Goal: Task Accomplishment & Management: Use online tool/utility

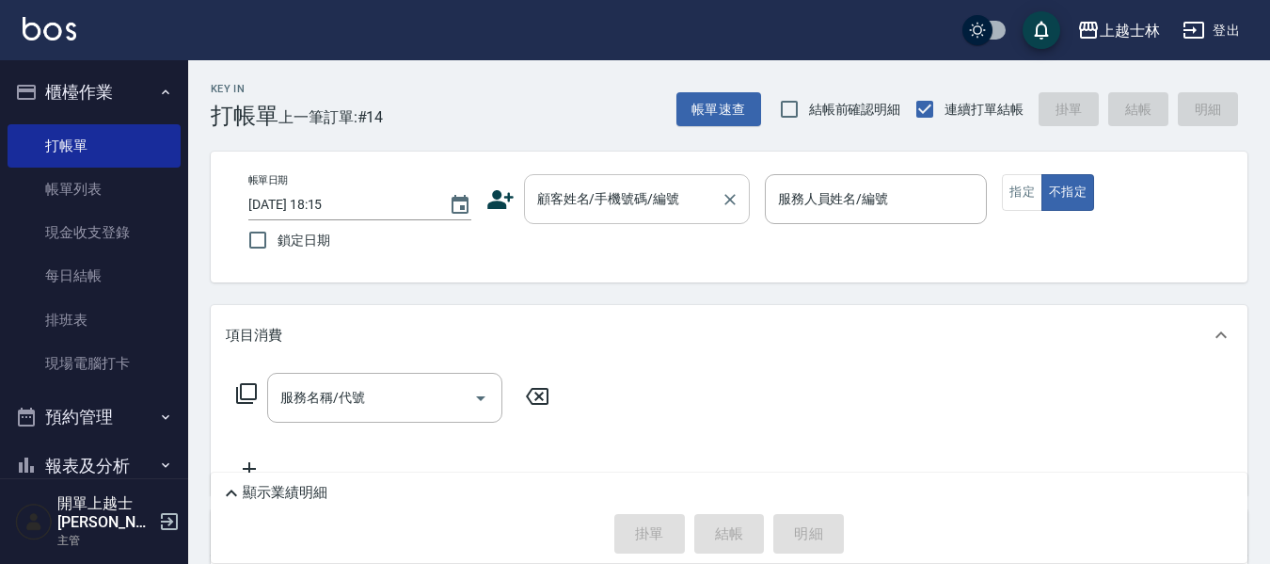
click at [671, 181] on div "顧客姓名/手機號碼/編號" at bounding box center [637, 199] width 226 height 50
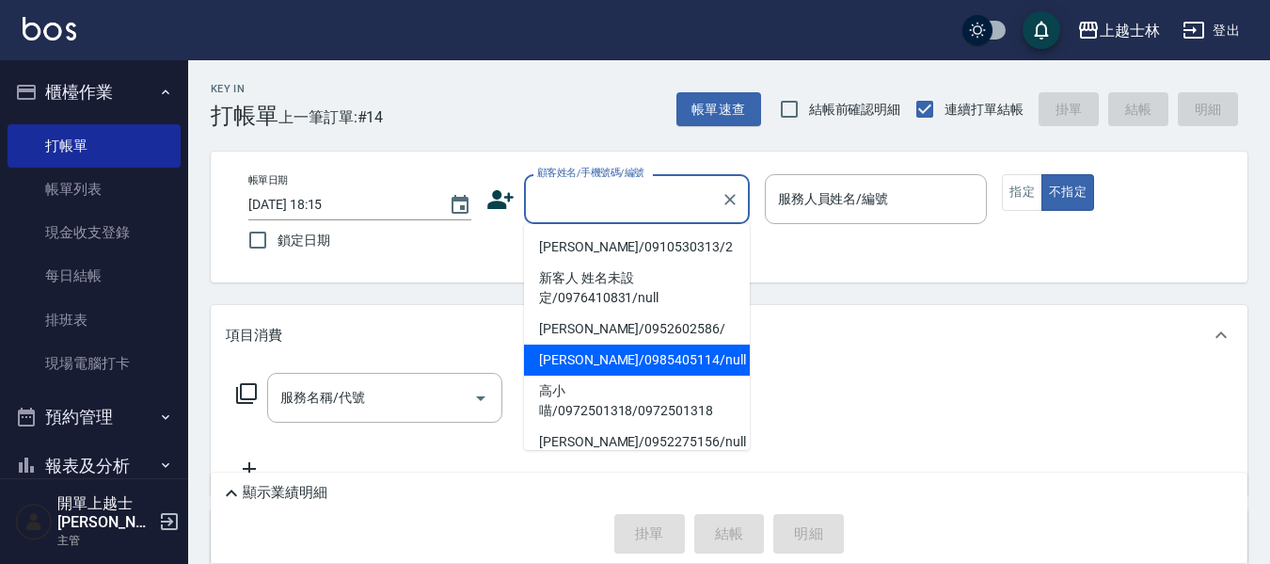
click at [646, 365] on li "妤煊/0985405114/null" at bounding box center [637, 359] width 226 height 31
type input "妤煊/0985405114/null"
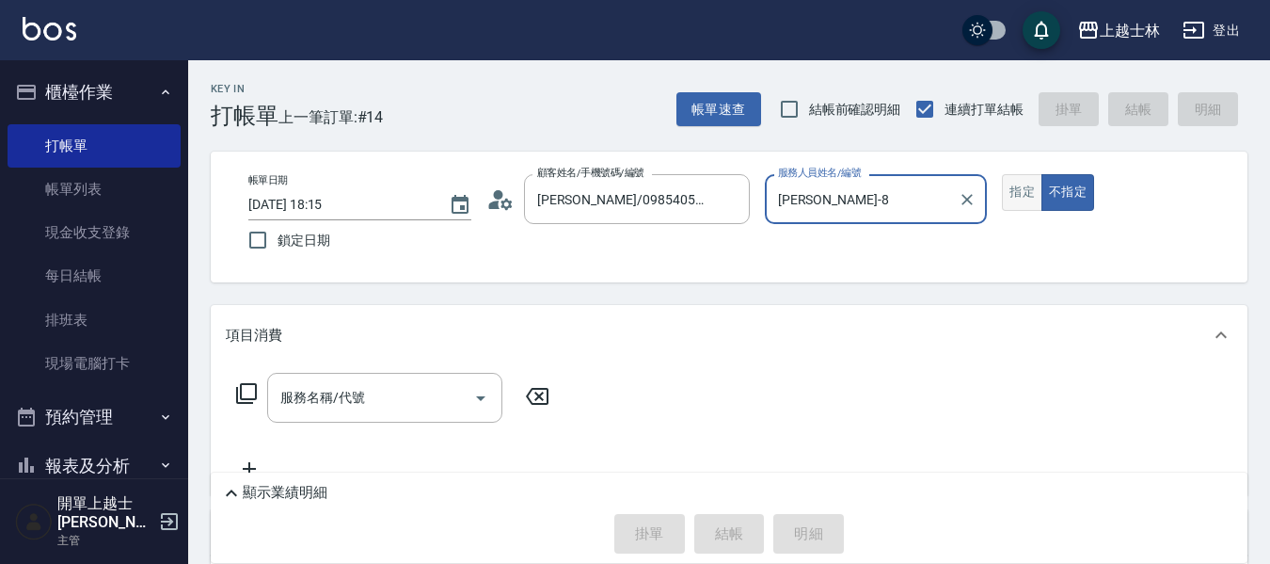
type input "妤煊-8"
click at [1032, 195] on button "指定" at bounding box center [1022, 192] width 40 height 37
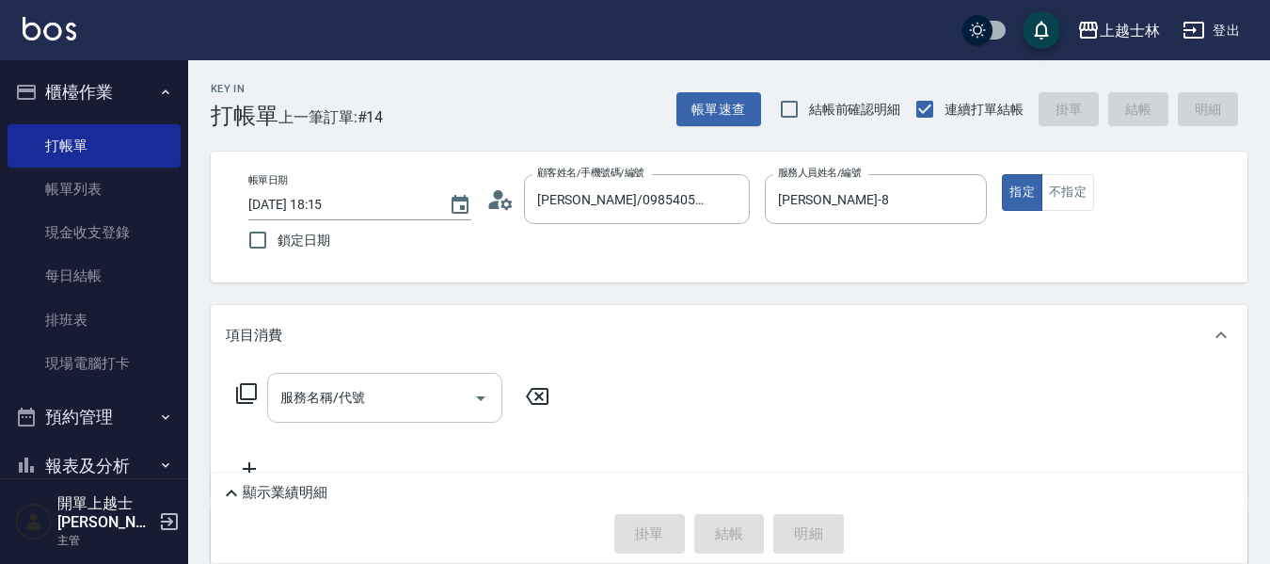
click at [379, 410] on input "服務名稱/代號" at bounding box center [371, 397] width 190 height 33
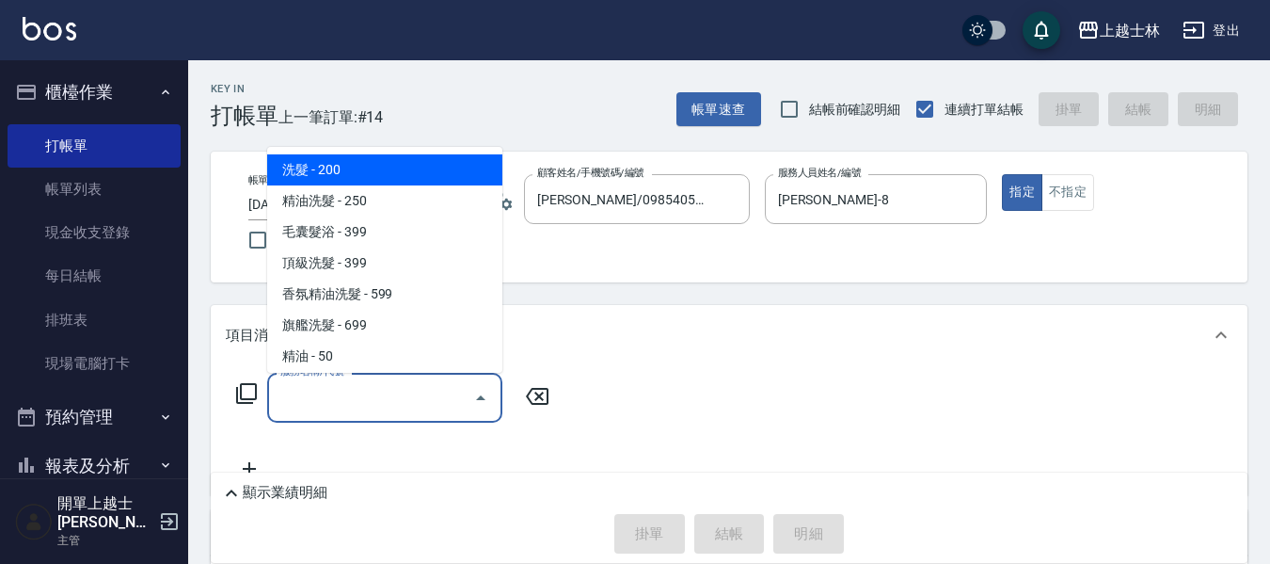
click at [241, 388] on icon at bounding box center [246, 393] width 21 height 21
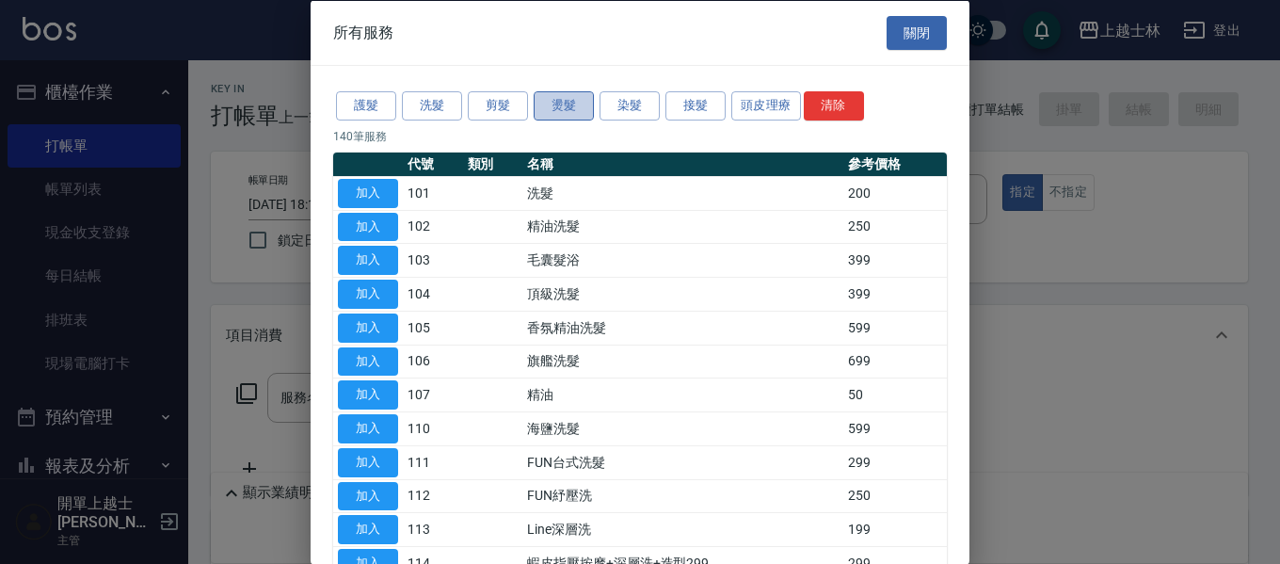
click at [584, 104] on button "燙髮" at bounding box center [564, 105] width 60 height 29
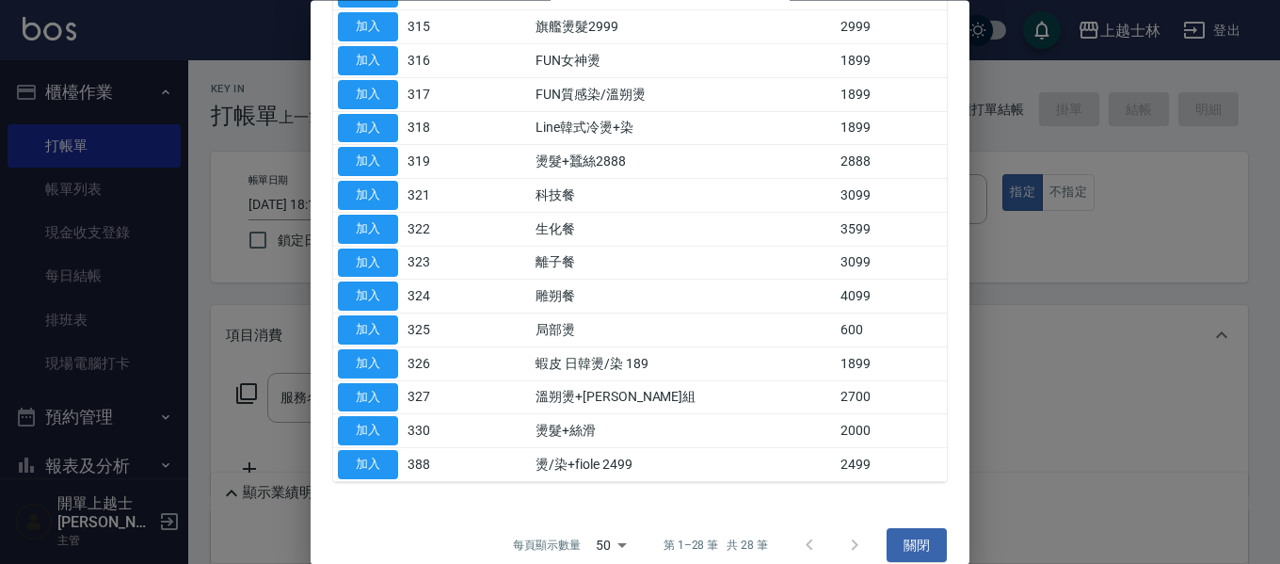
scroll to position [658, 0]
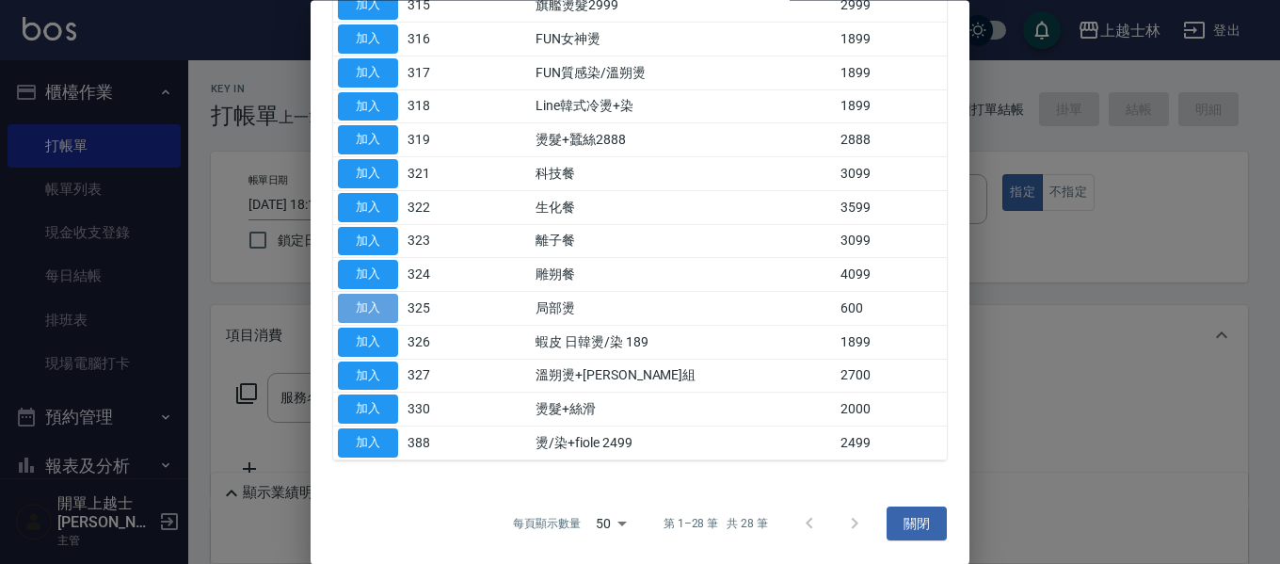
click at [386, 304] on button "加入" at bounding box center [368, 309] width 60 height 29
type input "局部燙(325)"
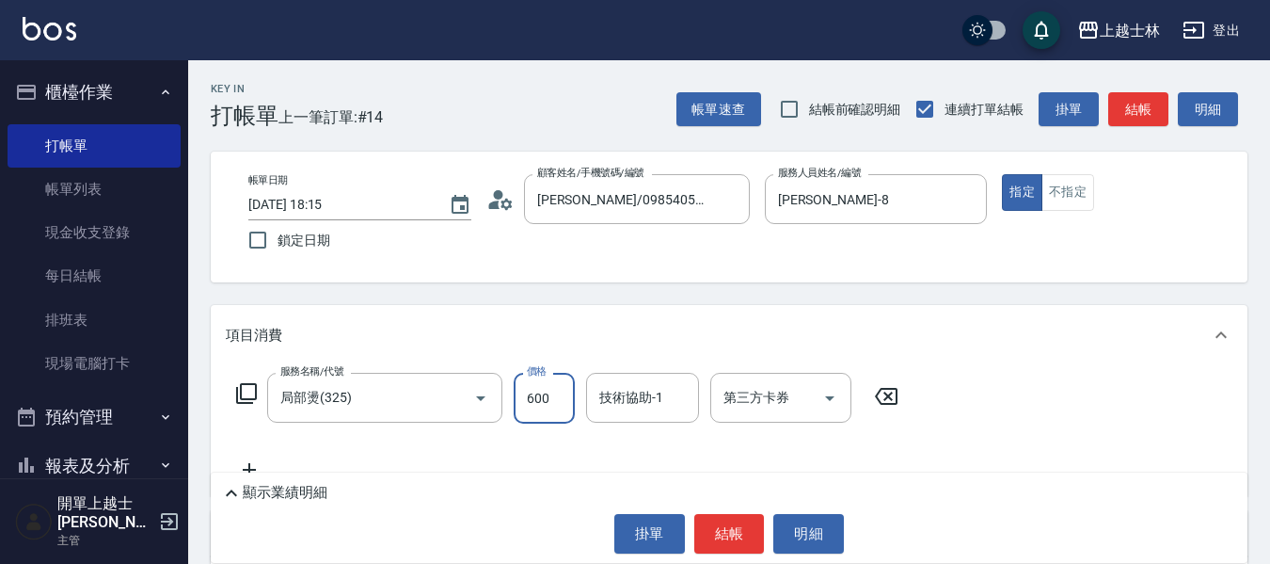
click at [518, 411] on input "600" at bounding box center [544, 398] width 61 height 51
type input "800"
click at [1148, 105] on button "結帳" at bounding box center [1139, 109] width 60 height 35
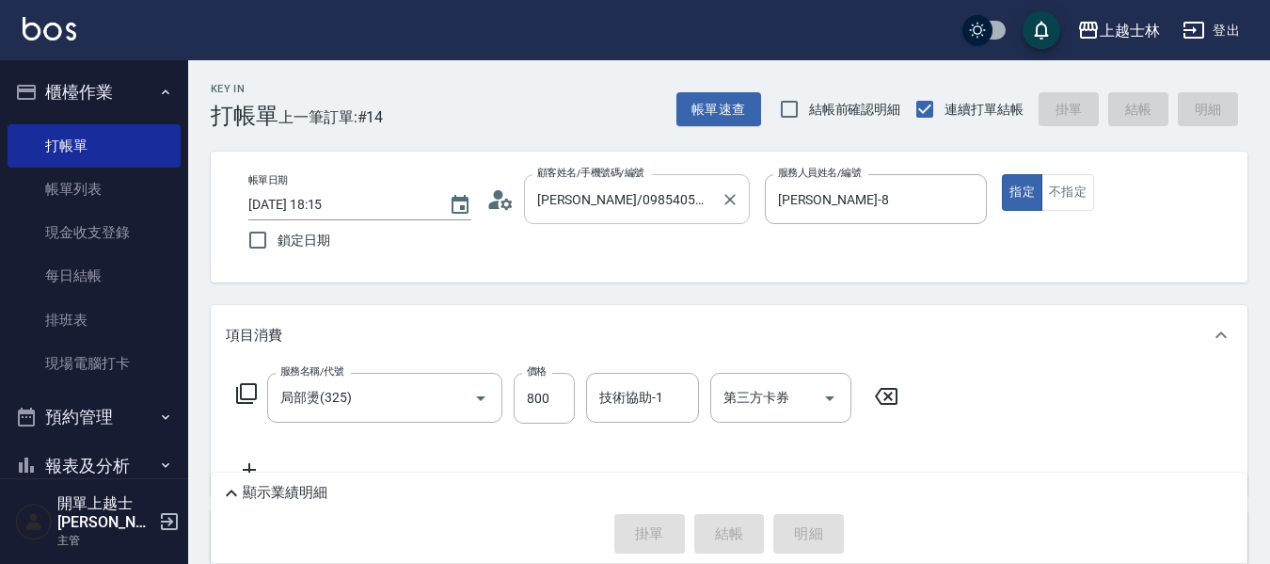
type input "2025/08/16 19:57"
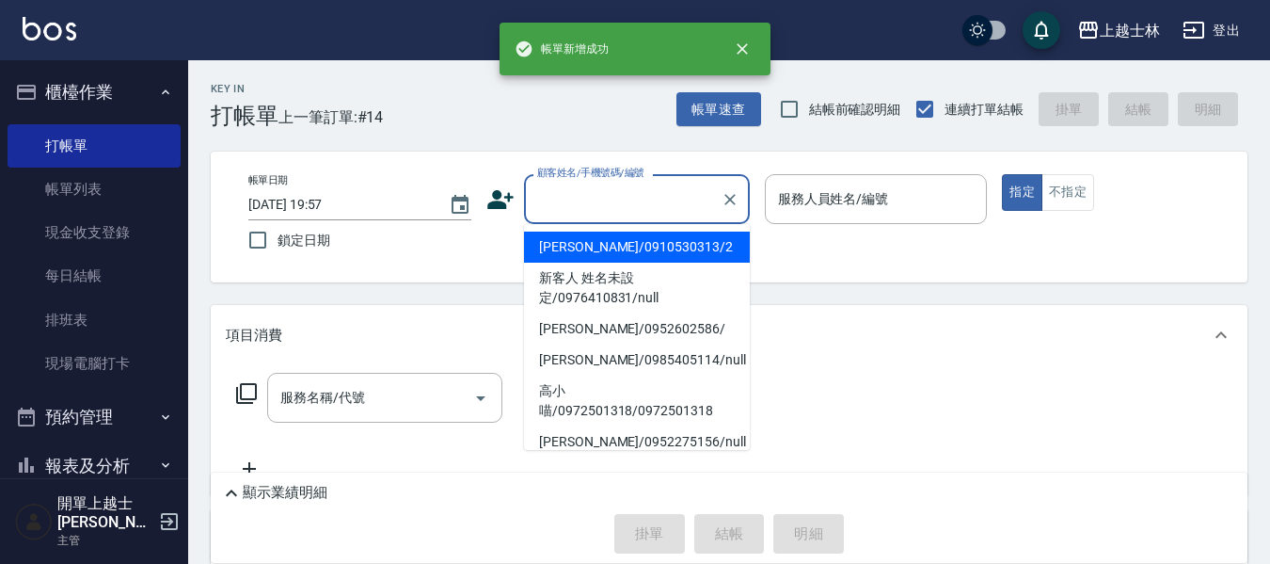
click at [580, 203] on input "顧客姓名/手機號碼/編號" at bounding box center [623, 199] width 181 height 33
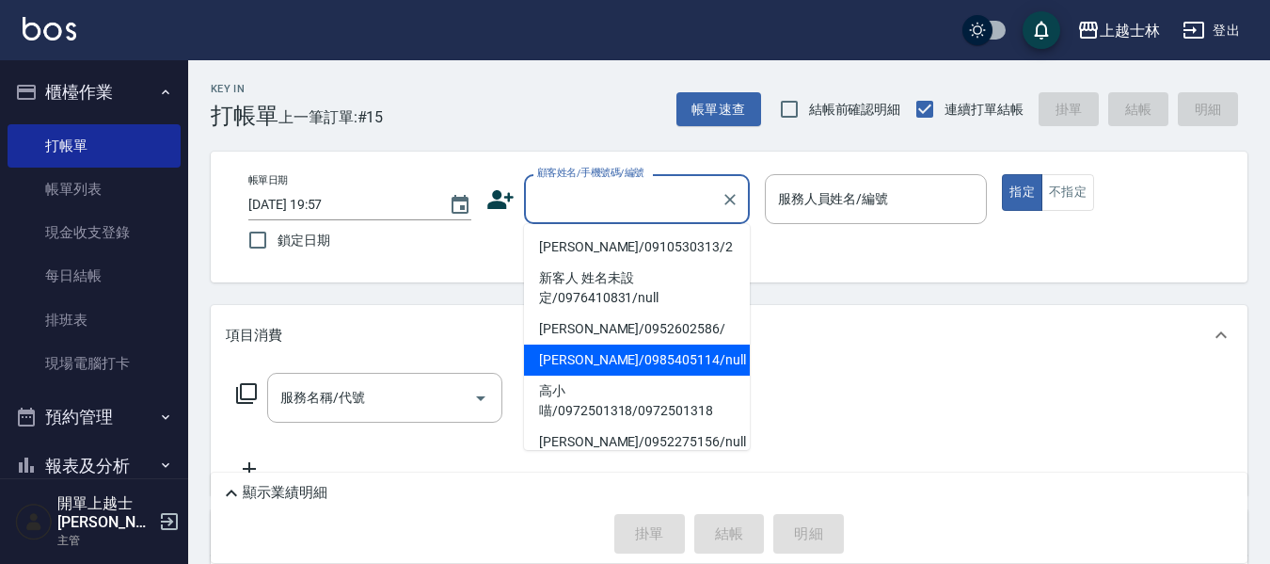
click at [623, 369] on li "妤煊/0985405114/null" at bounding box center [637, 359] width 226 height 31
type input "妤煊/0985405114/null"
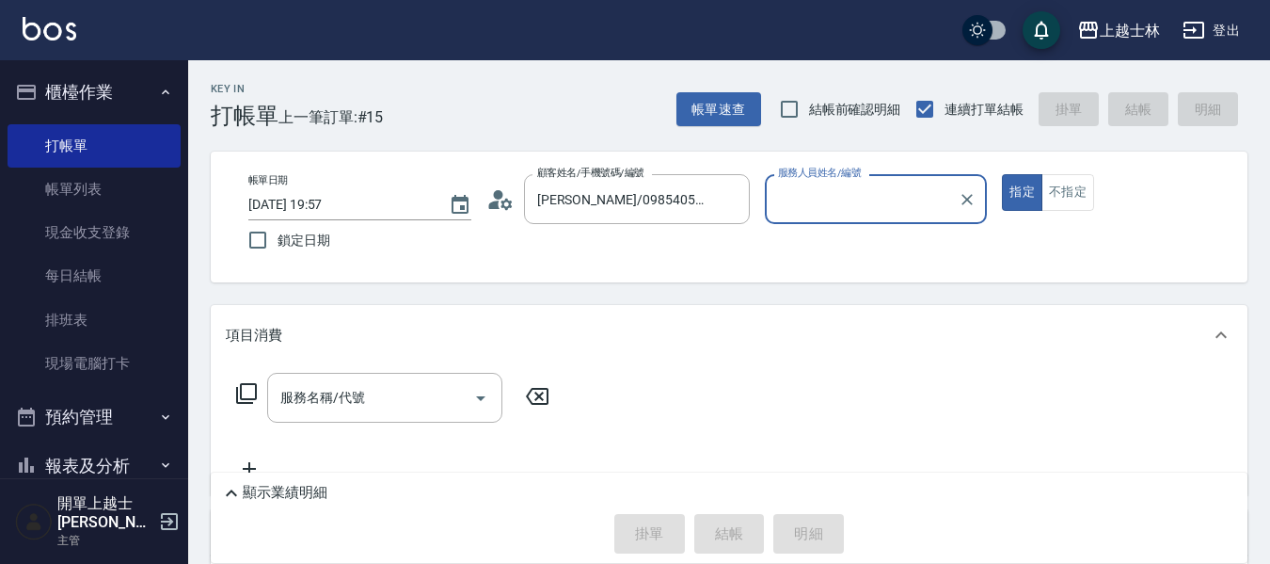
type input "妤煊-8"
click at [365, 395] on input "服務名稱/代號" at bounding box center [371, 397] width 190 height 33
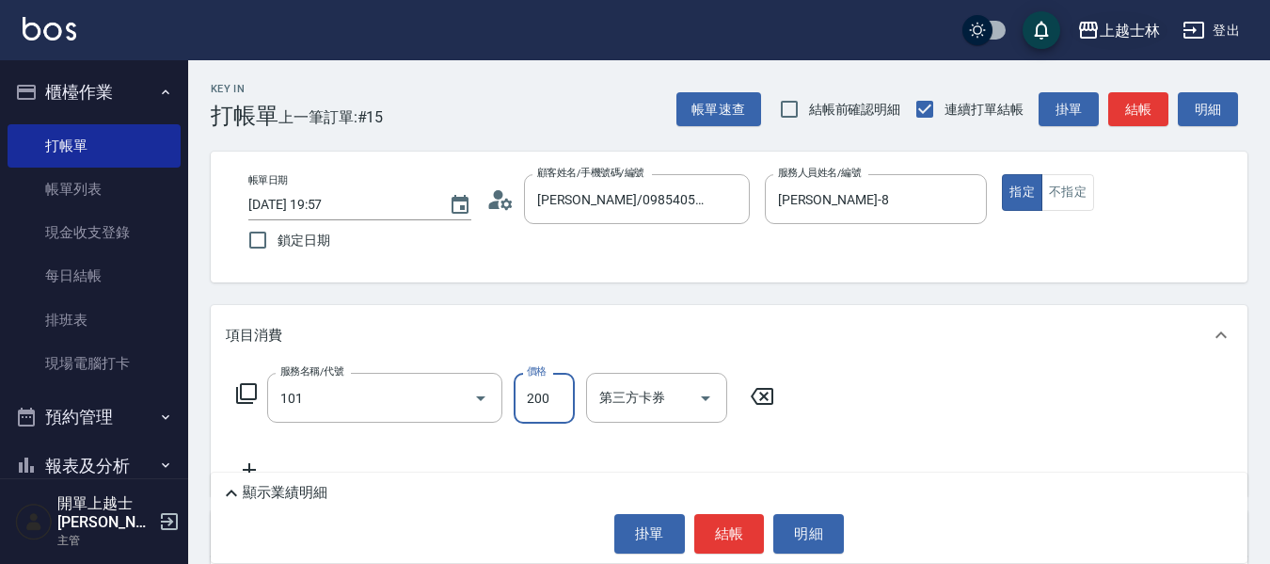
type input "洗髮(101)"
type input "300"
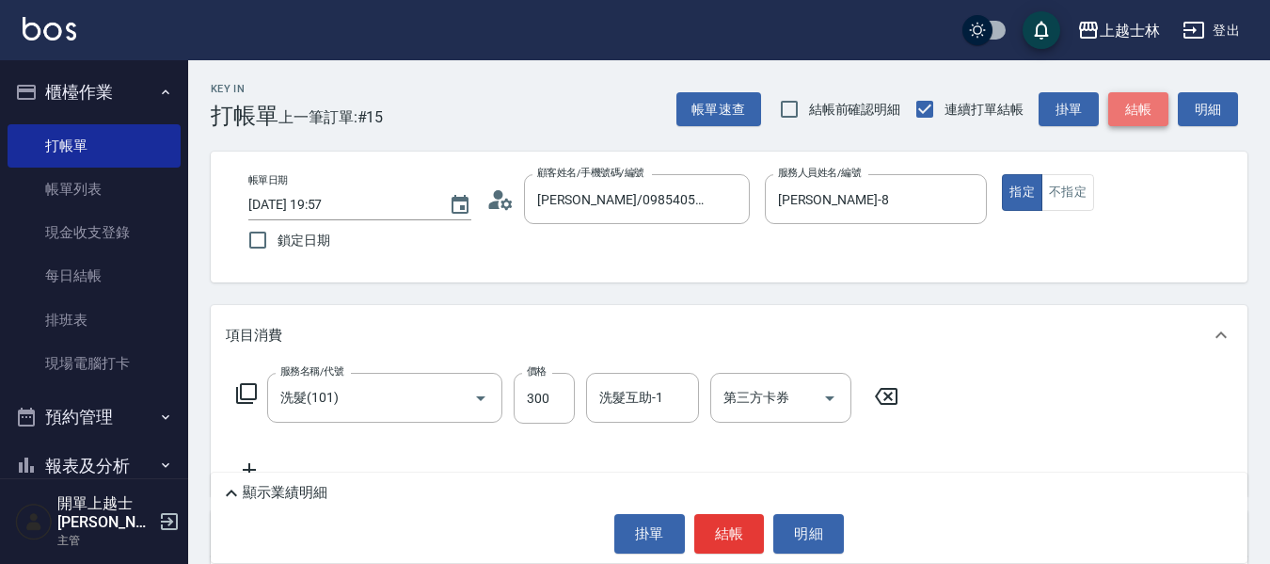
click at [1128, 121] on button "結帳" at bounding box center [1139, 109] width 60 height 35
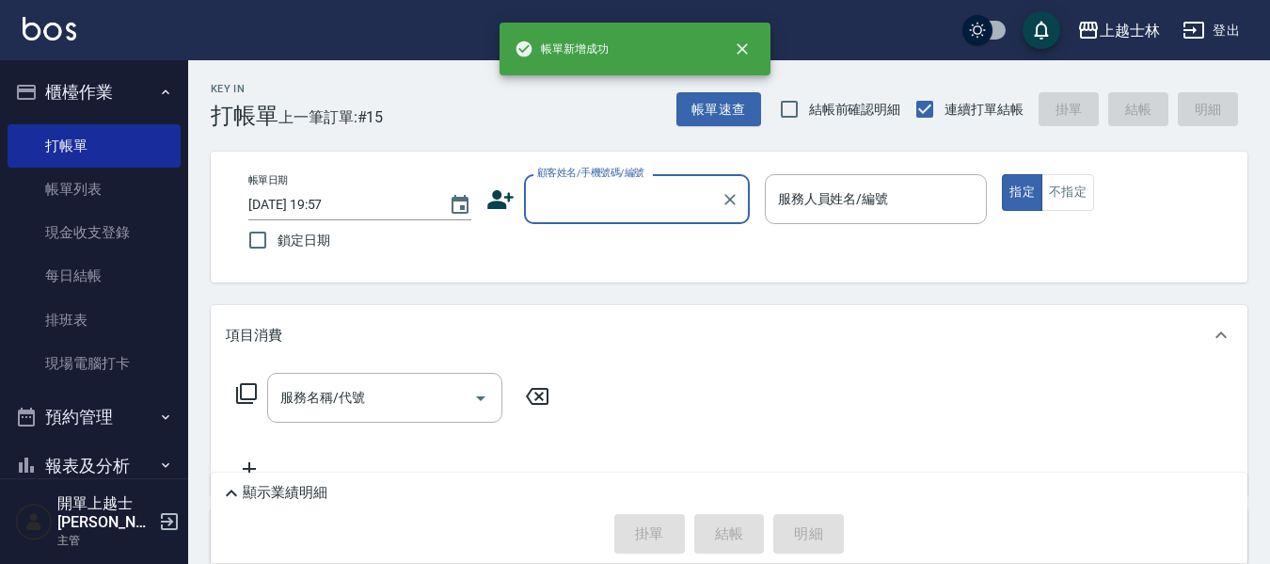
click at [636, 200] on input "顧客姓名/手機號碼/編號" at bounding box center [623, 199] width 181 height 33
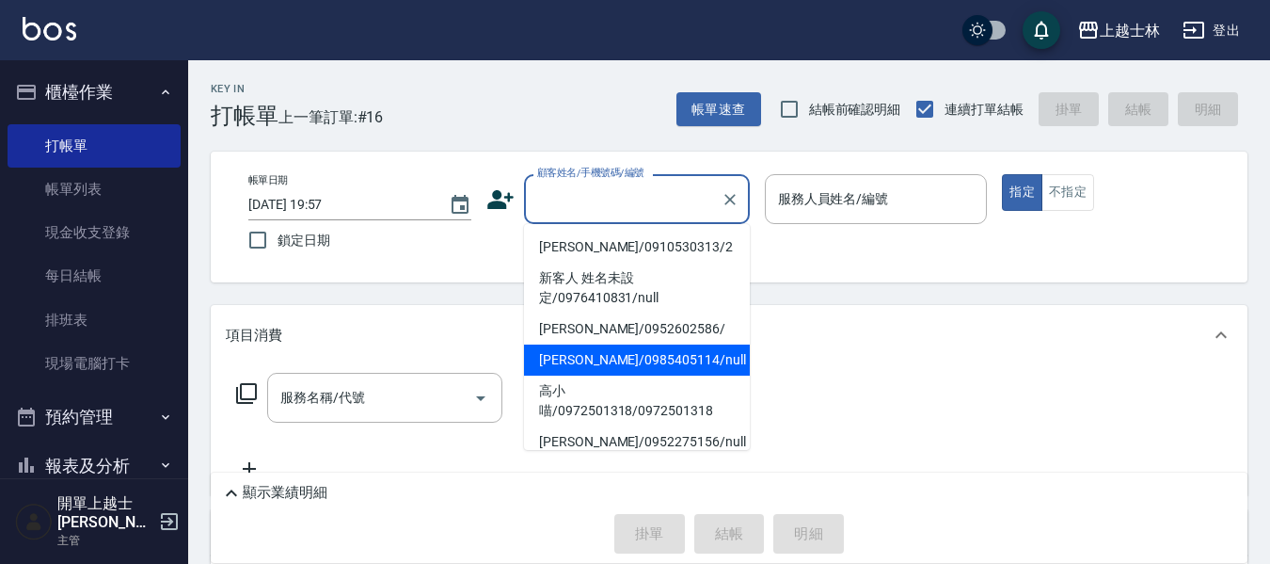
click at [651, 347] on li "妤煊/0985405114/null" at bounding box center [637, 359] width 226 height 31
type input "妤煊/0985405114/null"
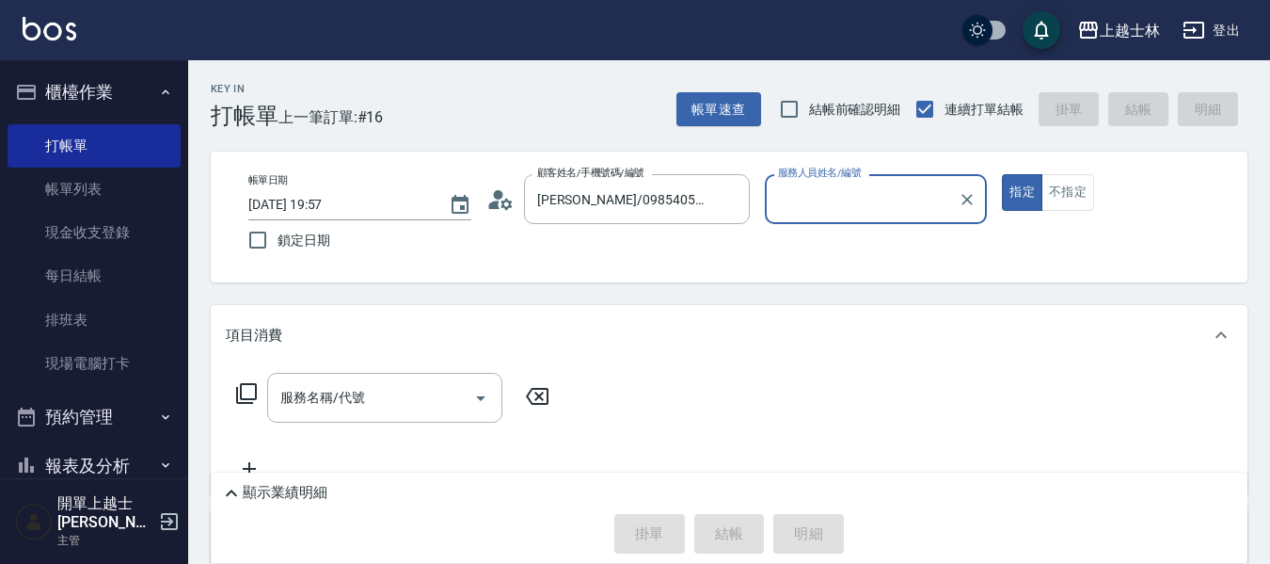
type input "妤煊-8"
drag, startPoint x: 334, startPoint y: 380, endPoint x: 327, endPoint y: 401, distance: 22.0
click at [328, 393] on div "服務名稱/代號" at bounding box center [384, 398] width 235 height 50
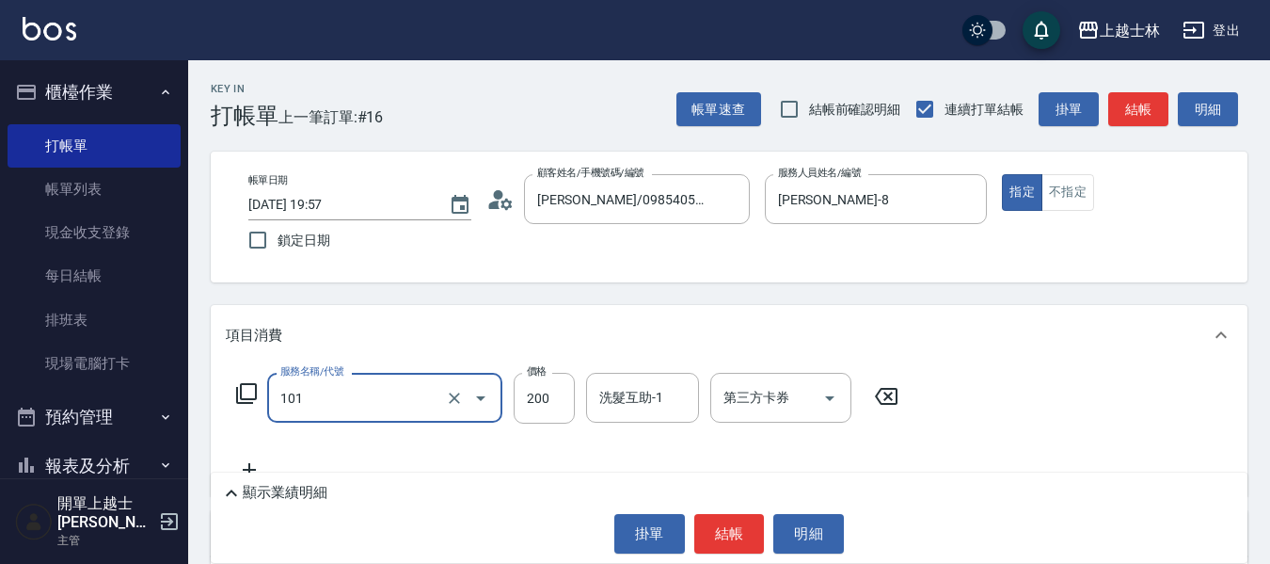
type input "4"
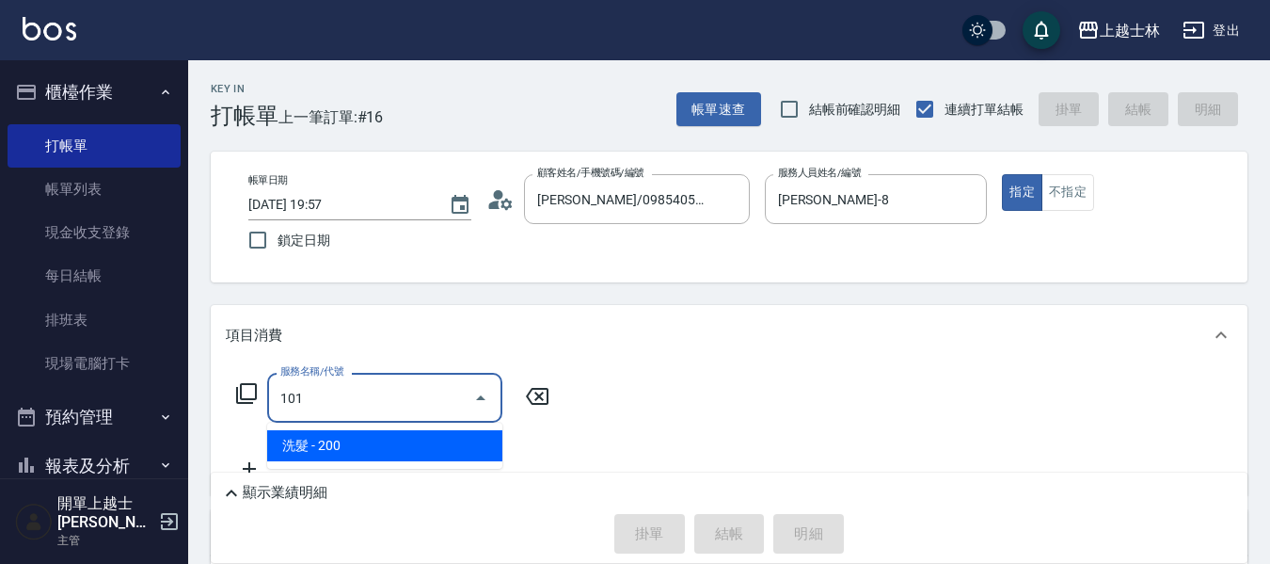
type input "洗髮(101)"
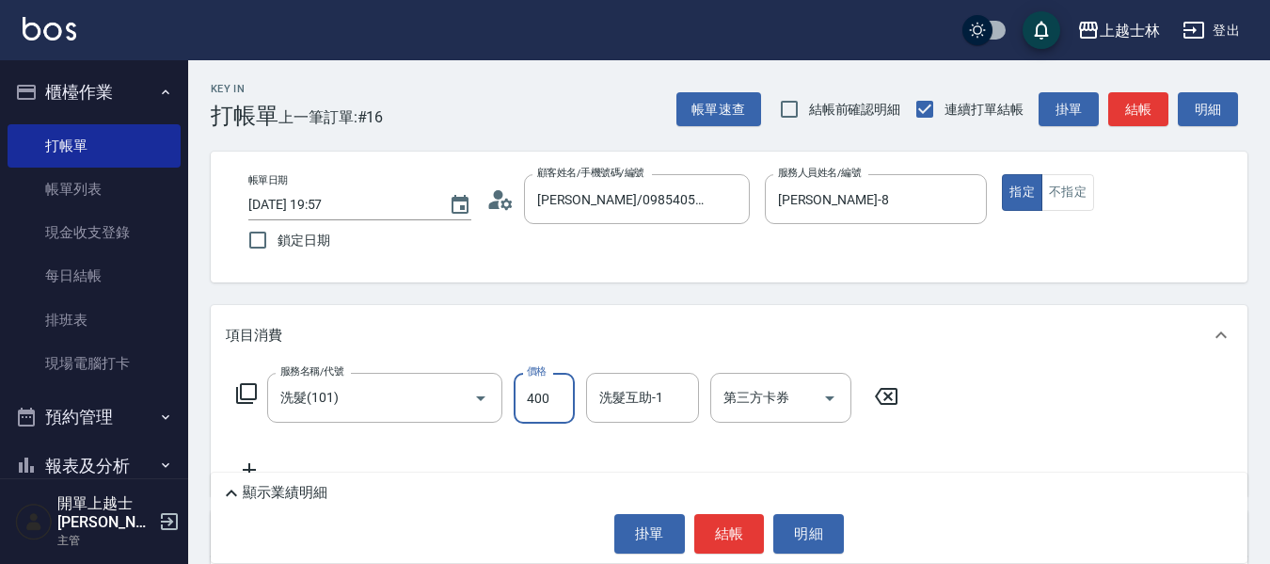
type input "400"
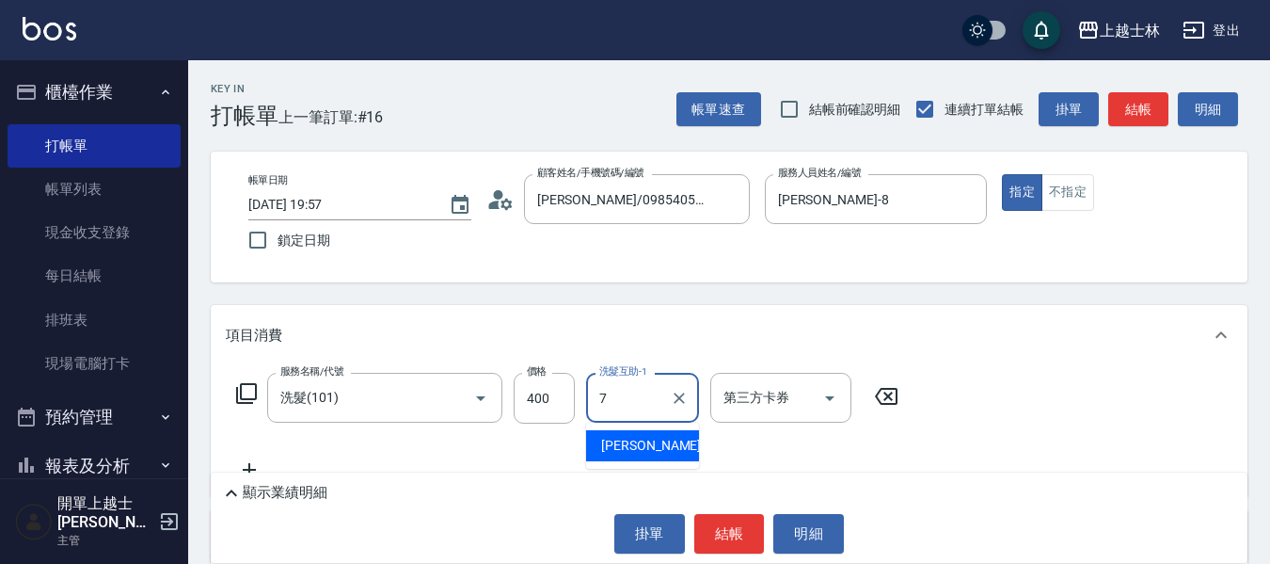
type input "蕾蕾-7"
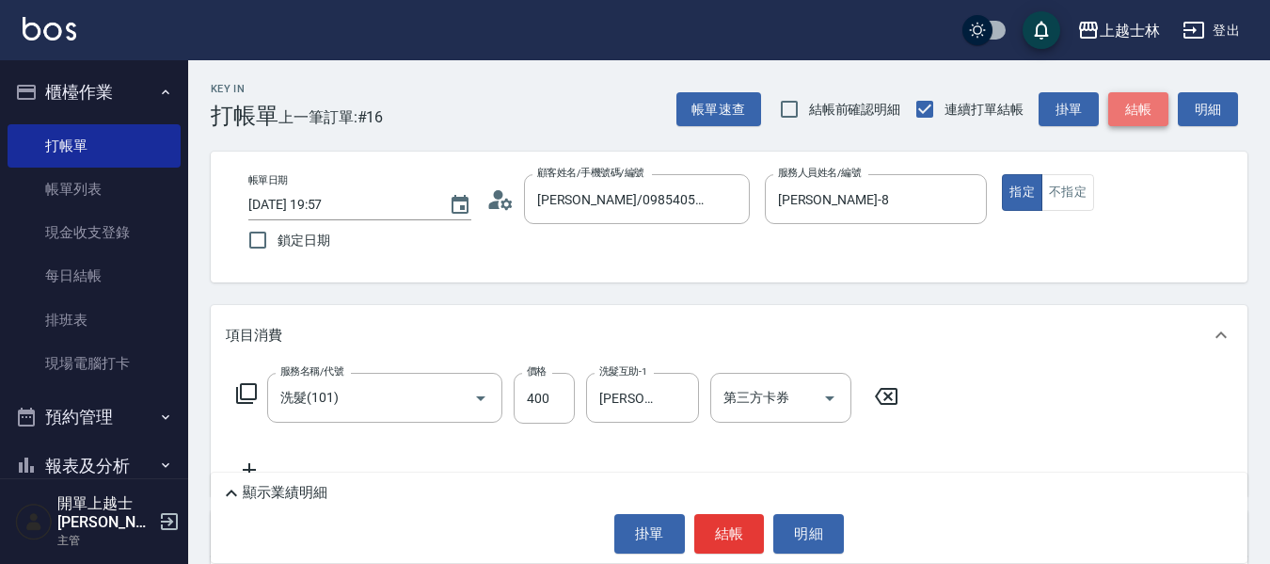
click at [1128, 99] on button "結帳" at bounding box center [1139, 109] width 60 height 35
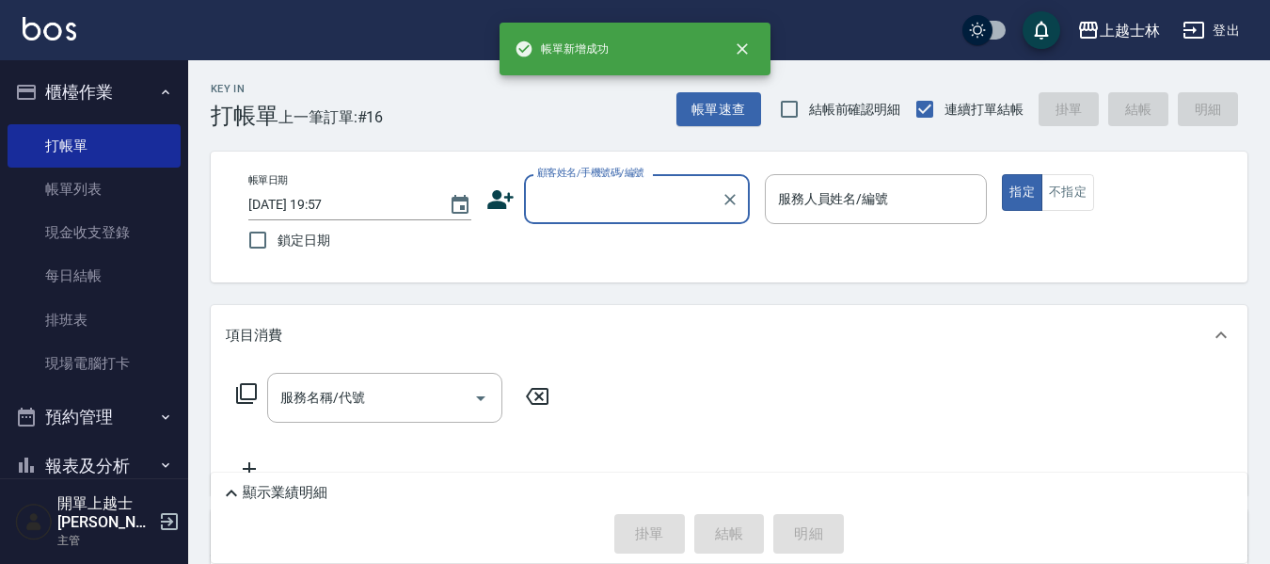
click at [620, 196] on input "顧客姓名/手機號碼/編號" at bounding box center [623, 199] width 181 height 33
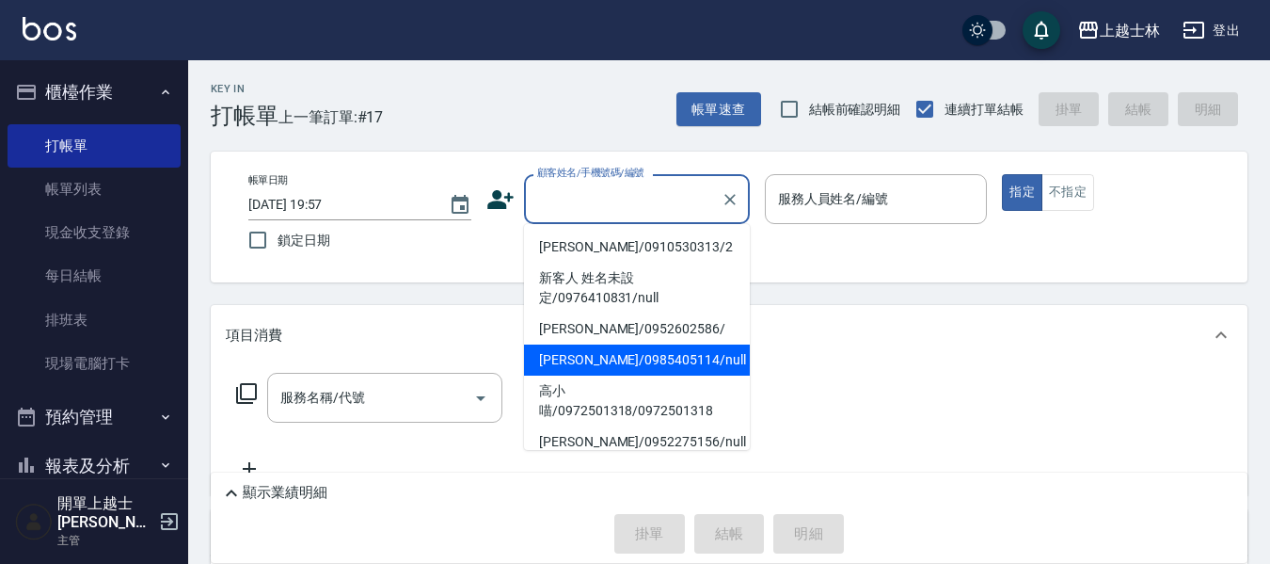
click at [639, 357] on li "妤煊/0985405114/null" at bounding box center [637, 359] width 226 height 31
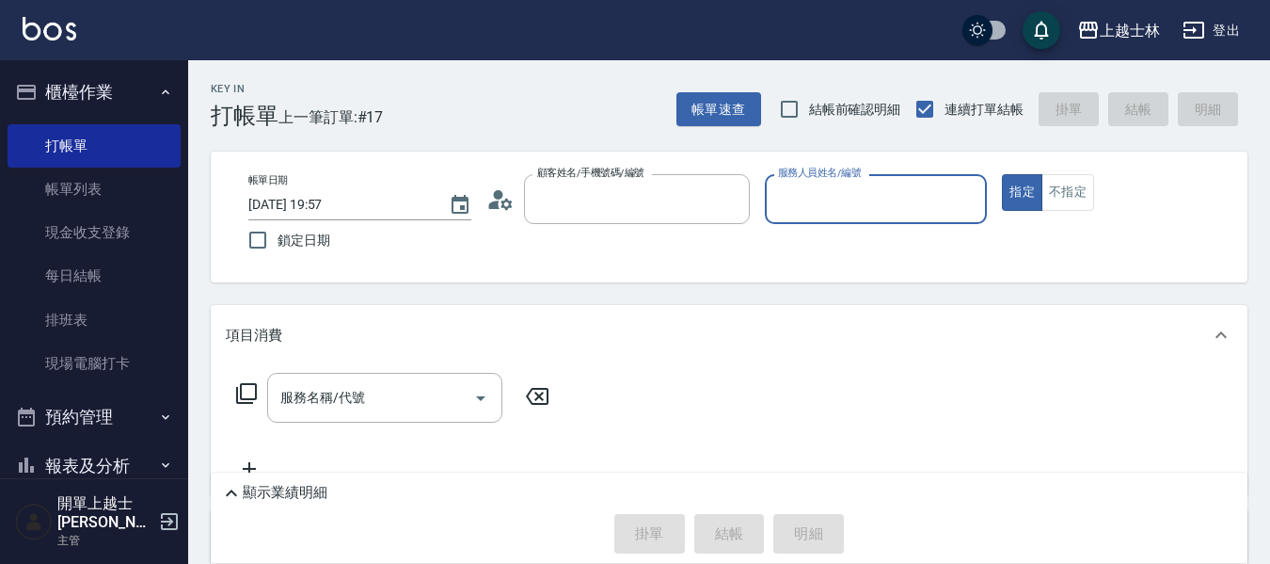
type input "妤煊/0985405114/null"
type input "妤煊-8"
click at [435, 393] on input "服務名稱/代號" at bounding box center [371, 397] width 190 height 33
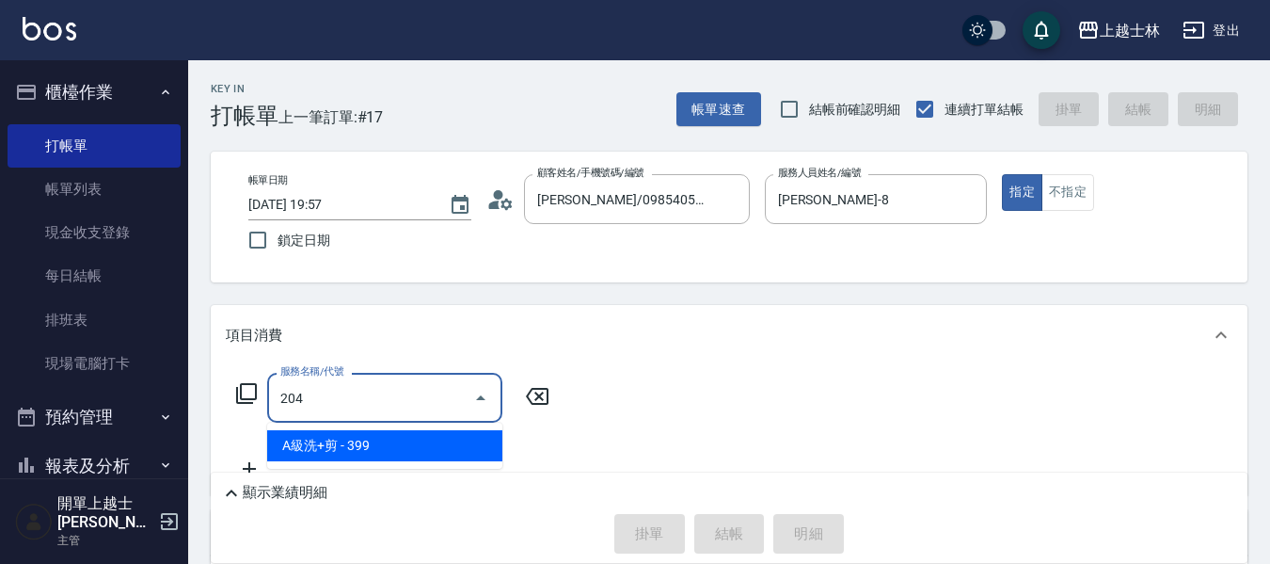
type input "A級洗+剪(204)"
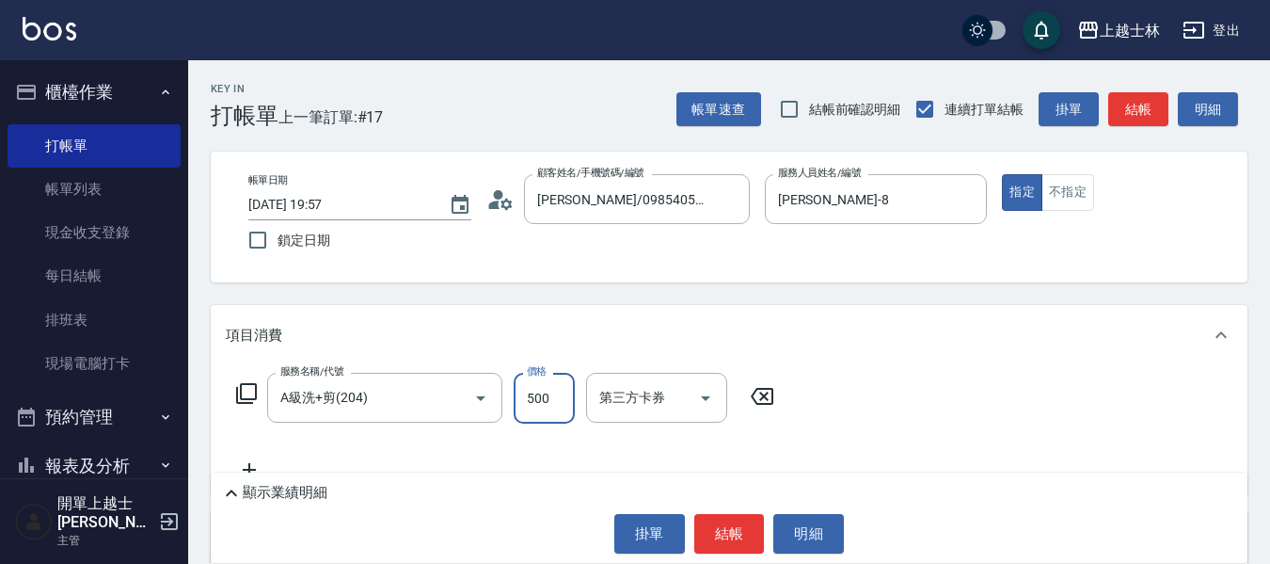
type input "500"
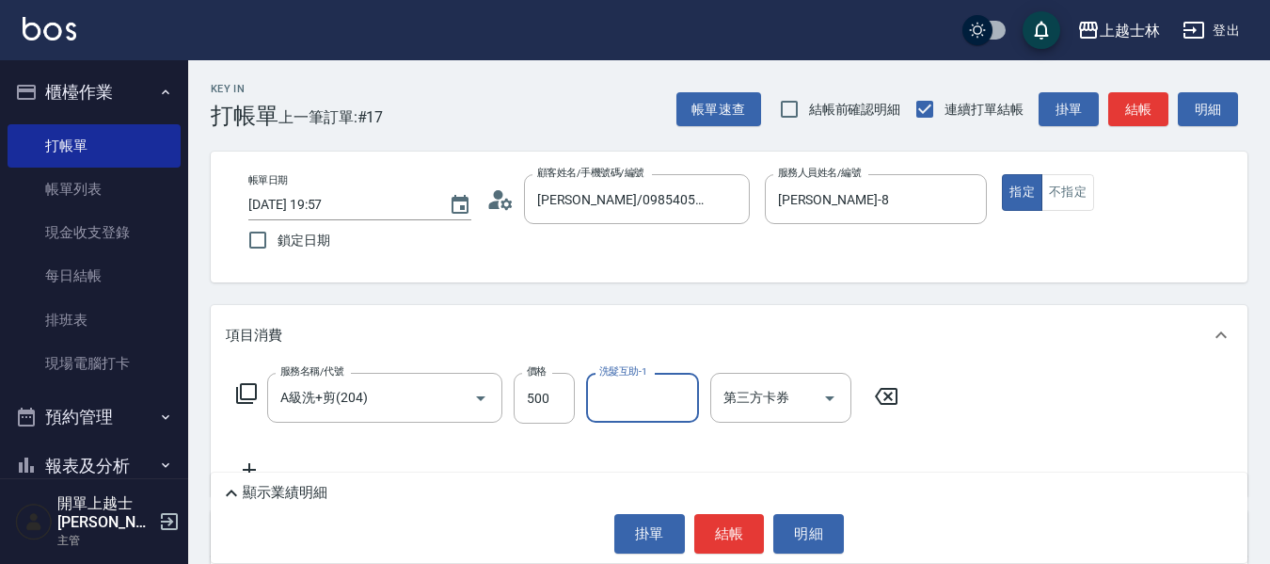
click at [1138, 88] on div "Key In 打帳單 上一筆訂單:#17 帳單速查 結帳前確認明細 連續打單結帳 掛單 結帳 明細" at bounding box center [718, 94] width 1060 height 69
click at [1134, 97] on button "結帳" at bounding box center [1139, 109] width 60 height 35
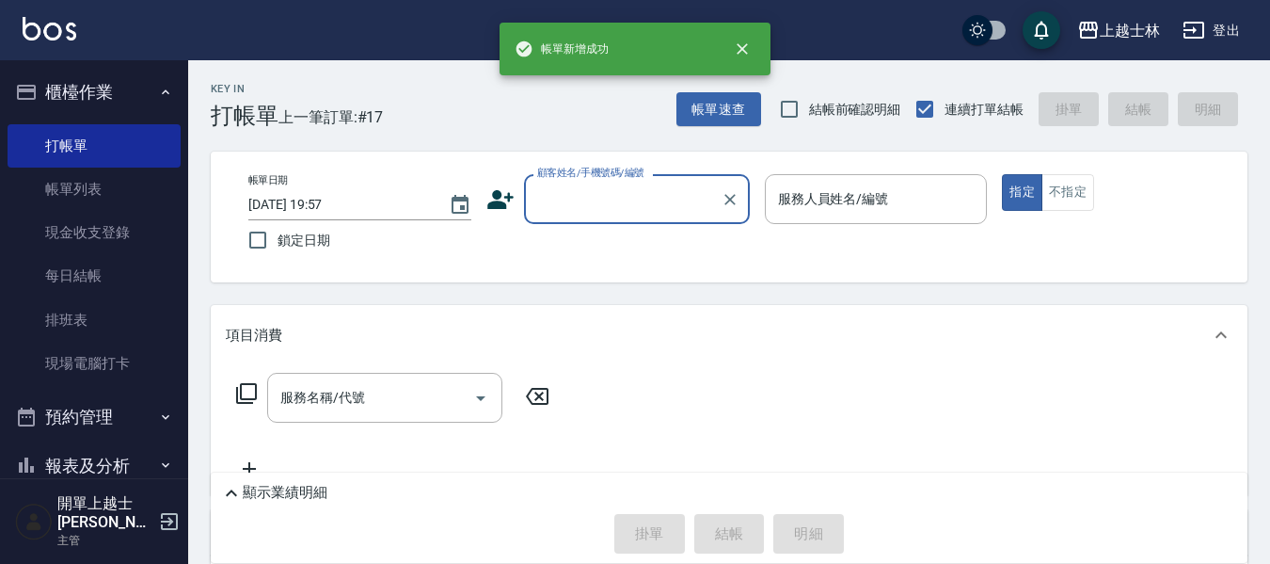
click at [603, 204] on input "顧客姓名/手機號碼/編號" at bounding box center [623, 199] width 181 height 33
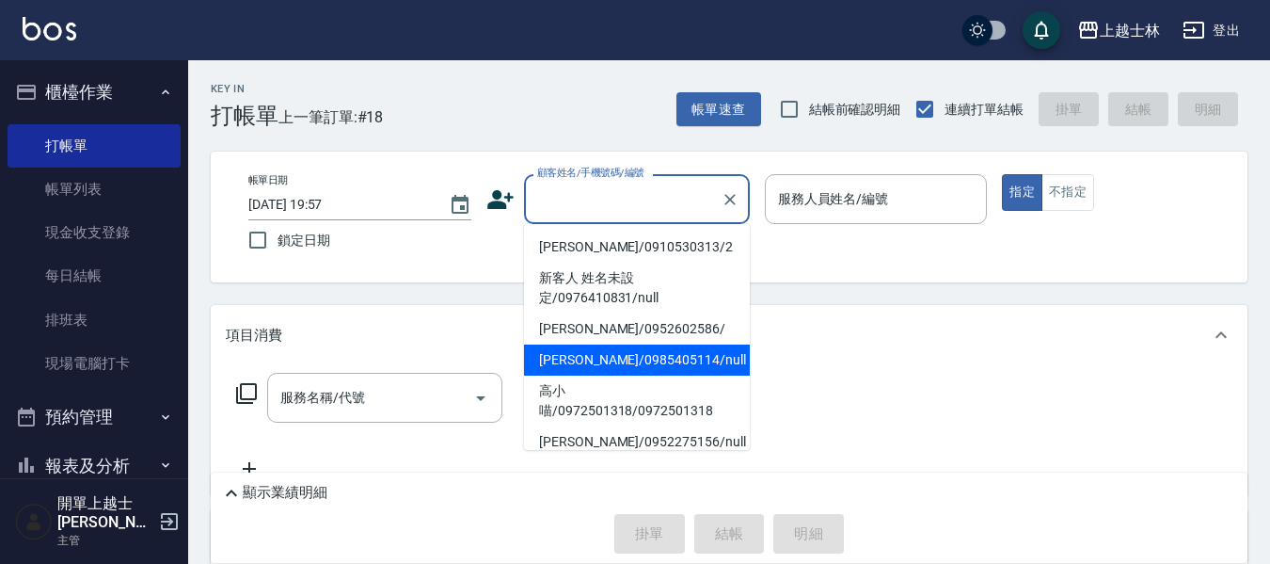
click at [620, 366] on li "妤煊/0985405114/null" at bounding box center [637, 359] width 226 height 31
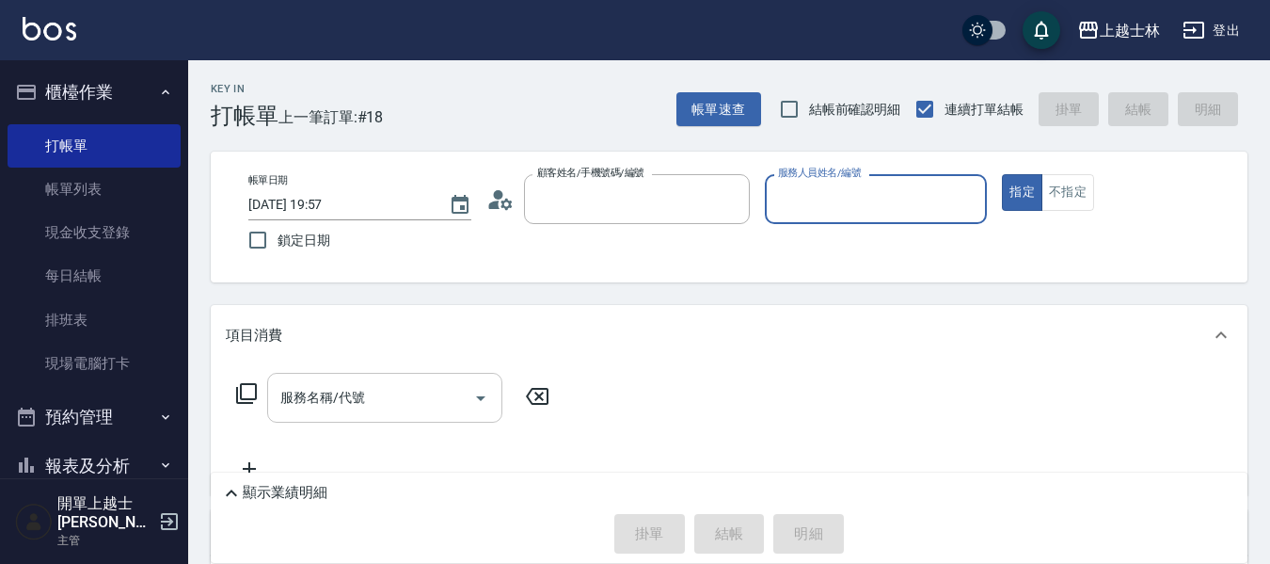
type input "妤煊/0985405114/null"
type input "妤煊-8"
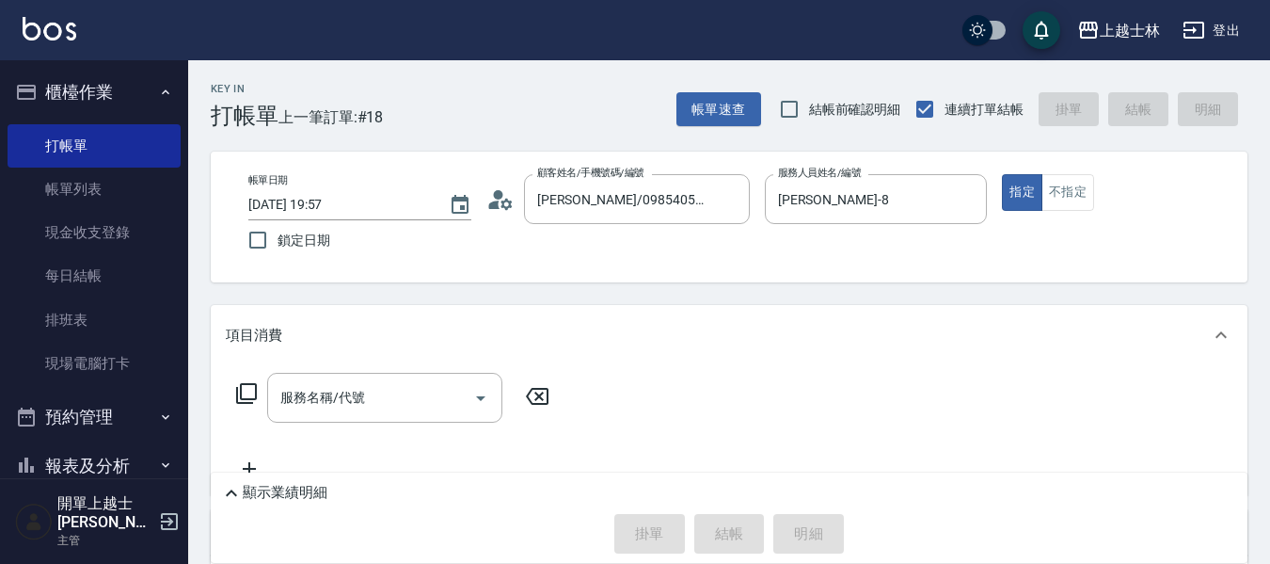
click at [252, 393] on div "服務名稱/代號 服務名稱/代號" at bounding box center [393, 398] width 335 height 50
click at [252, 393] on icon at bounding box center [246, 393] width 23 height 23
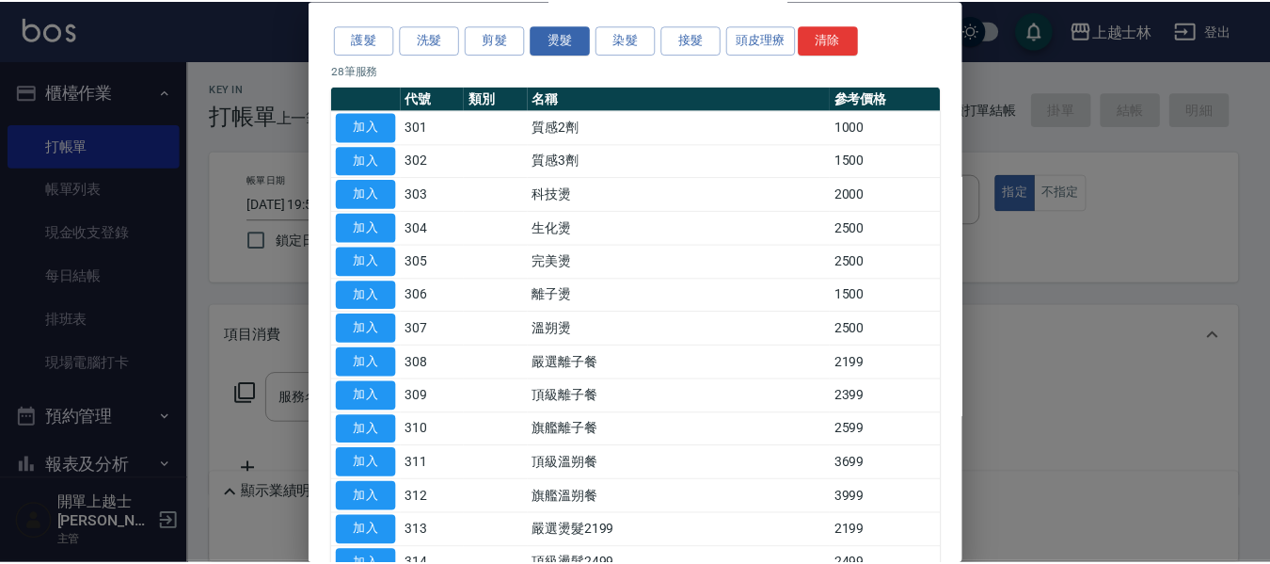
scroll to position [94, 0]
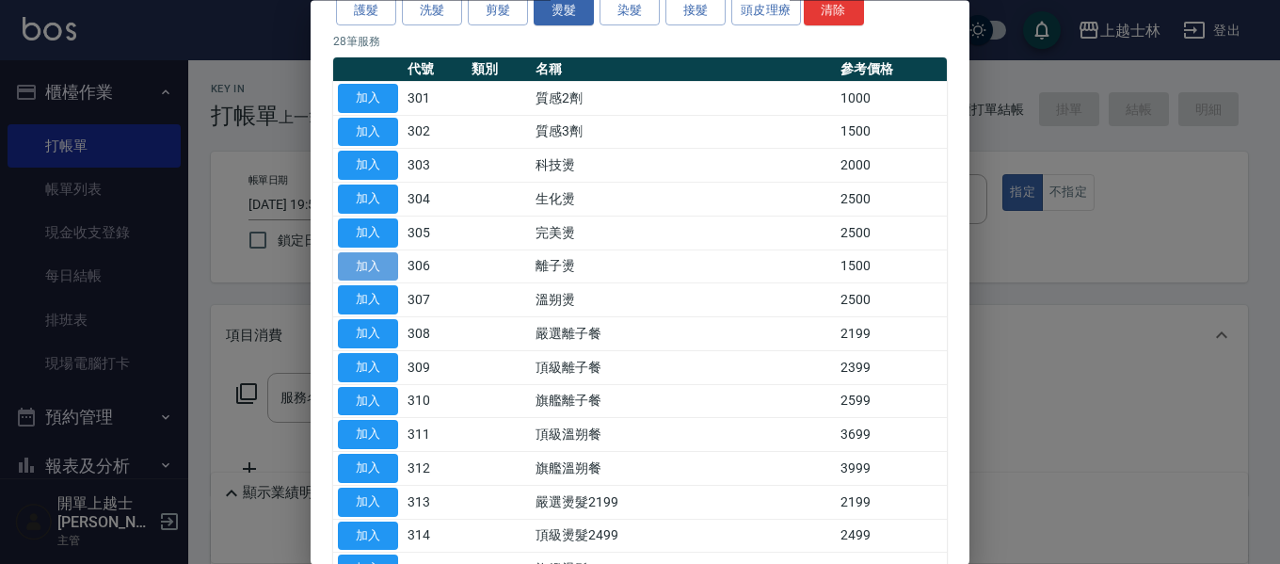
click at [387, 279] on button "加入" at bounding box center [368, 266] width 60 height 29
type input "離子燙(306)"
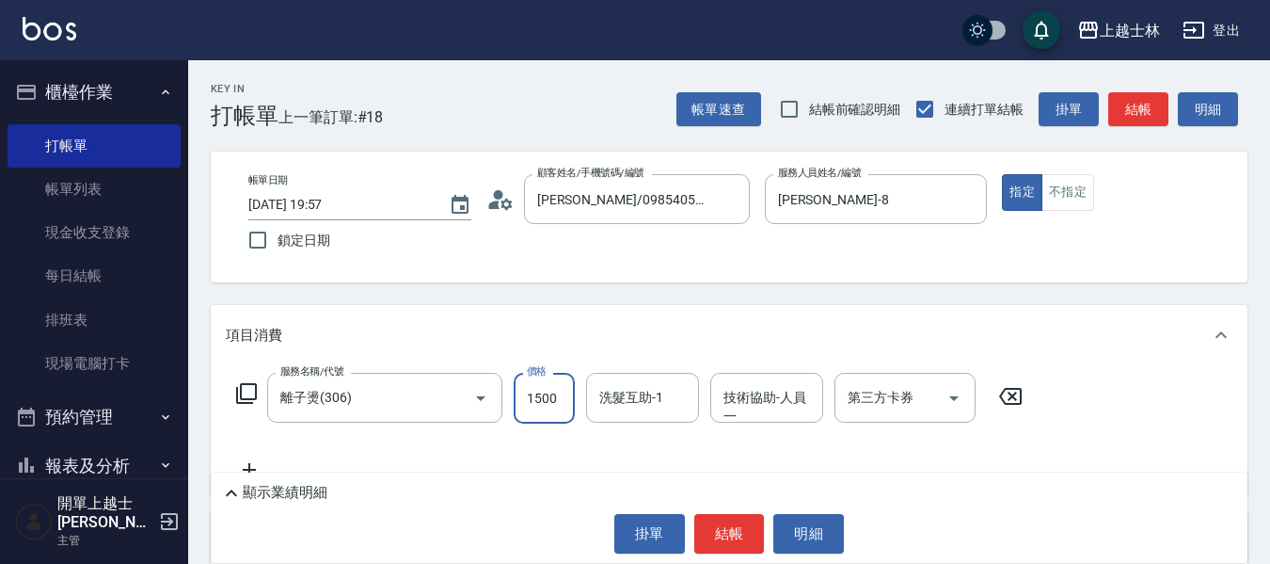
click at [523, 401] on input "1500" at bounding box center [544, 398] width 61 height 51
type input "2500"
click at [1138, 110] on button "結帳" at bounding box center [1139, 109] width 60 height 35
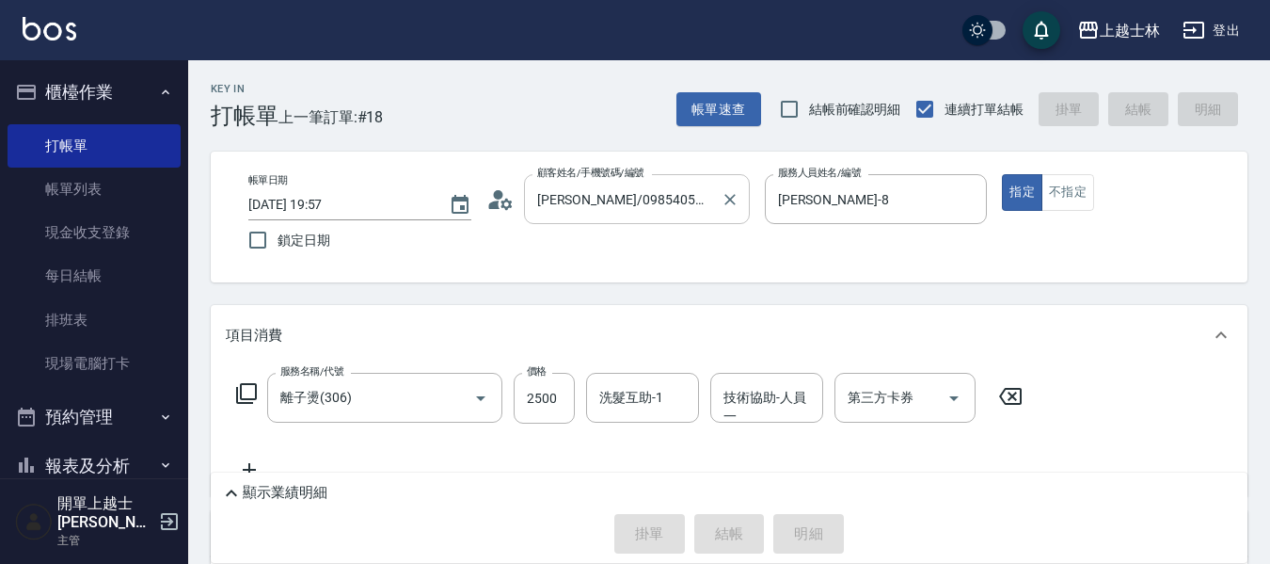
type input "2025/08/16 19:58"
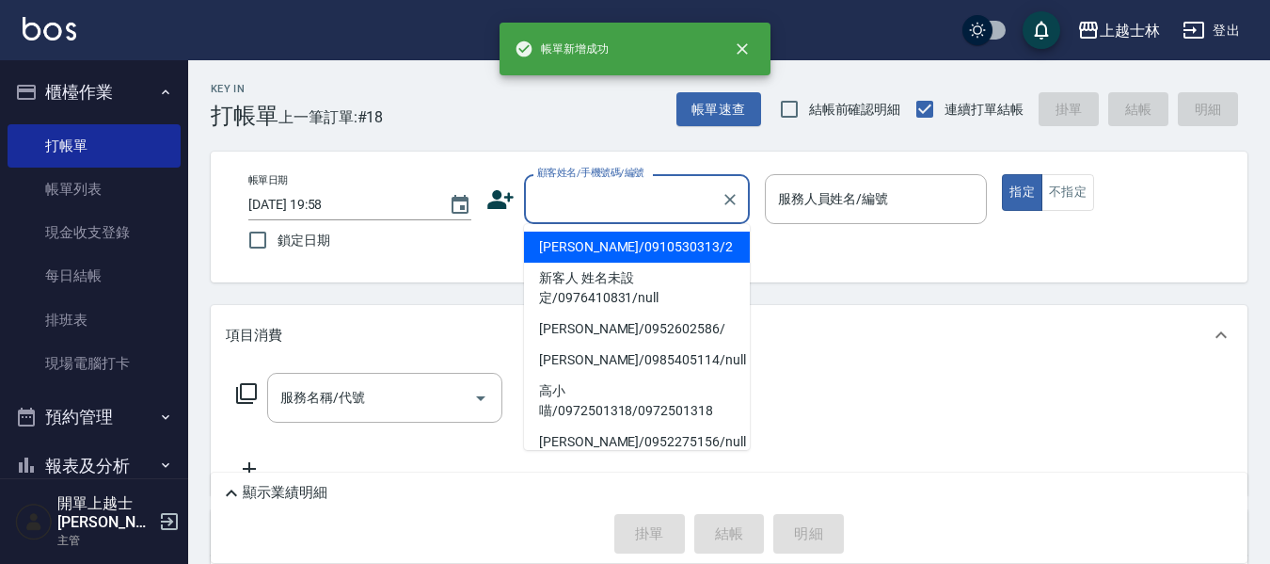
drag, startPoint x: 645, startPoint y: 203, endPoint x: 676, endPoint y: 282, distance: 84.9
click at [645, 204] on input "顧客姓名/手機號碼/編號" at bounding box center [623, 199] width 181 height 33
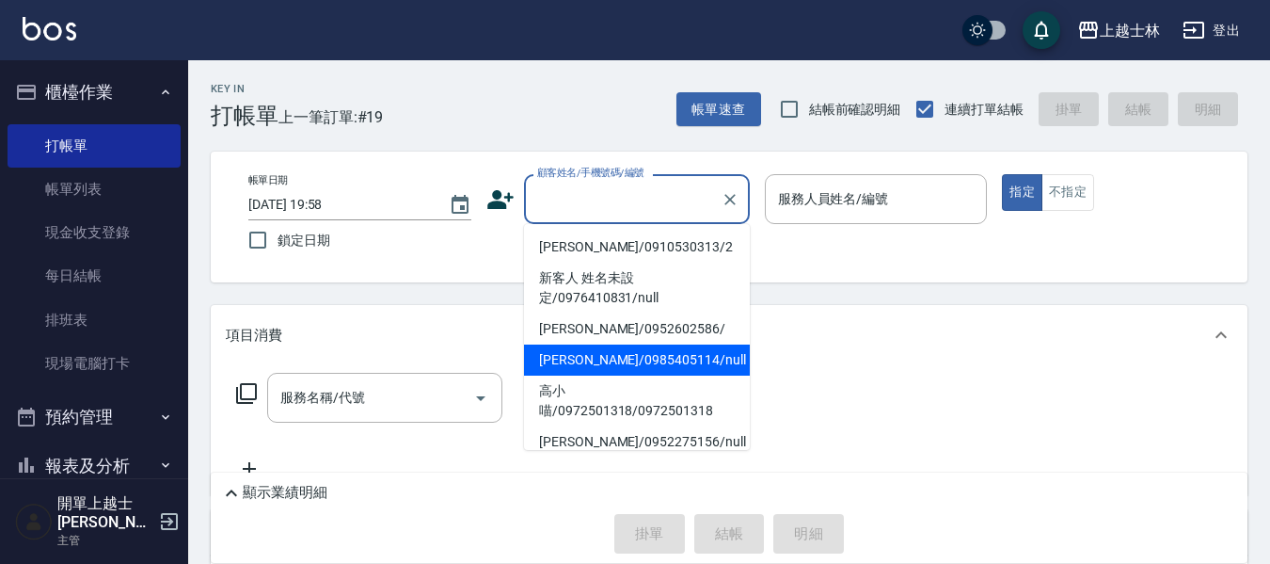
click at [665, 370] on li "妤煊/0985405114/null" at bounding box center [637, 359] width 226 height 31
type input "妤煊/0985405114/null"
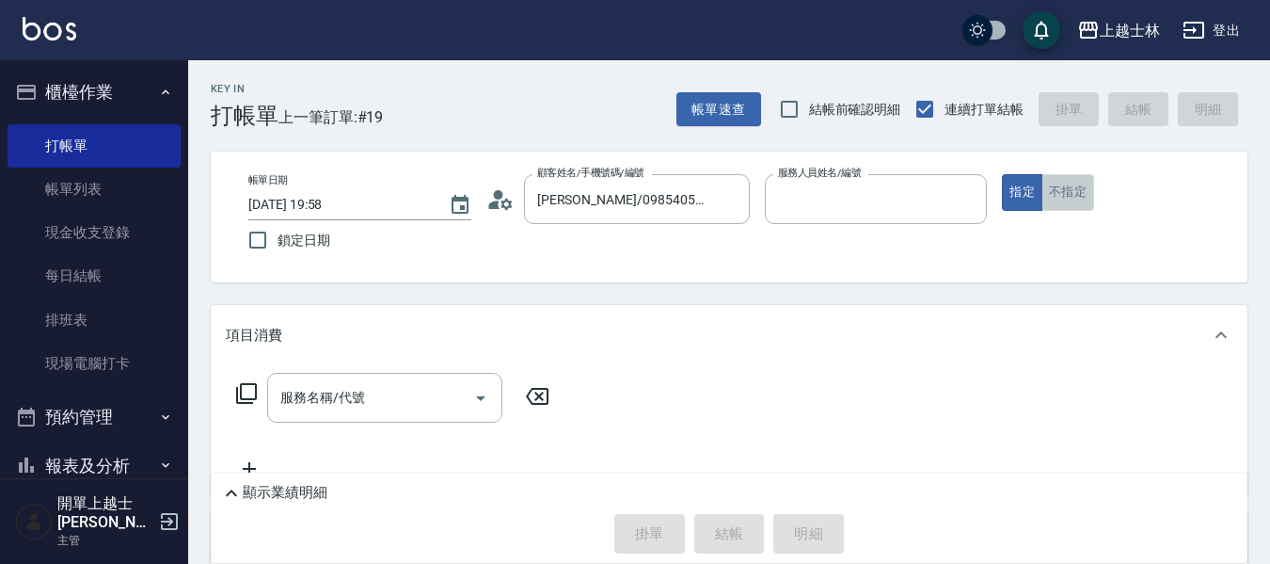
type input "妤煊-8"
click at [1086, 181] on button "不指定" at bounding box center [1068, 192] width 53 height 37
click at [385, 397] on input "服務名稱/代號" at bounding box center [371, 397] width 190 height 33
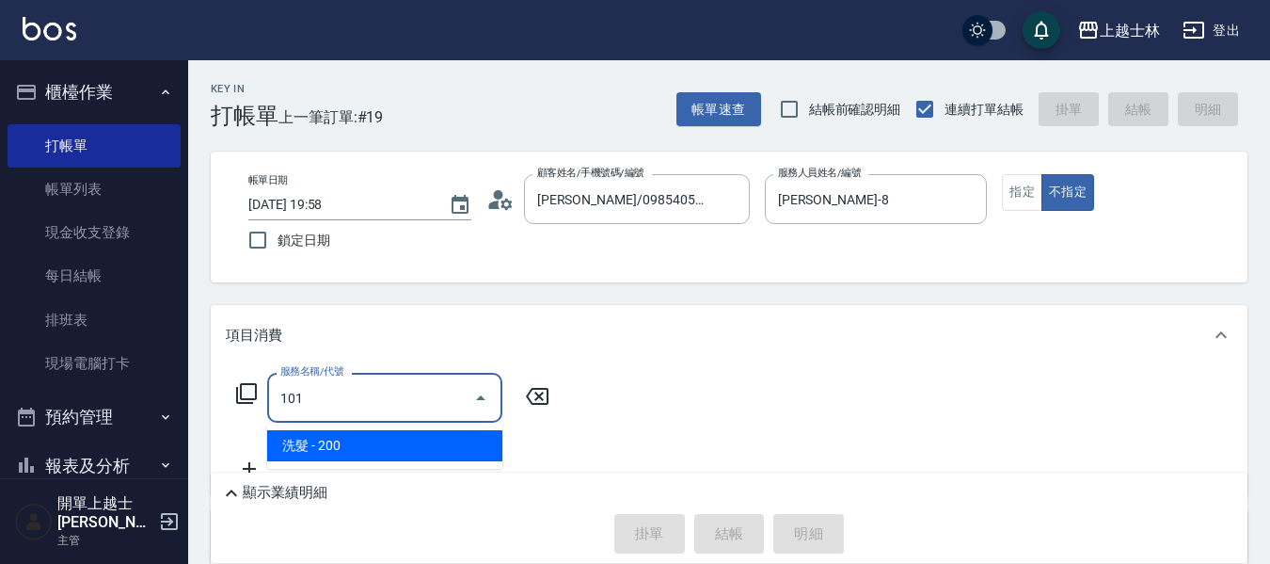
type input "洗髮(101)"
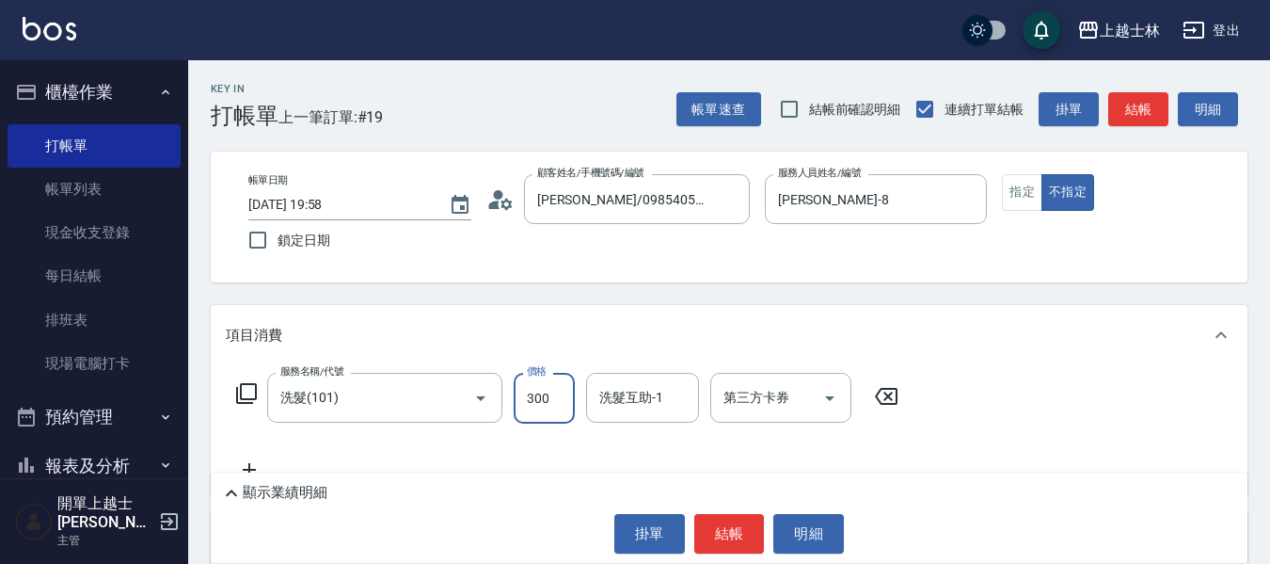
type input "300"
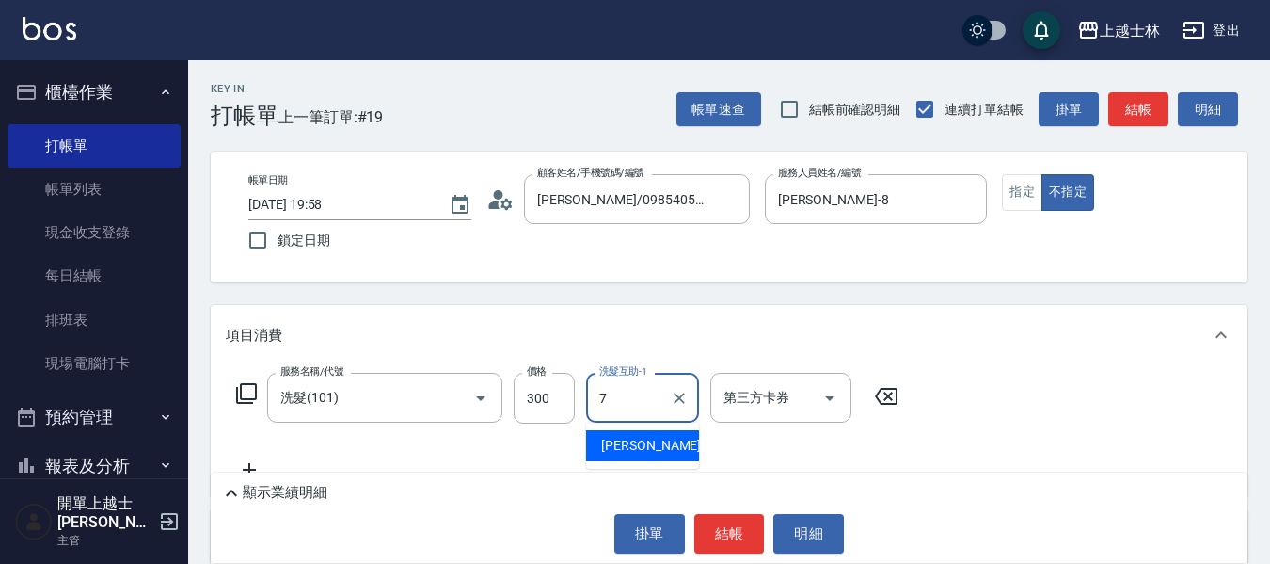
type input "蕾蕾-7"
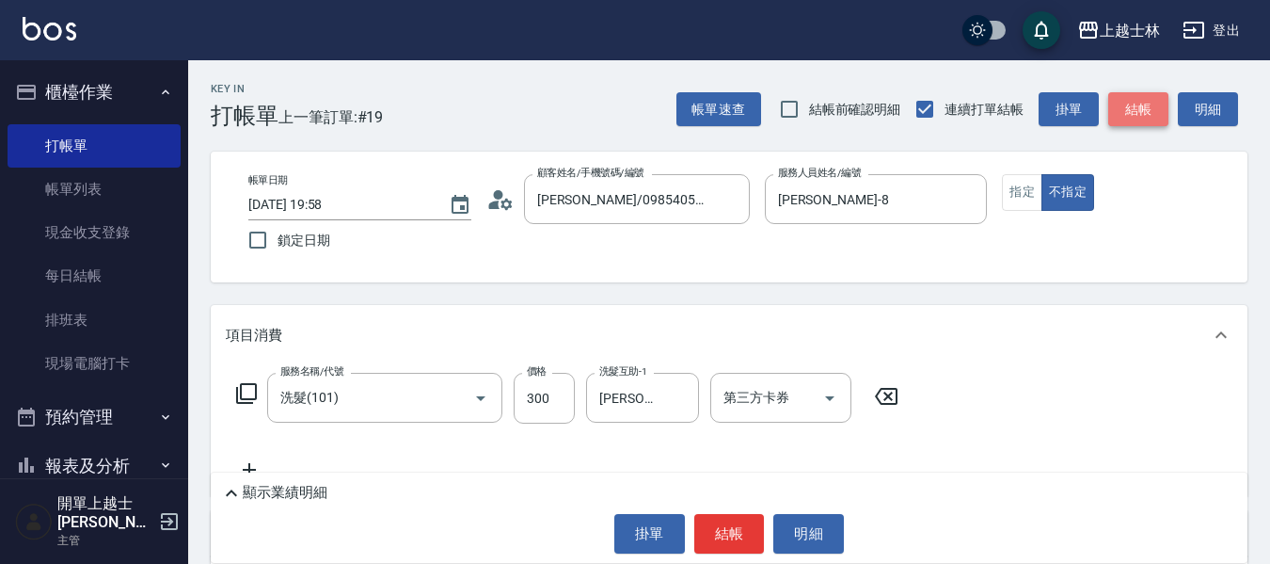
click at [1155, 118] on button "結帳" at bounding box center [1139, 109] width 60 height 35
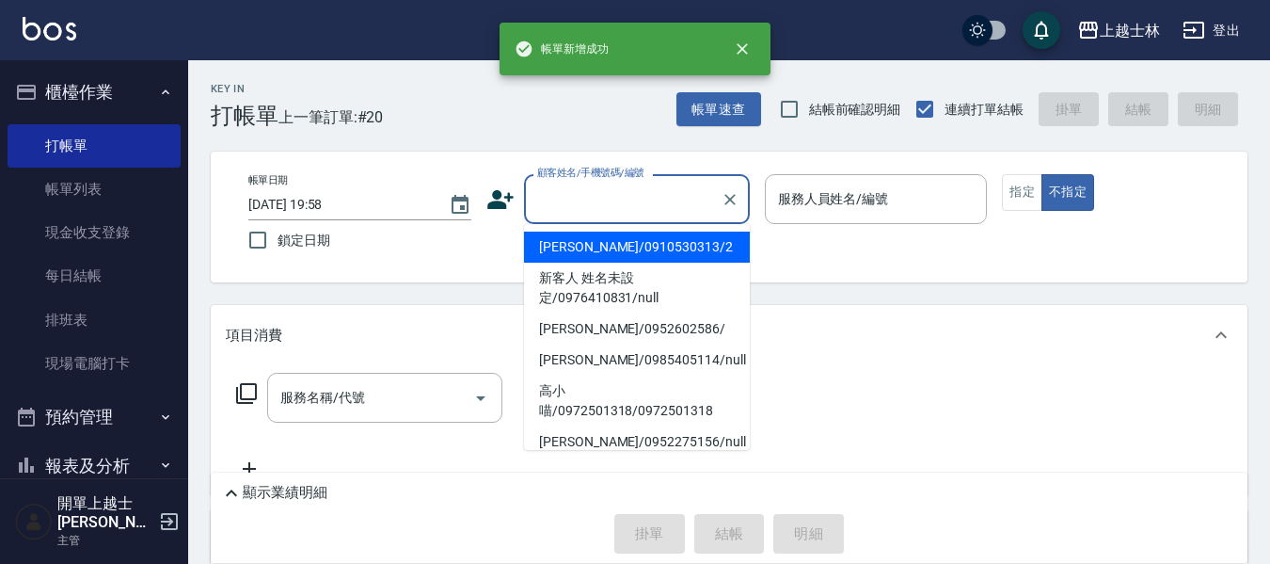
click at [633, 209] on input "顧客姓名/手機號碼/編號" at bounding box center [623, 199] width 181 height 33
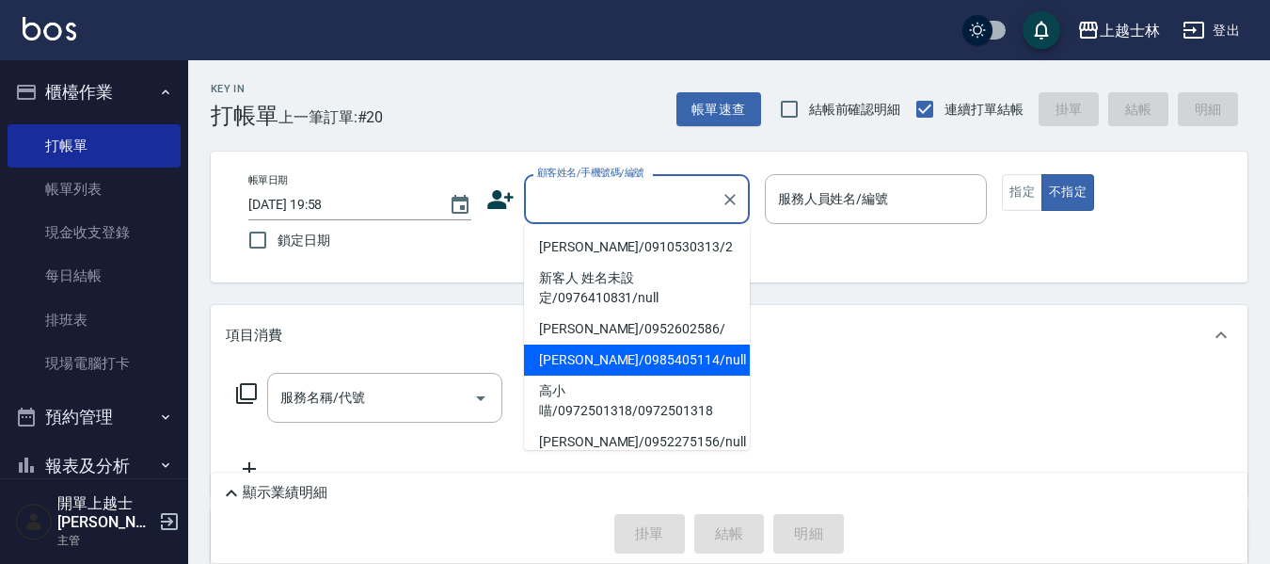
click at [652, 363] on li "妤煊/0985405114/null" at bounding box center [637, 359] width 226 height 31
type input "妤煊/0985405114/null"
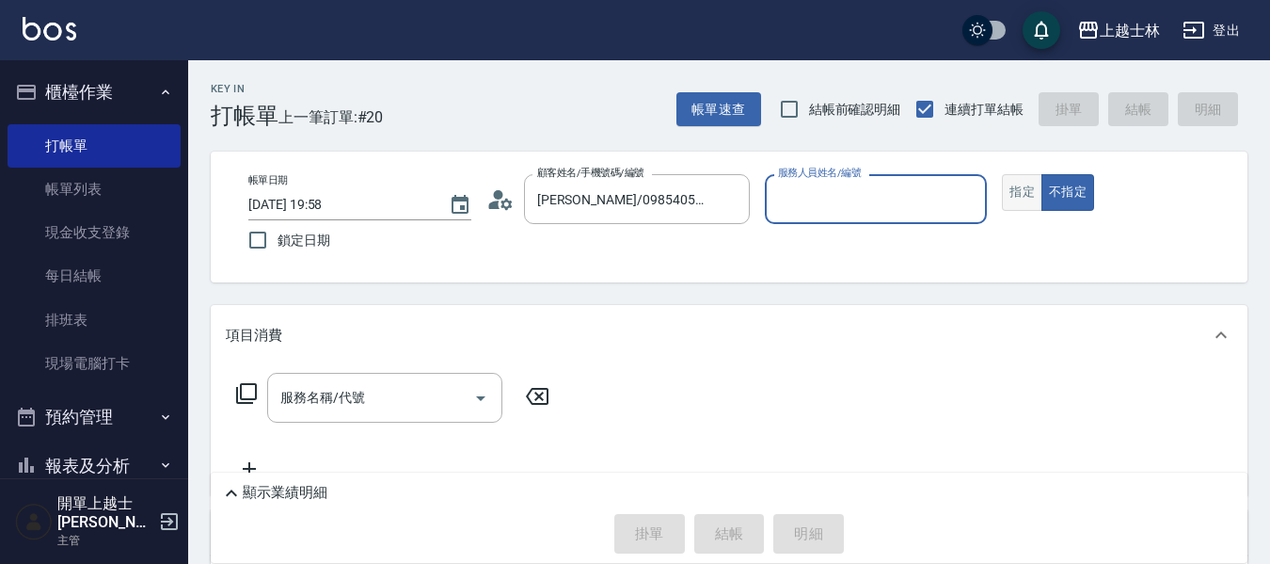
type input "妤煊-8"
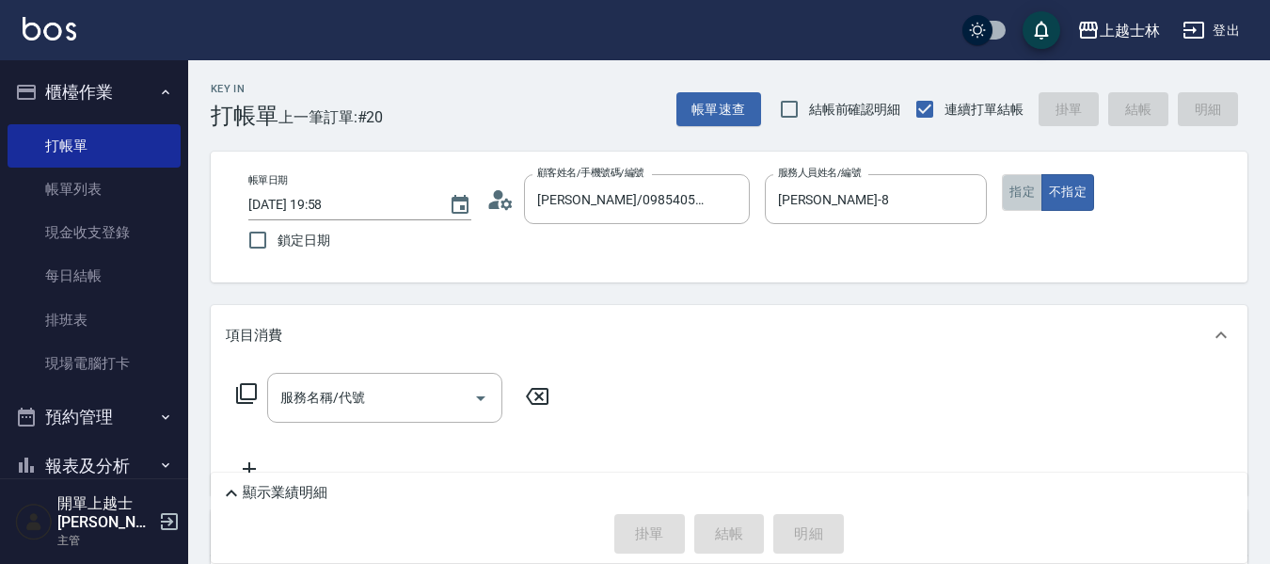
click at [1030, 180] on button "指定" at bounding box center [1022, 192] width 40 height 37
click at [366, 411] on input "服務名稱/代號" at bounding box center [371, 397] width 190 height 33
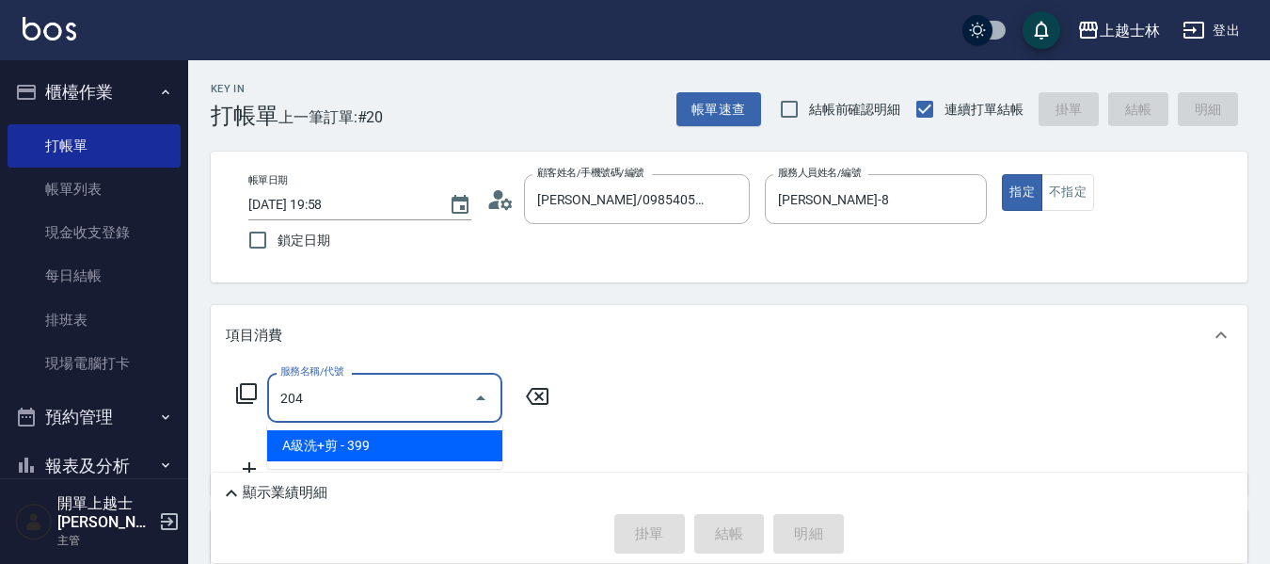
type input "A級洗+剪(204)"
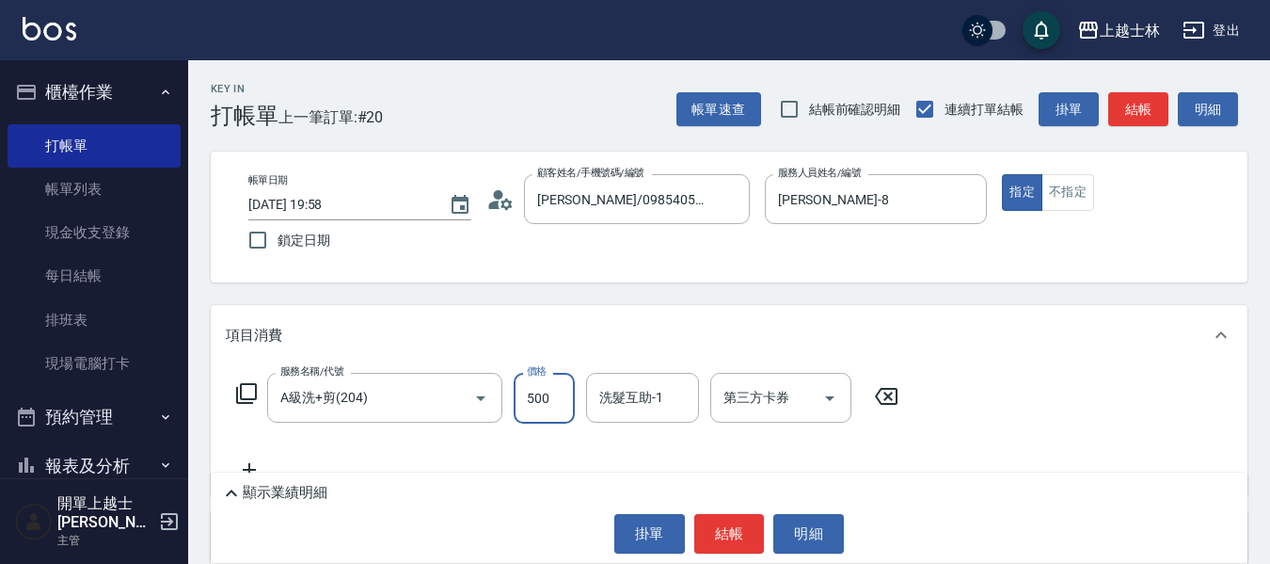
type input "500"
click at [1154, 107] on button "結帳" at bounding box center [1139, 109] width 60 height 35
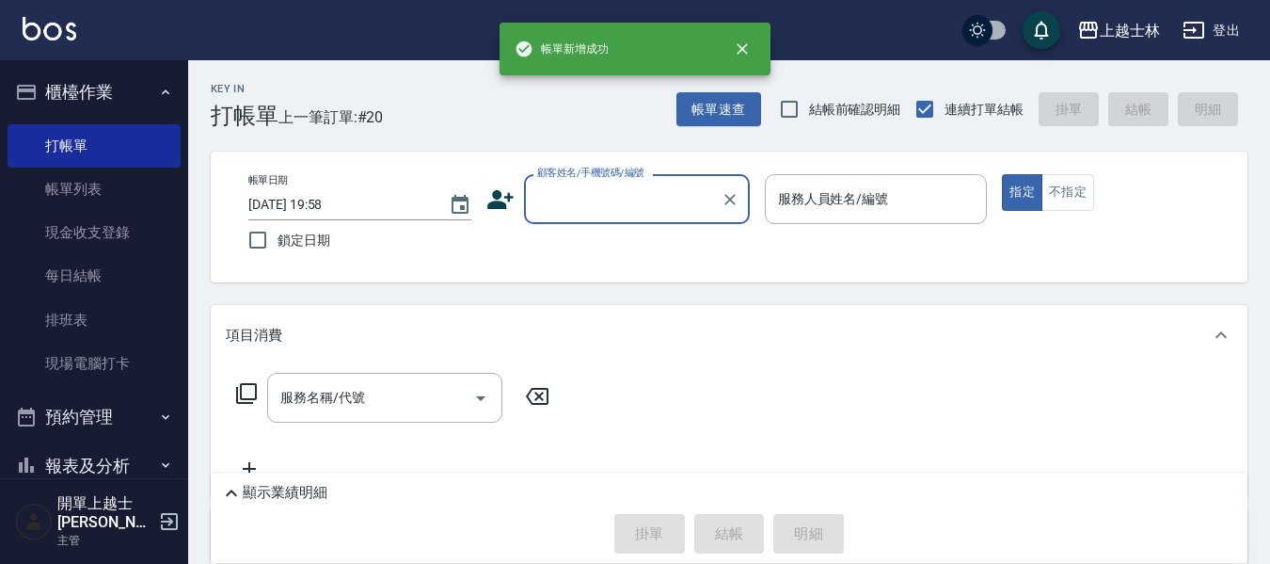
click at [582, 195] on input "顧客姓名/手機號碼/編號" at bounding box center [623, 199] width 181 height 33
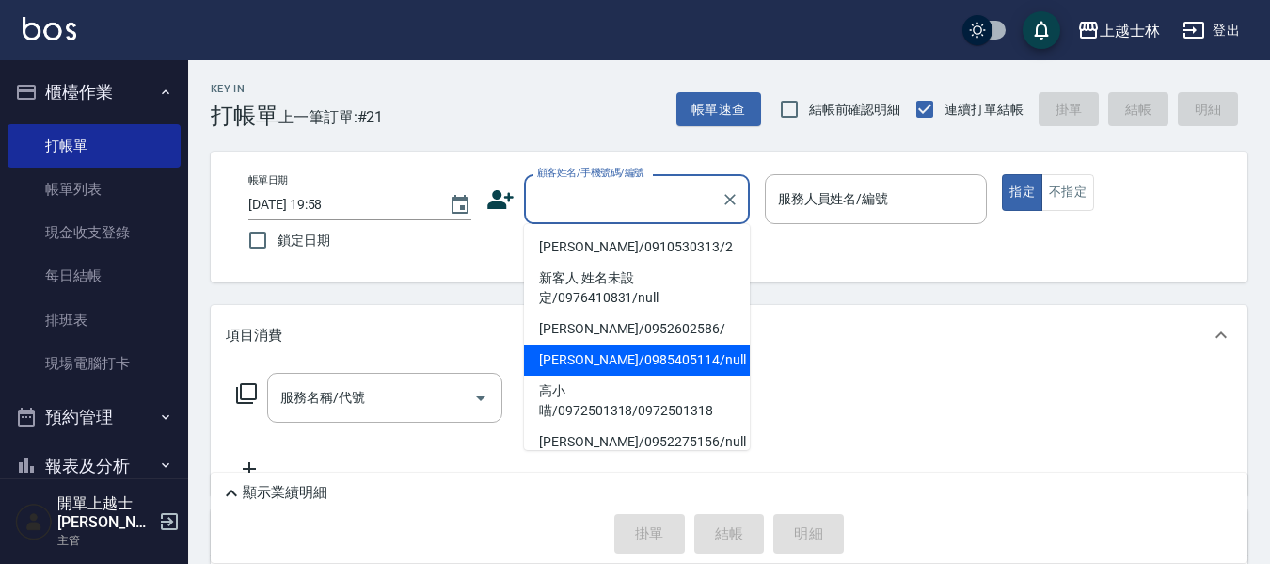
click at [599, 369] on li "妤煊/0985405114/null" at bounding box center [637, 359] width 226 height 31
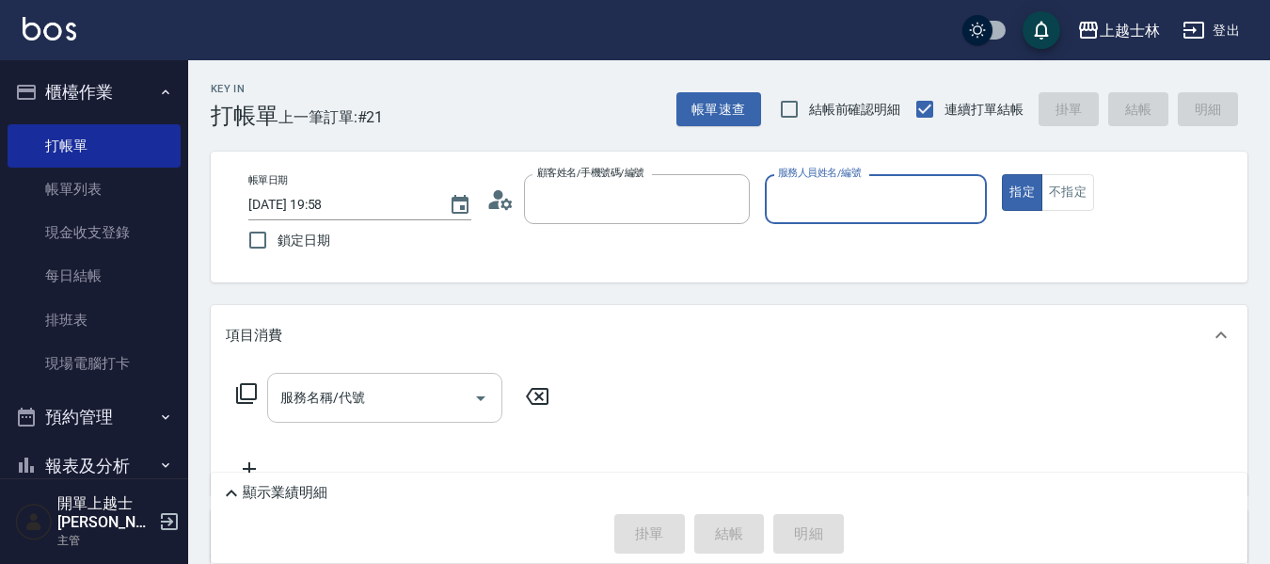
type input "妤煊/0985405114/null"
type input "妤煊-8"
click at [315, 405] on div "服務名稱/代號 服務名稱/代號" at bounding box center [384, 398] width 235 height 50
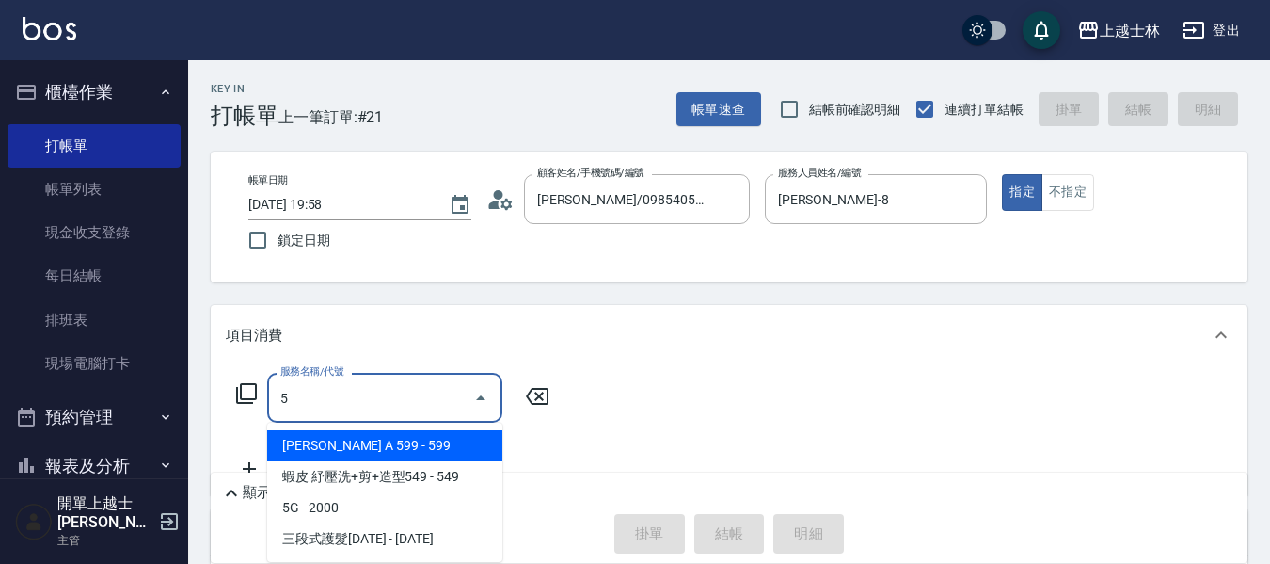
type input "沐宥 A 599(118)"
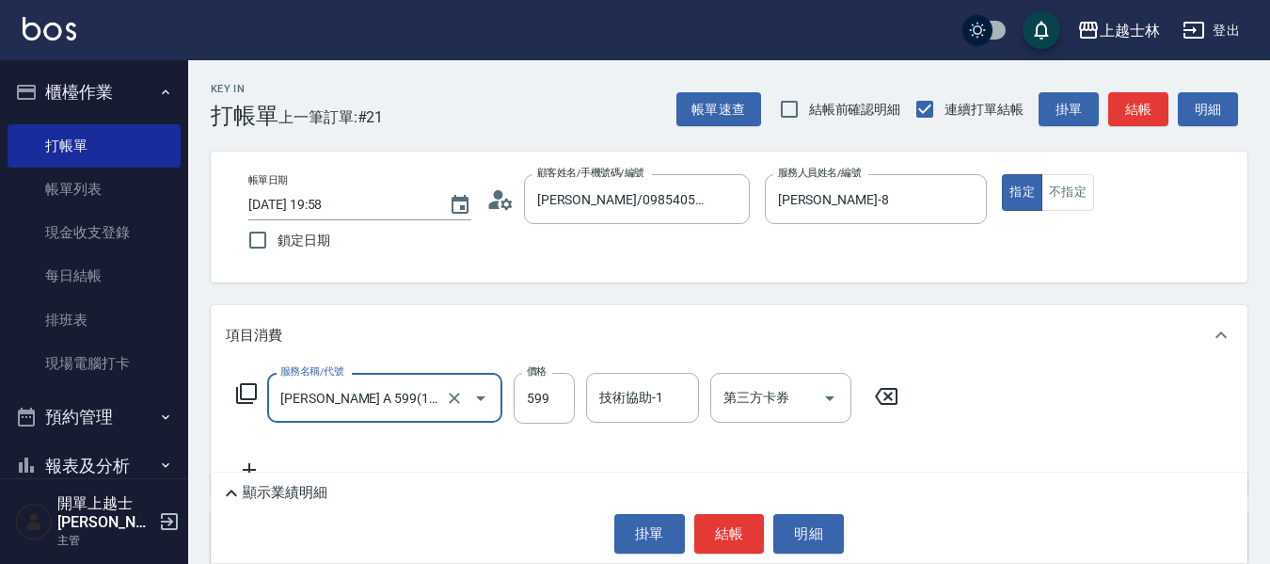
click at [389, 399] on input "沐宥 A 599(118)" at bounding box center [359, 397] width 166 height 33
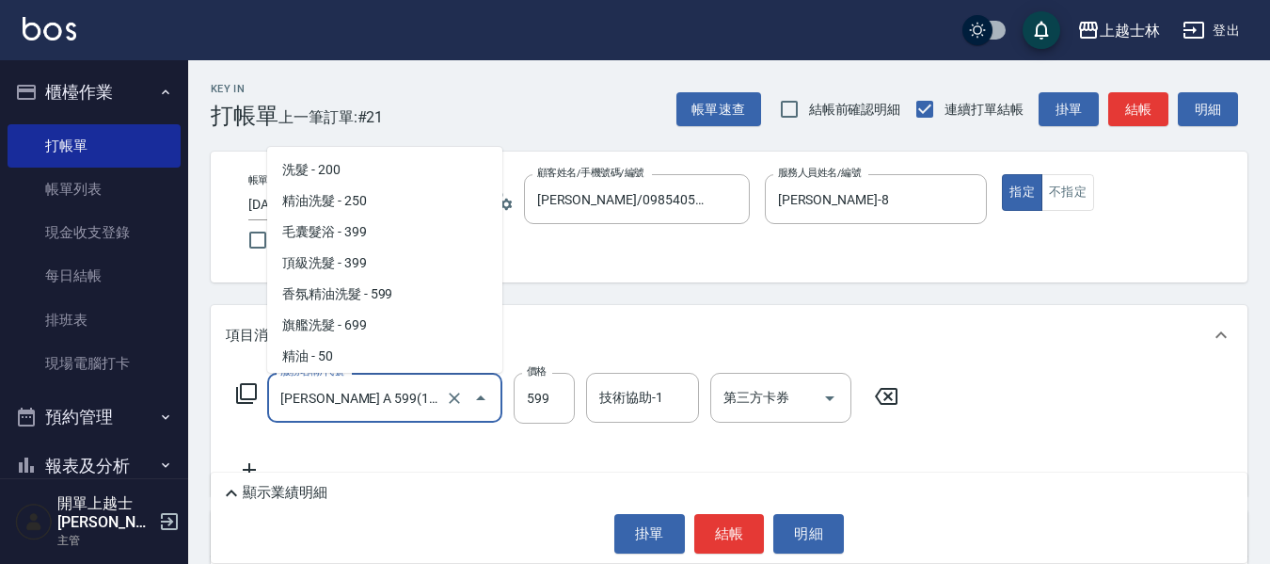
scroll to position [267, 0]
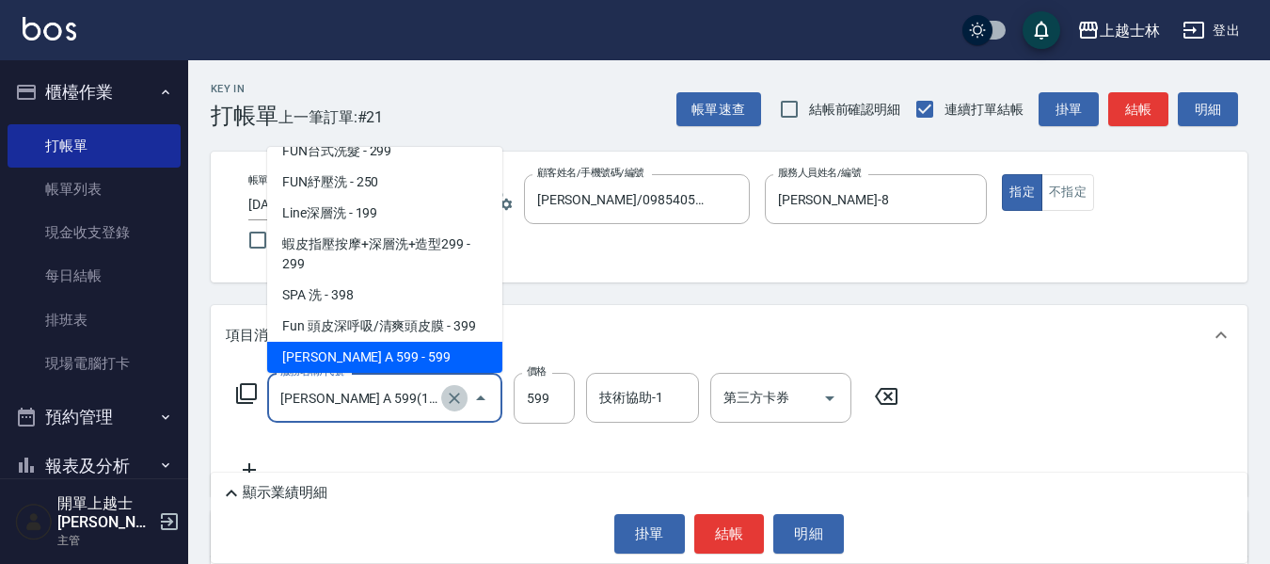
click at [448, 396] on icon "Clear" at bounding box center [454, 398] width 19 height 19
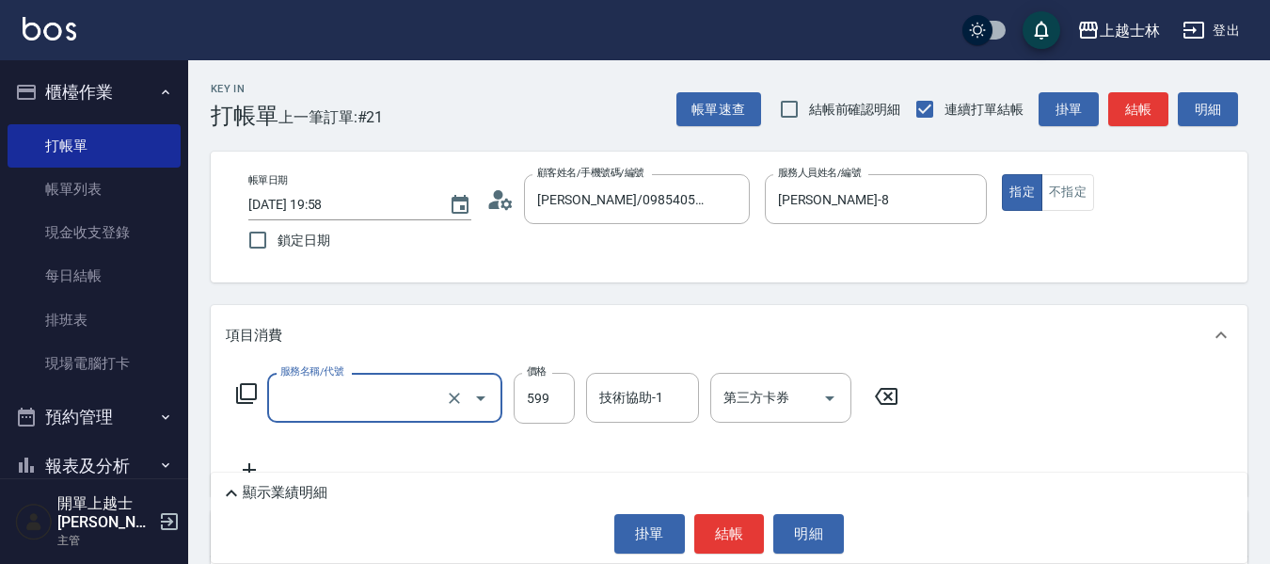
click at [416, 395] on input "服務名稱/代號" at bounding box center [359, 397] width 166 height 33
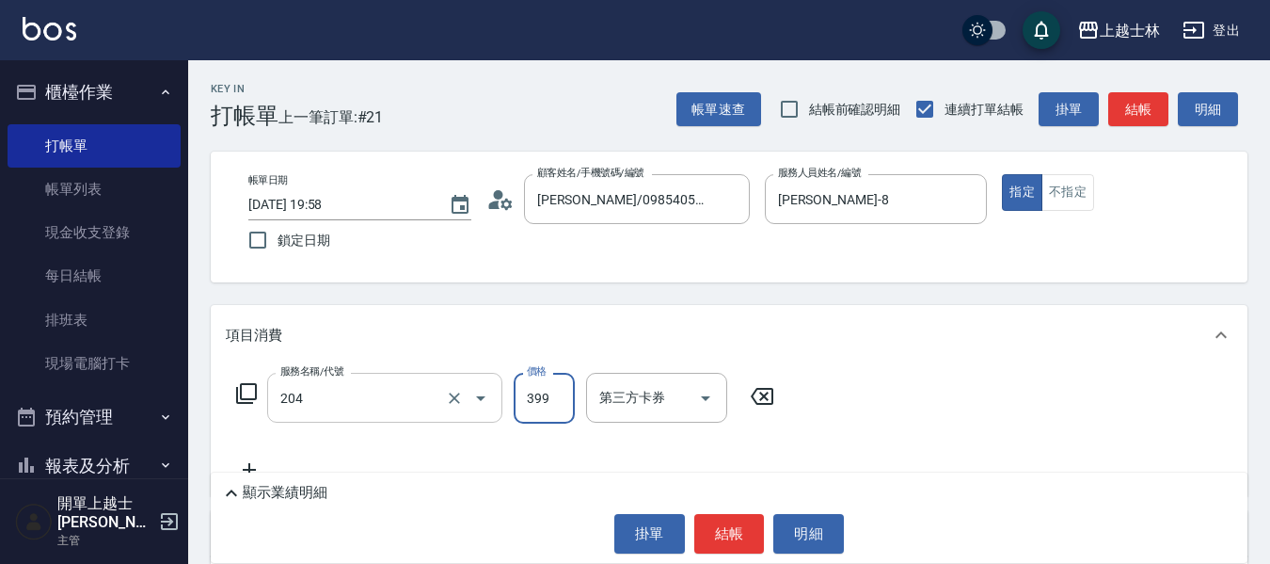
type input "A級洗+剪(204)"
type input "500"
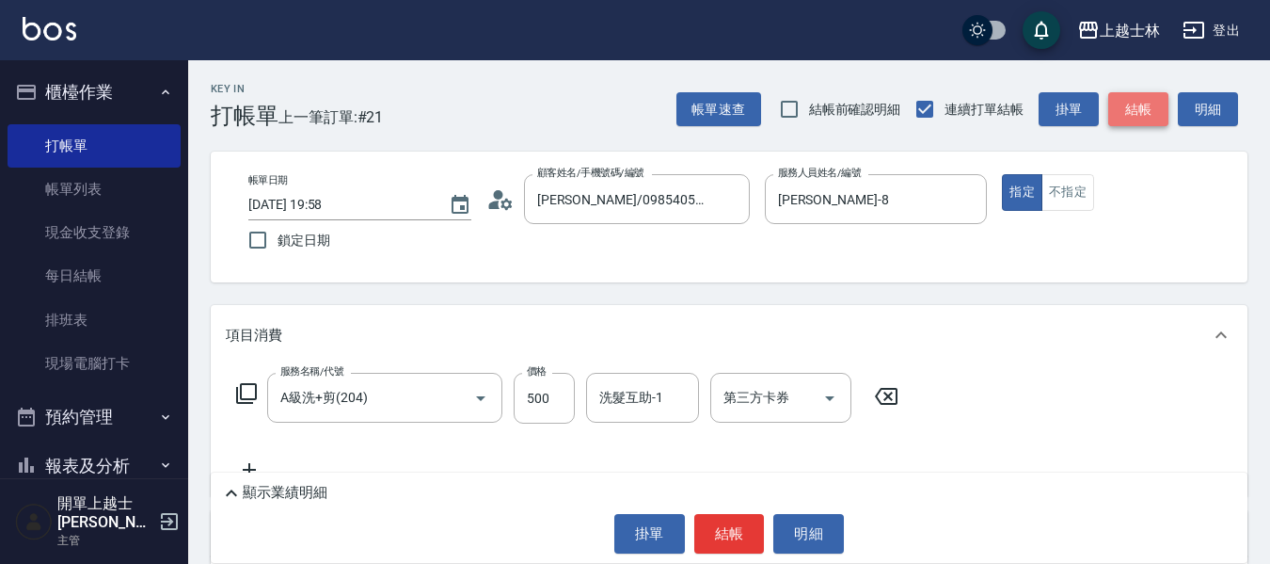
click at [1146, 123] on button "結帳" at bounding box center [1139, 109] width 60 height 35
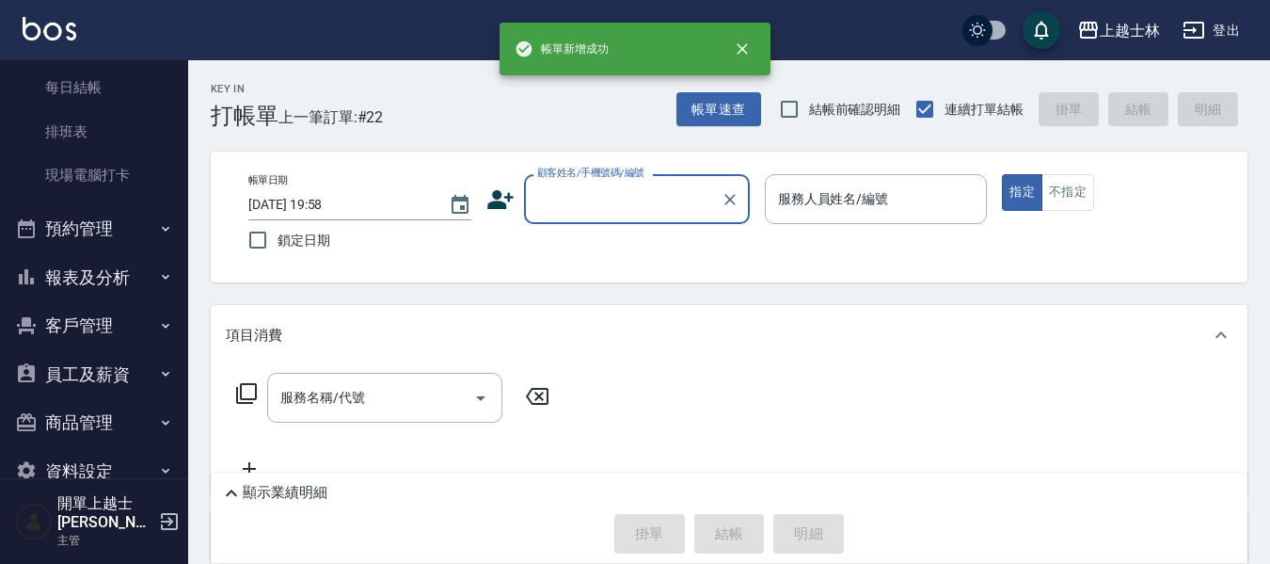
scroll to position [211, 0]
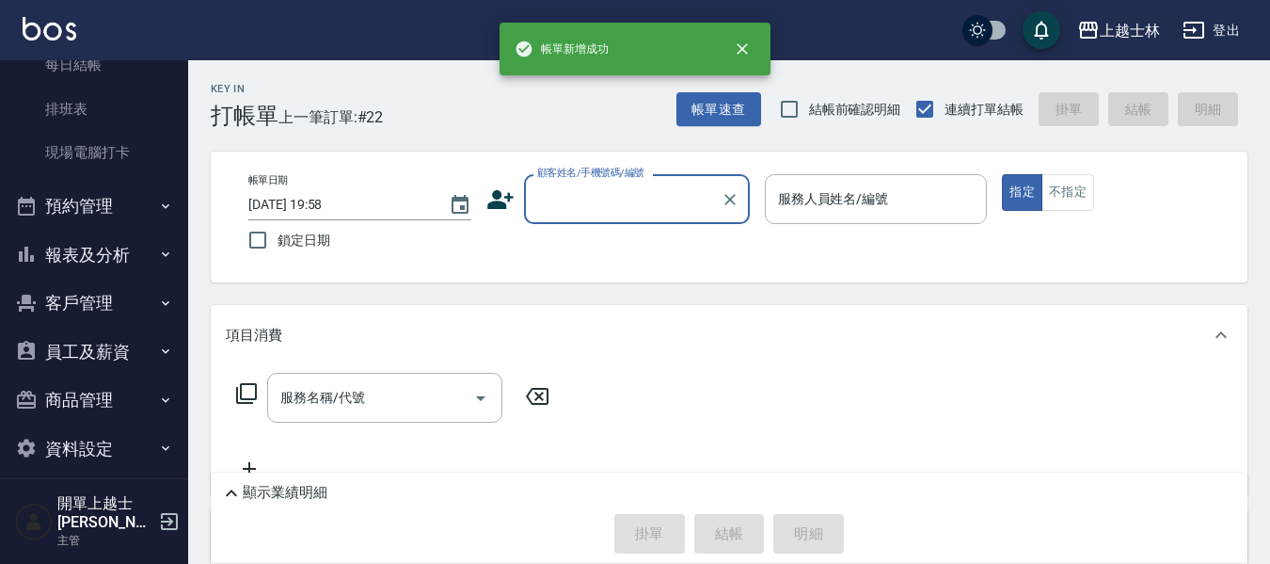
click at [117, 267] on button "報表及分析" at bounding box center [94, 255] width 173 height 49
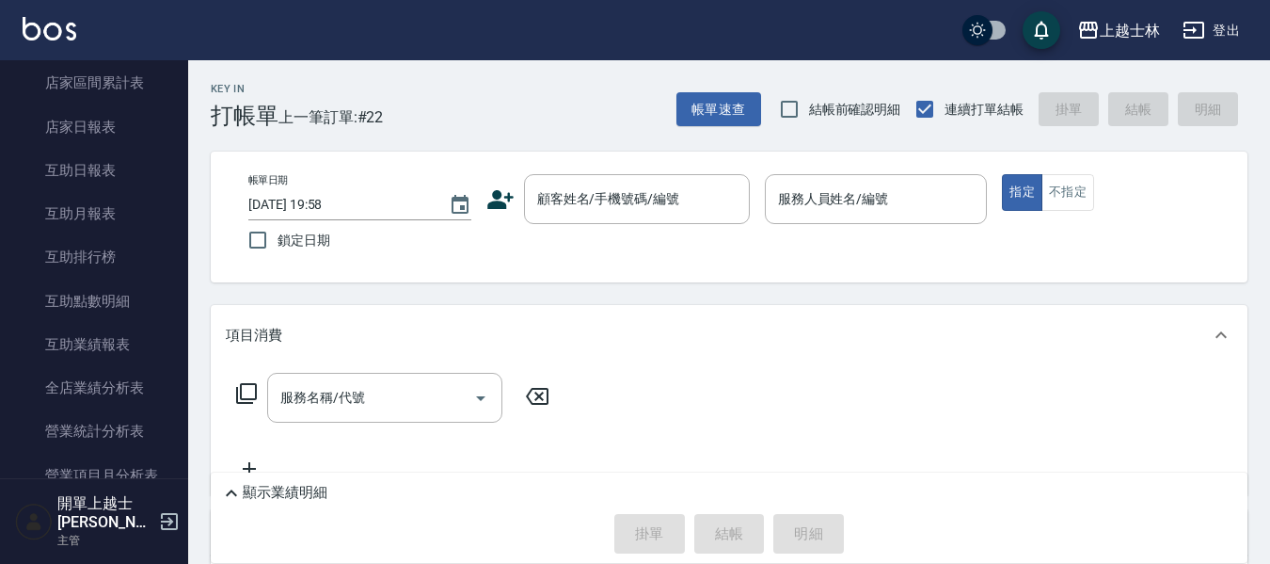
scroll to position [587, 0]
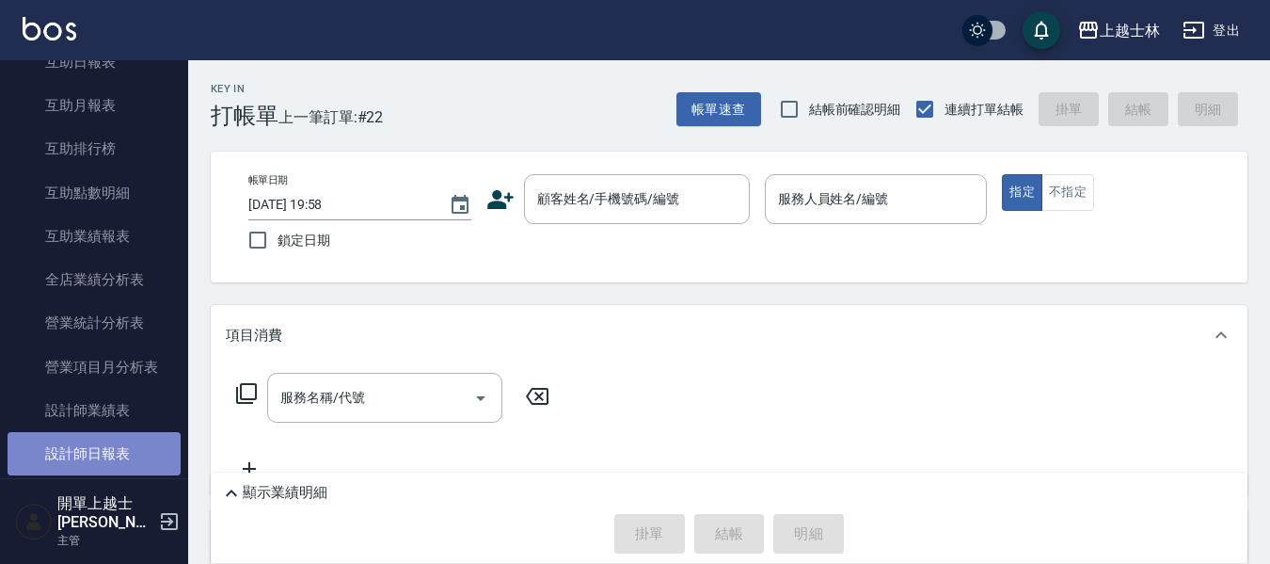
click at [114, 455] on link "設計師日報表" at bounding box center [94, 453] width 173 height 43
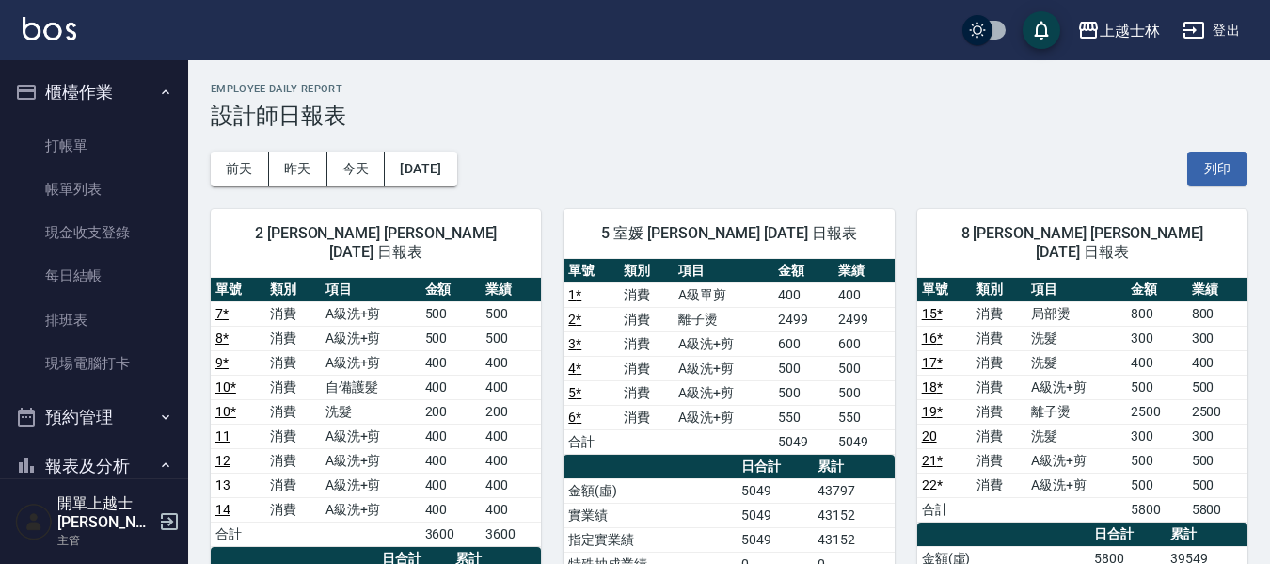
drag, startPoint x: 94, startPoint y: 196, endPoint x: 781, endPoint y: 388, distance: 713.3
click at [94, 196] on link "帳單列表" at bounding box center [94, 189] width 173 height 43
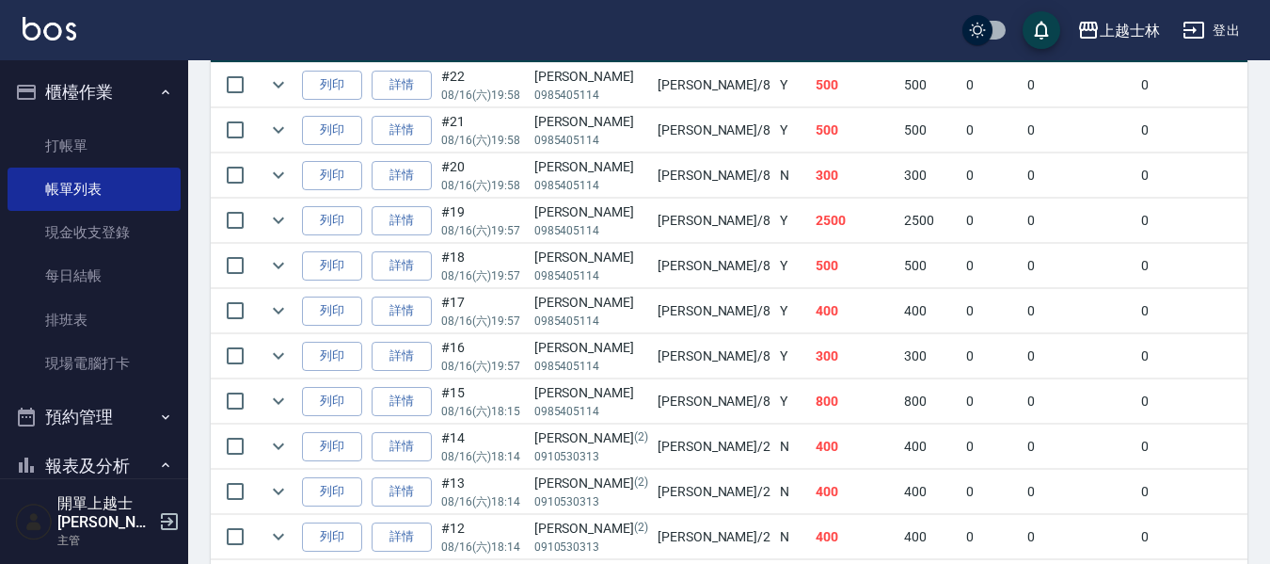
scroll to position [565, 0]
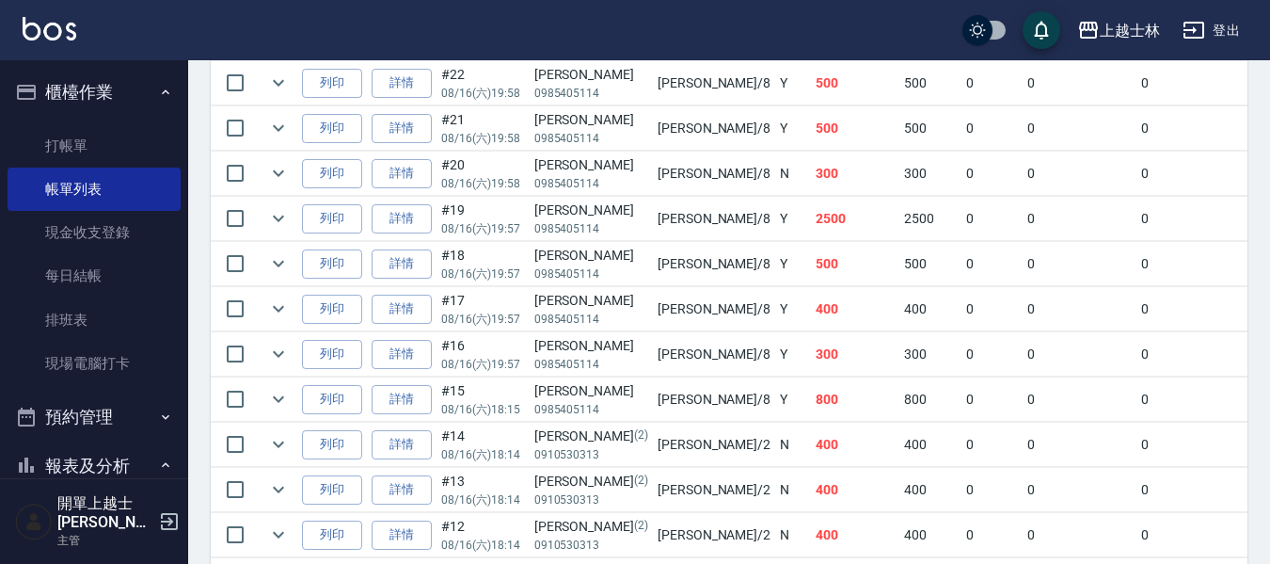
click at [389, 89] on link "詳情" at bounding box center [402, 83] width 60 height 29
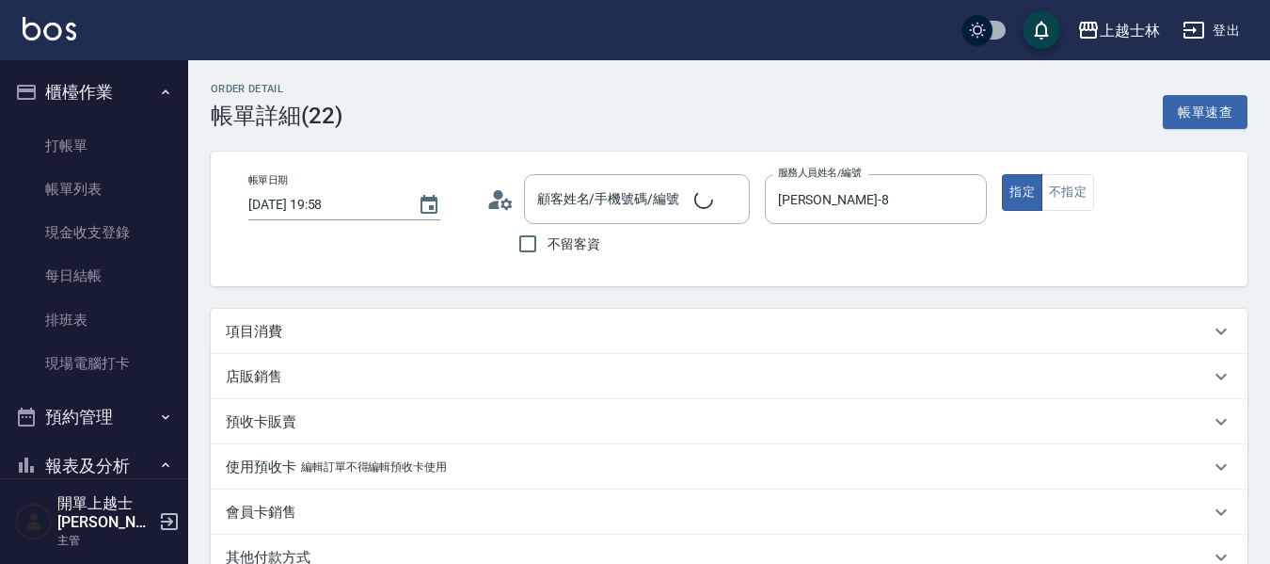
type input "2025/08/16 19:58"
type input "妤煊-8"
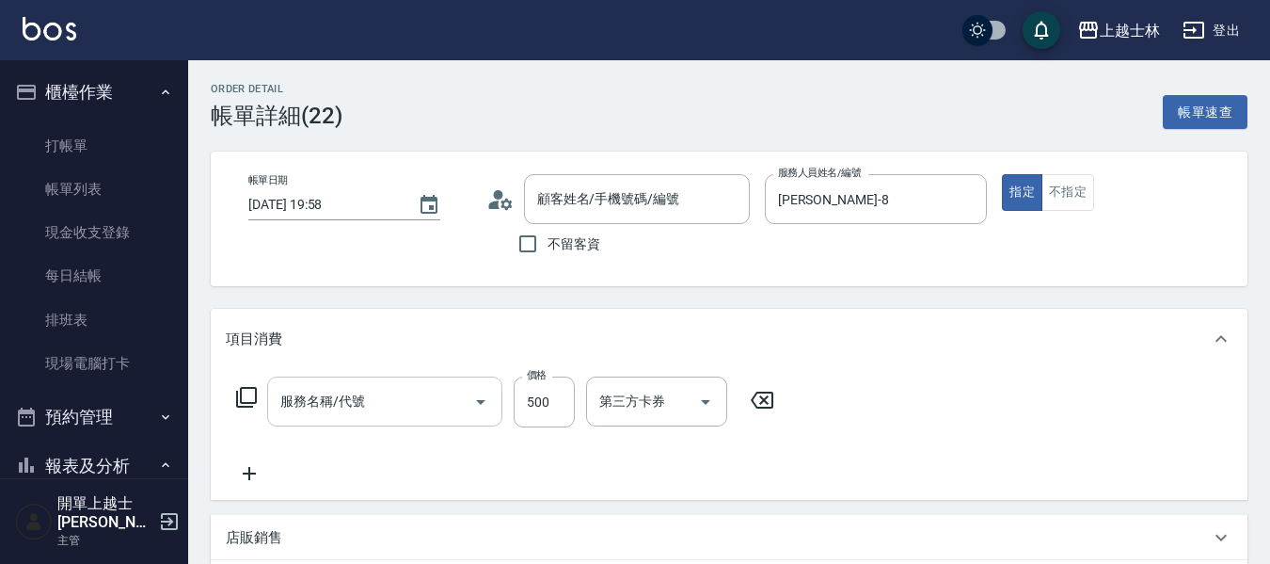
type input "妤煊/0985405114/null"
type input "A級洗+剪(204)"
click at [545, 379] on label "價格" at bounding box center [537, 375] width 20 height 14
click at [545, 379] on input "500" at bounding box center [544, 401] width 61 height 51
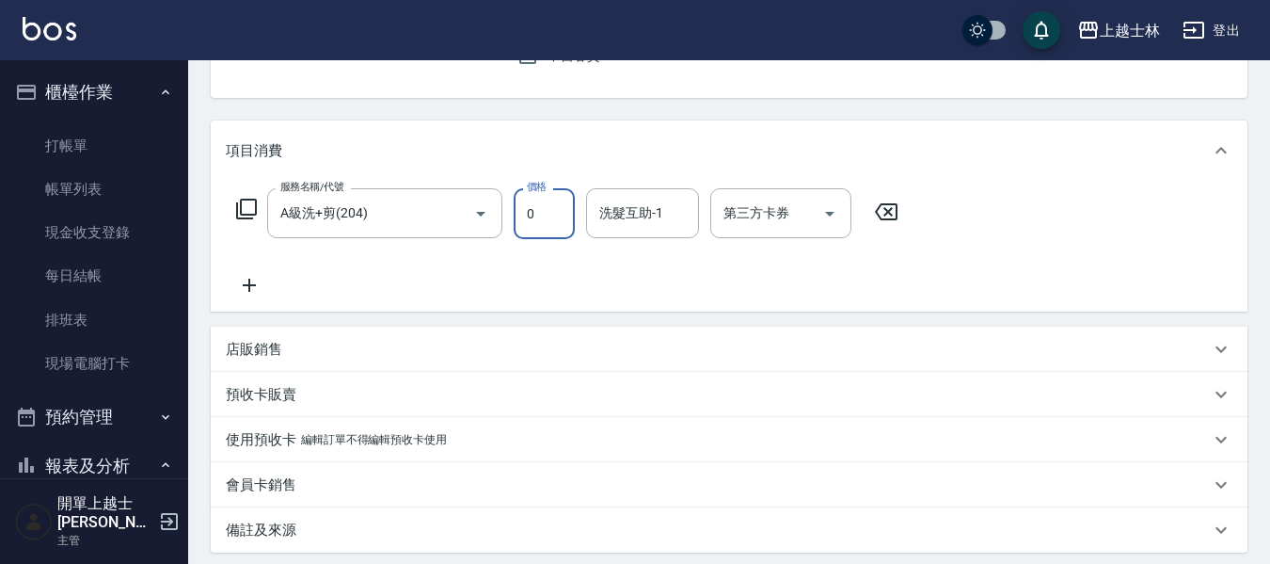
scroll to position [282, 0]
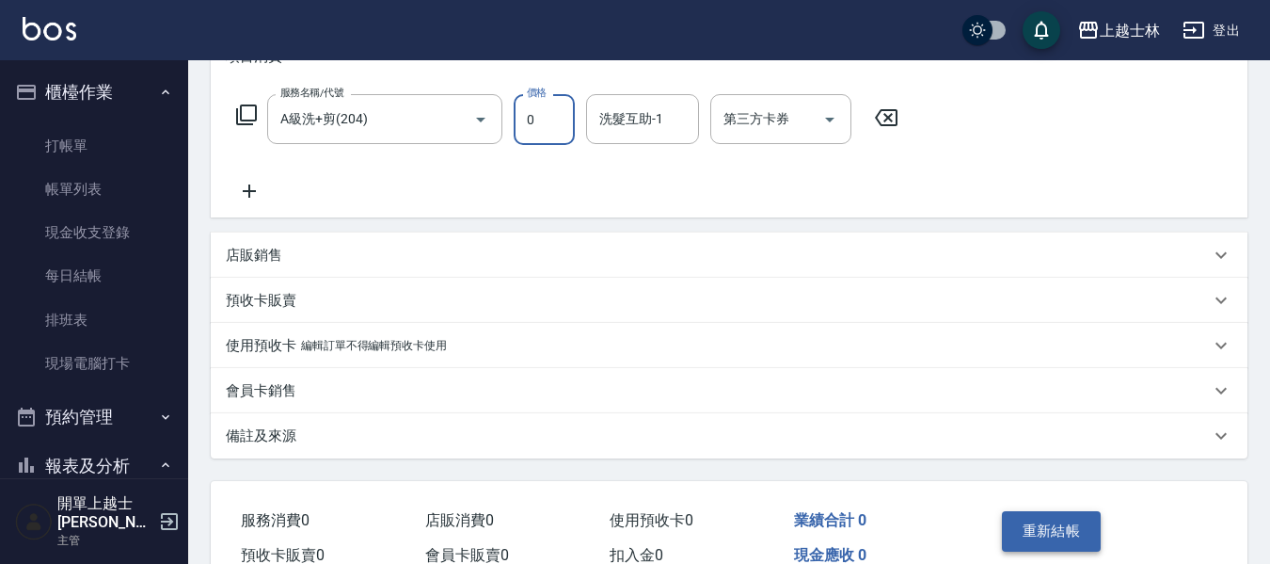
type input "0"
click at [1061, 537] on button "重新結帳" at bounding box center [1052, 531] width 100 height 40
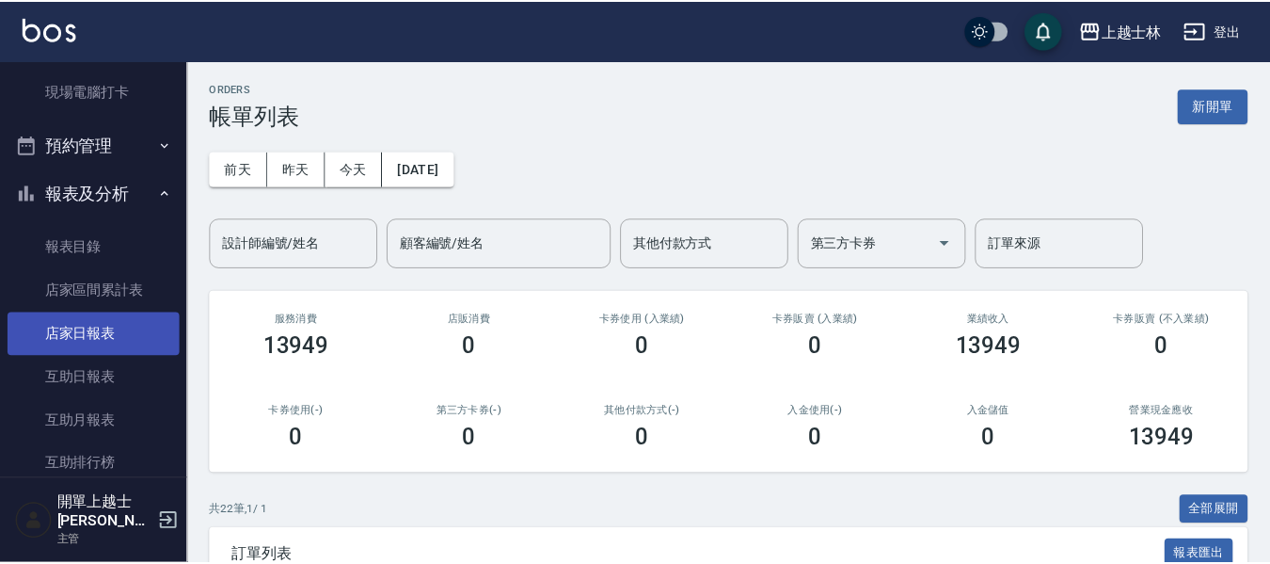
scroll to position [376, 0]
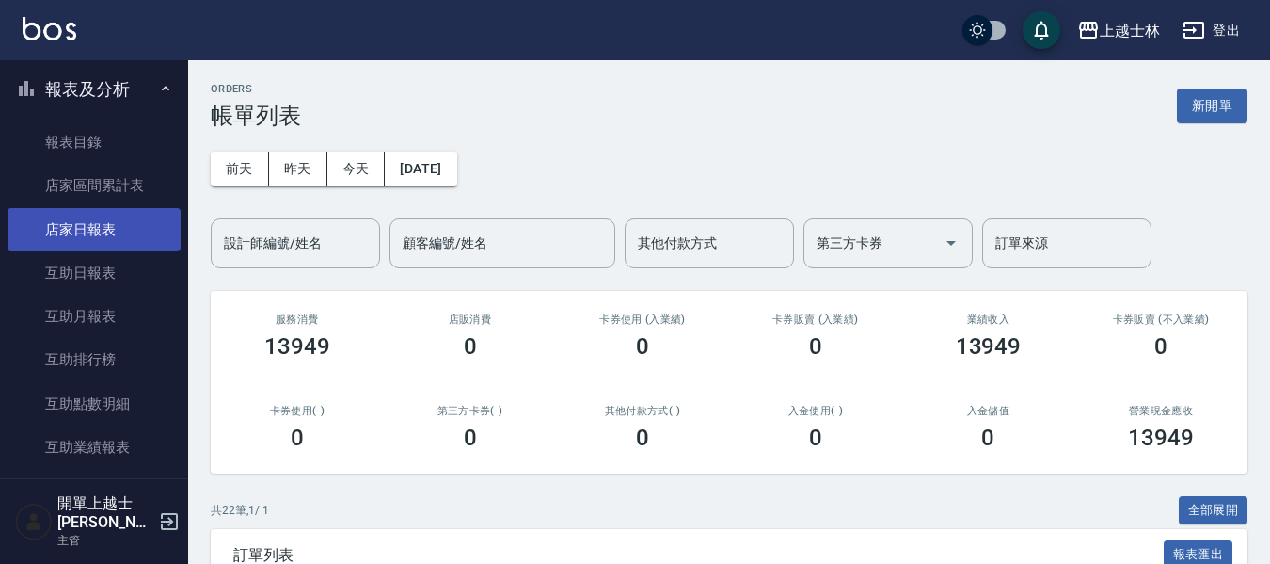
click at [129, 224] on link "店家日報表" at bounding box center [94, 229] width 173 height 43
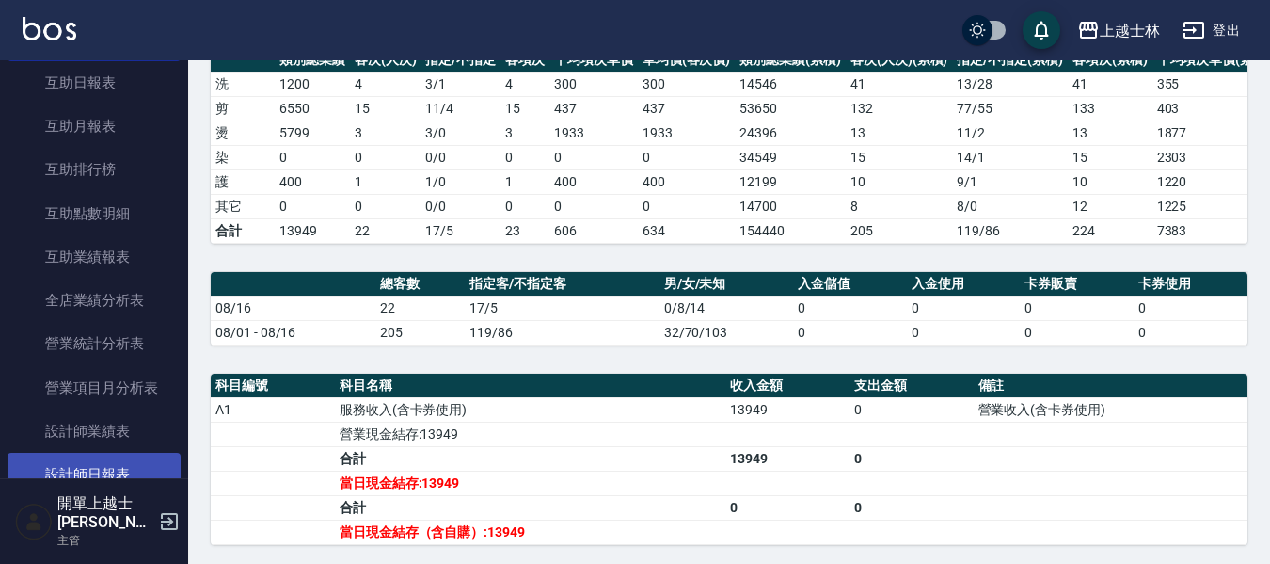
scroll to position [565, 0]
click at [114, 461] on link "設計師日報表" at bounding box center [94, 476] width 173 height 43
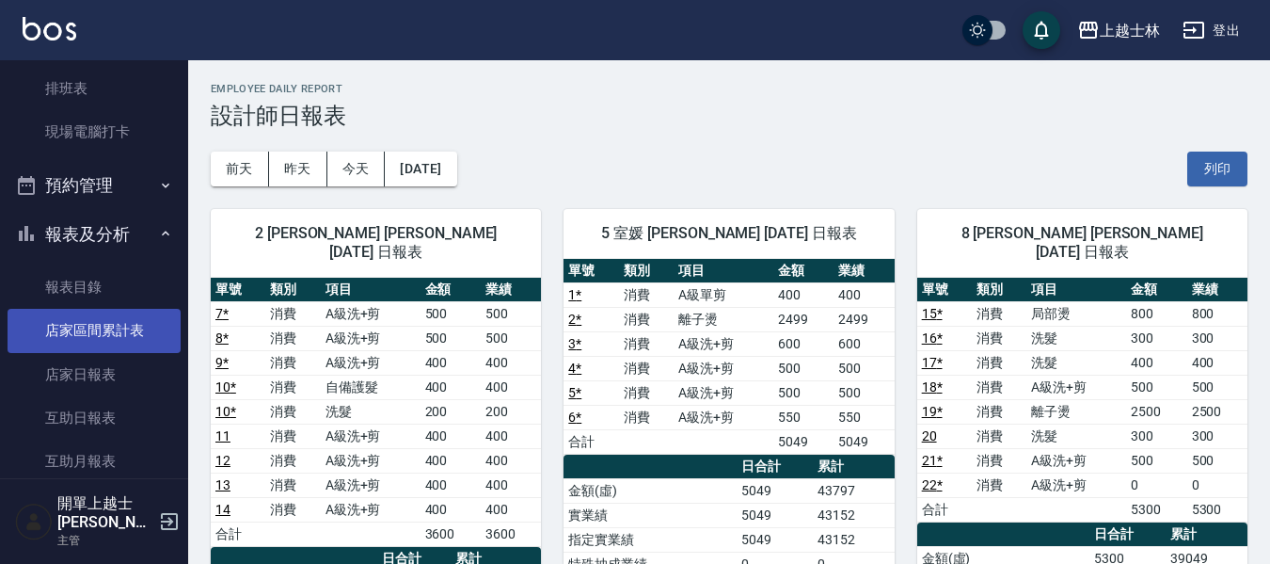
scroll to position [188, 0]
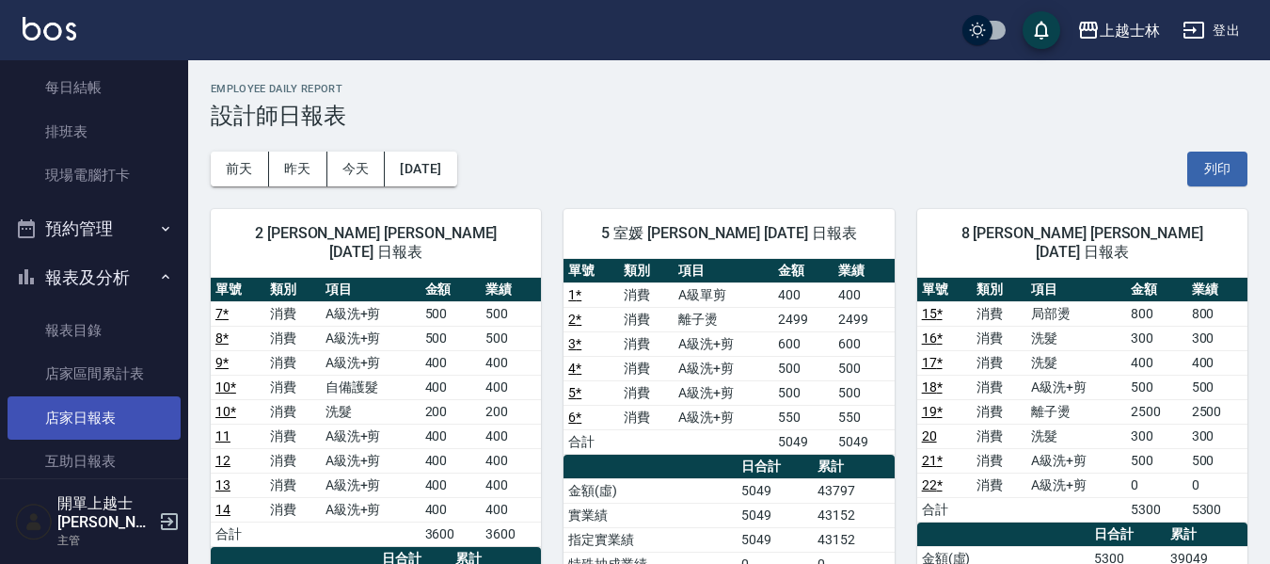
click at [106, 417] on link "店家日報表" at bounding box center [94, 417] width 173 height 43
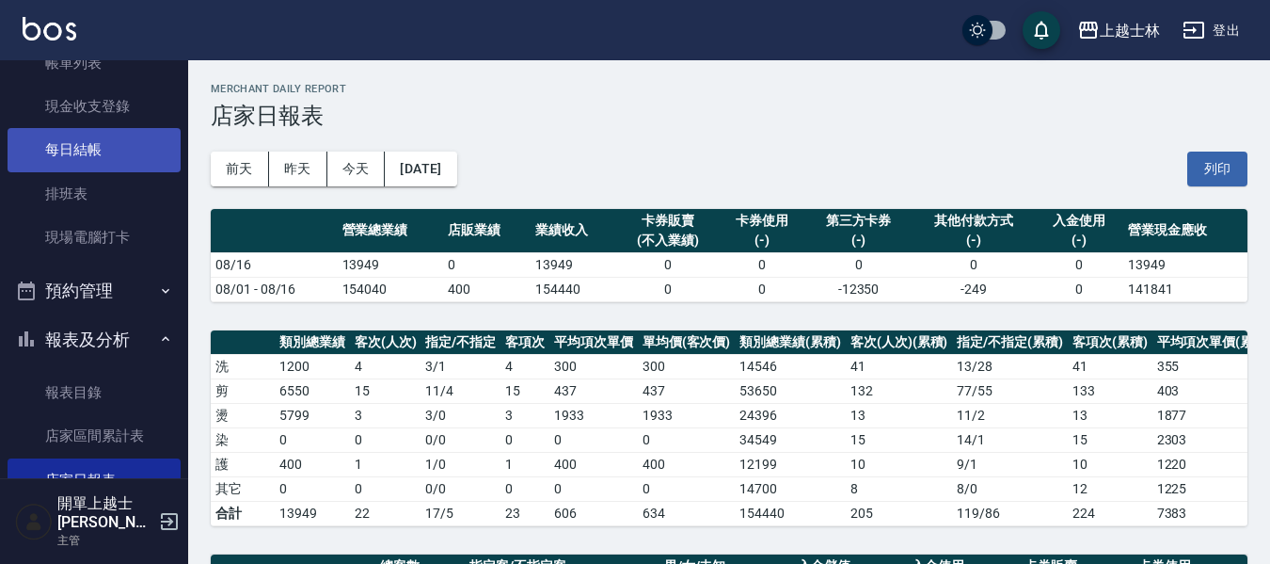
scroll to position [94, 0]
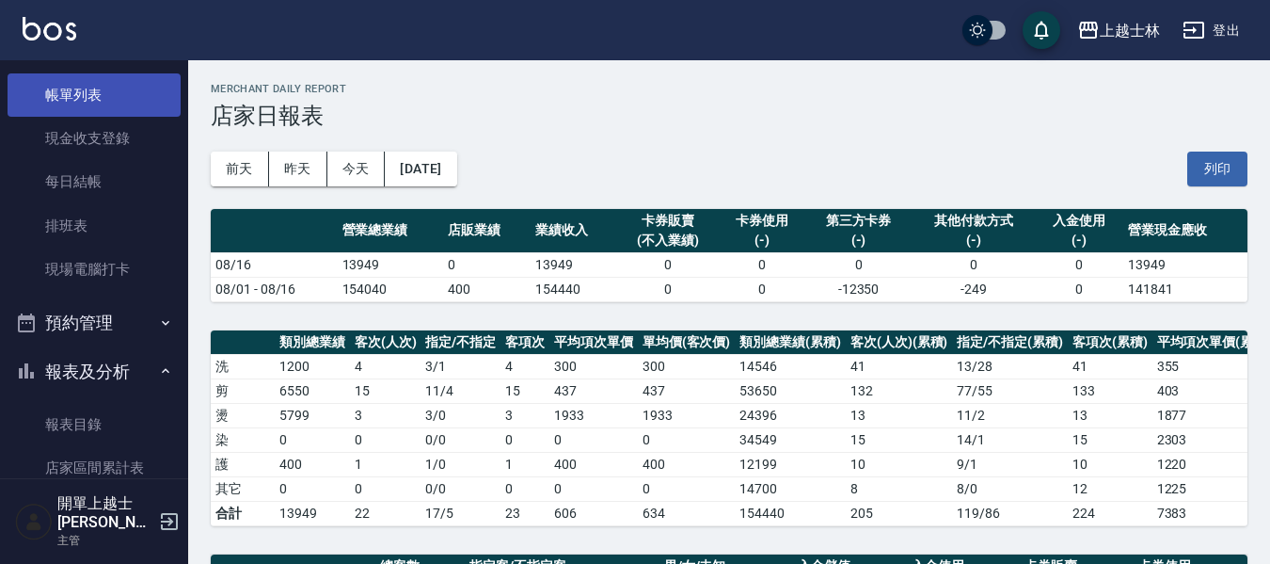
click at [99, 111] on link "帳單列表" at bounding box center [94, 94] width 173 height 43
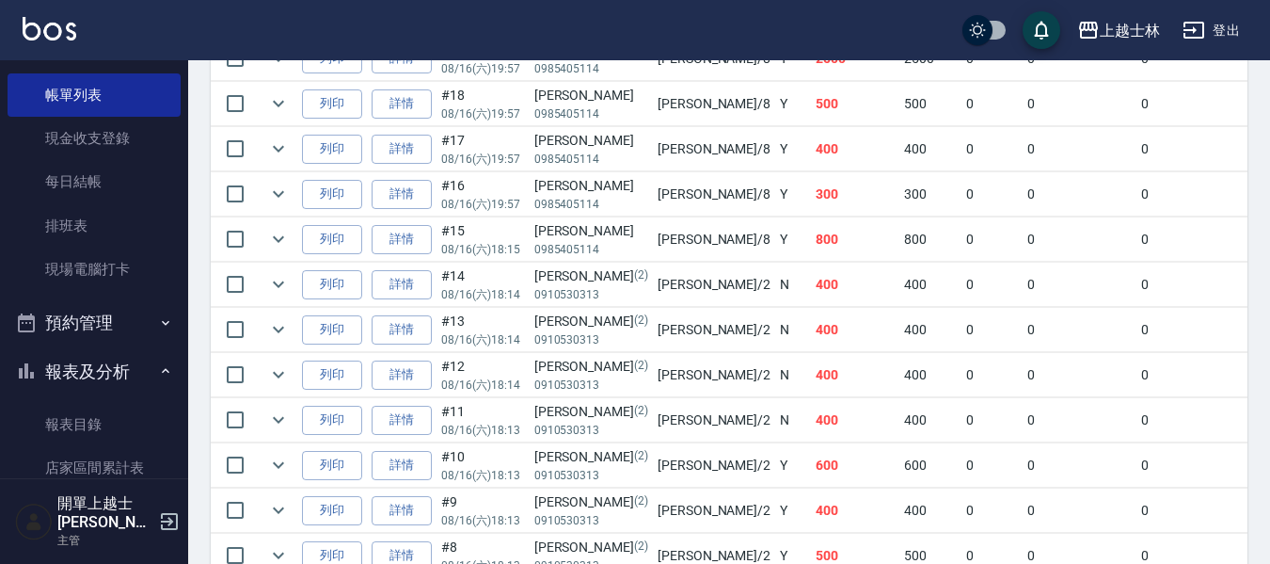
scroll to position [753, 0]
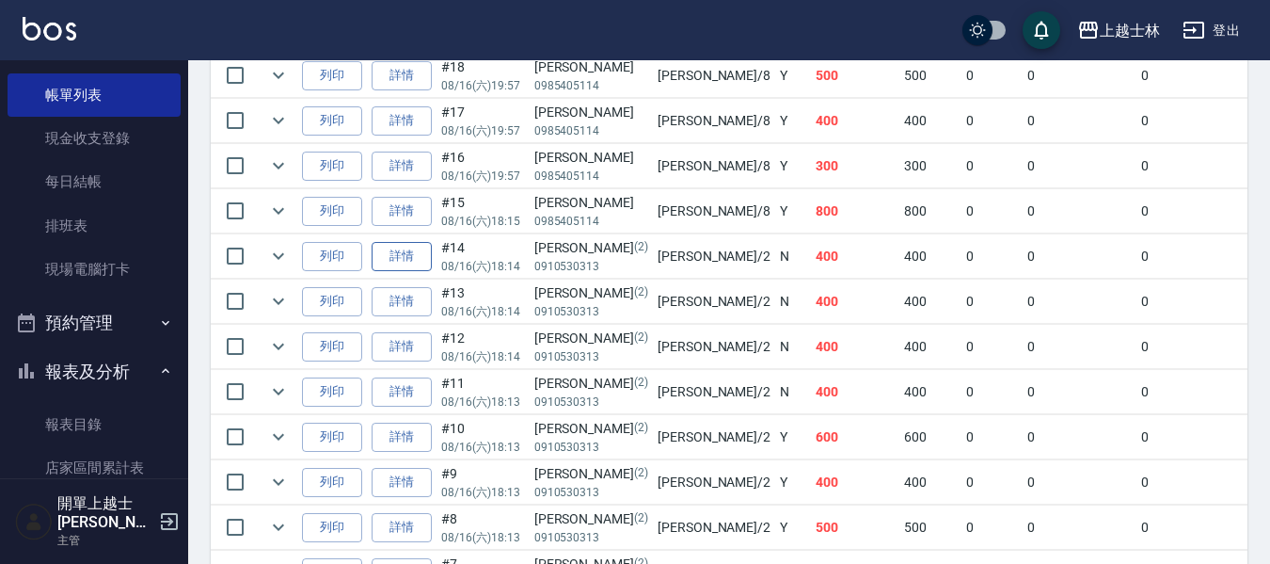
click at [409, 256] on link "詳情" at bounding box center [402, 256] width 60 height 29
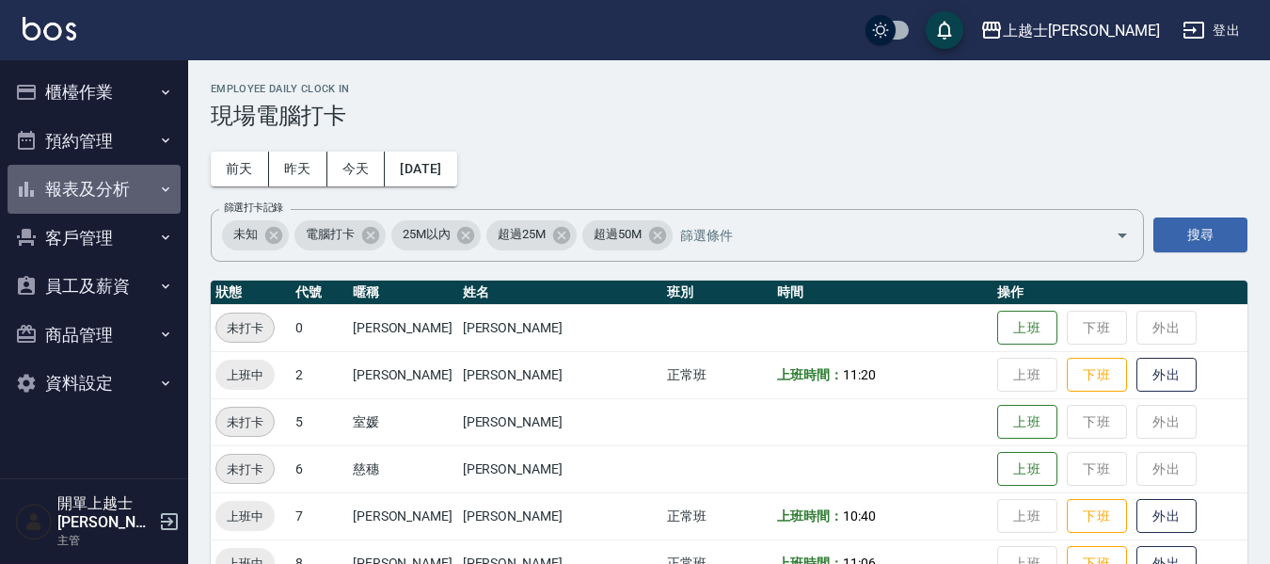
click at [104, 202] on button "報表及分析" at bounding box center [94, 189] width 173 height 49
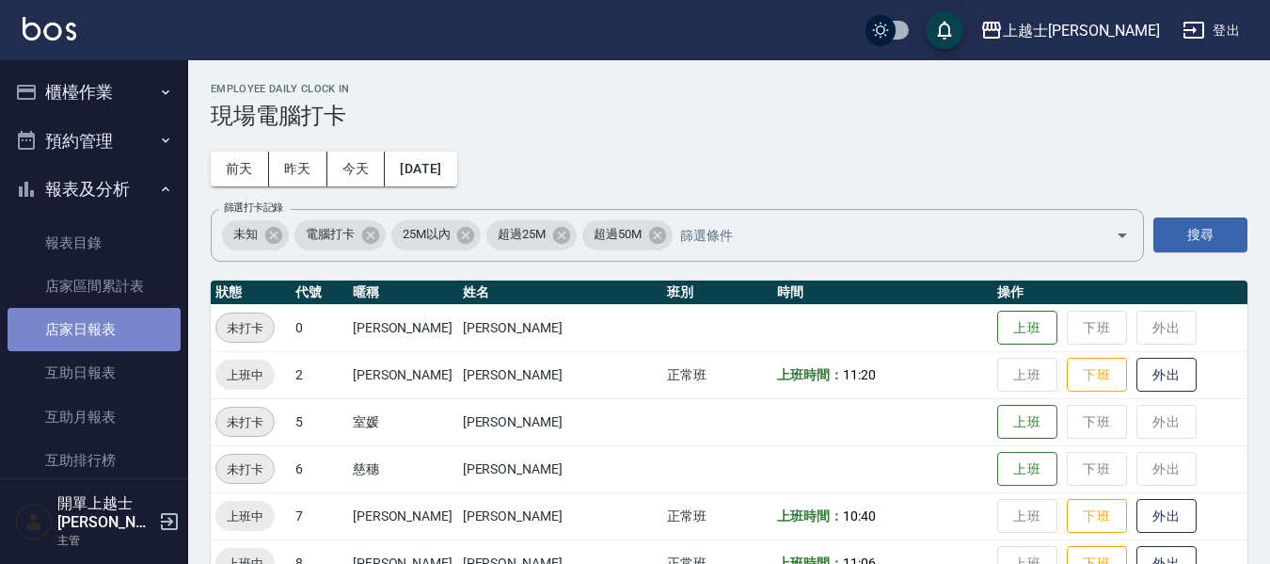
click at [107, 322] on link "店家日報表" at bounding box center [94, 329] width 173 height 43
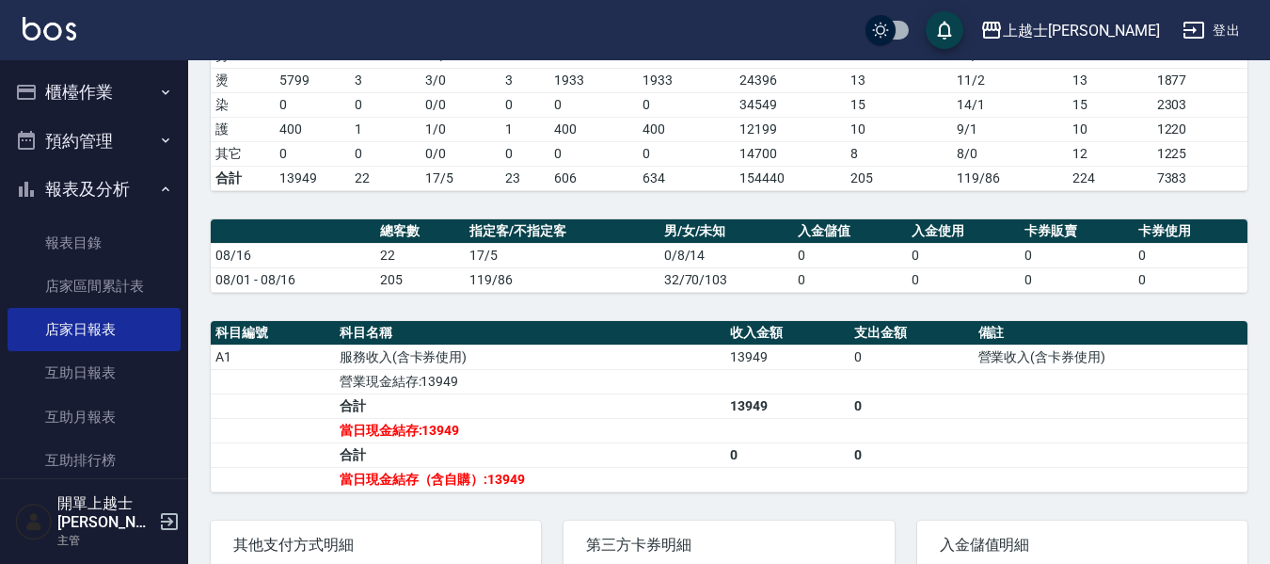
scroll to position [188, 0]
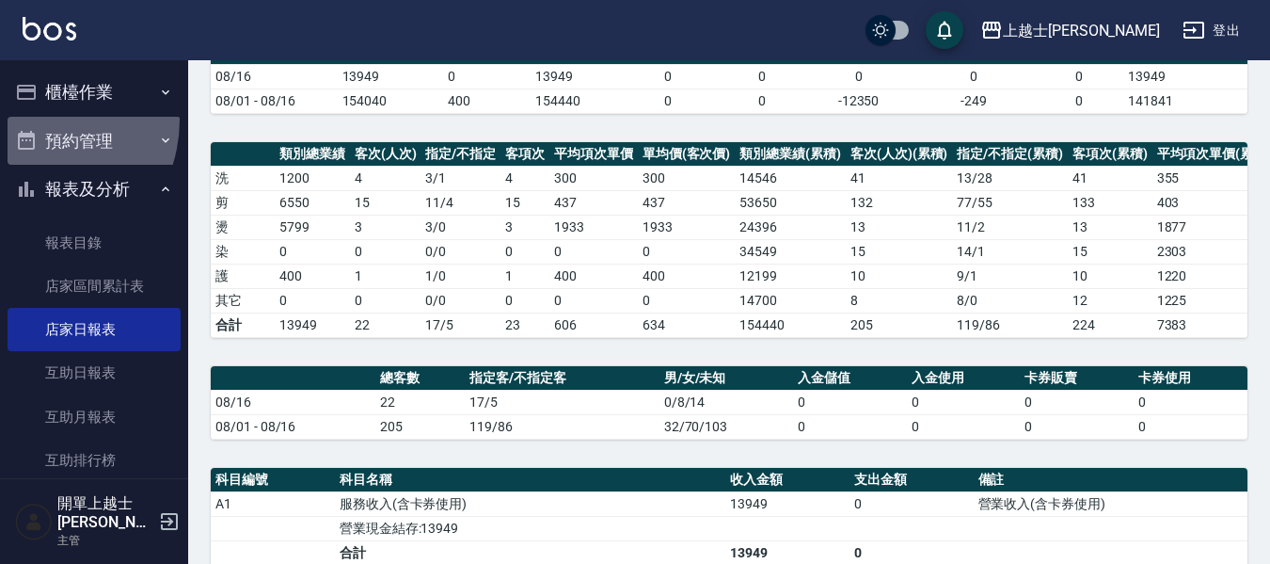
click at [29, 119] on button "預約管理" at bounding box center [94, 141] width 173 height 49
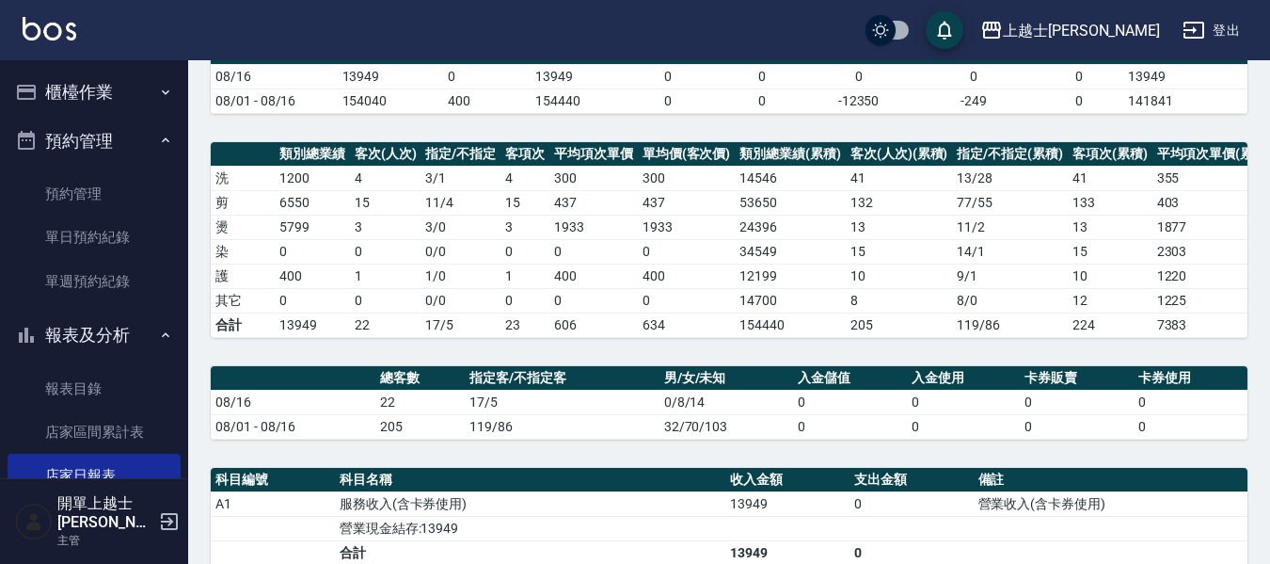
click at [29, 119] on button "預約管理" at bounding box center [94, 141] width 173 height 49
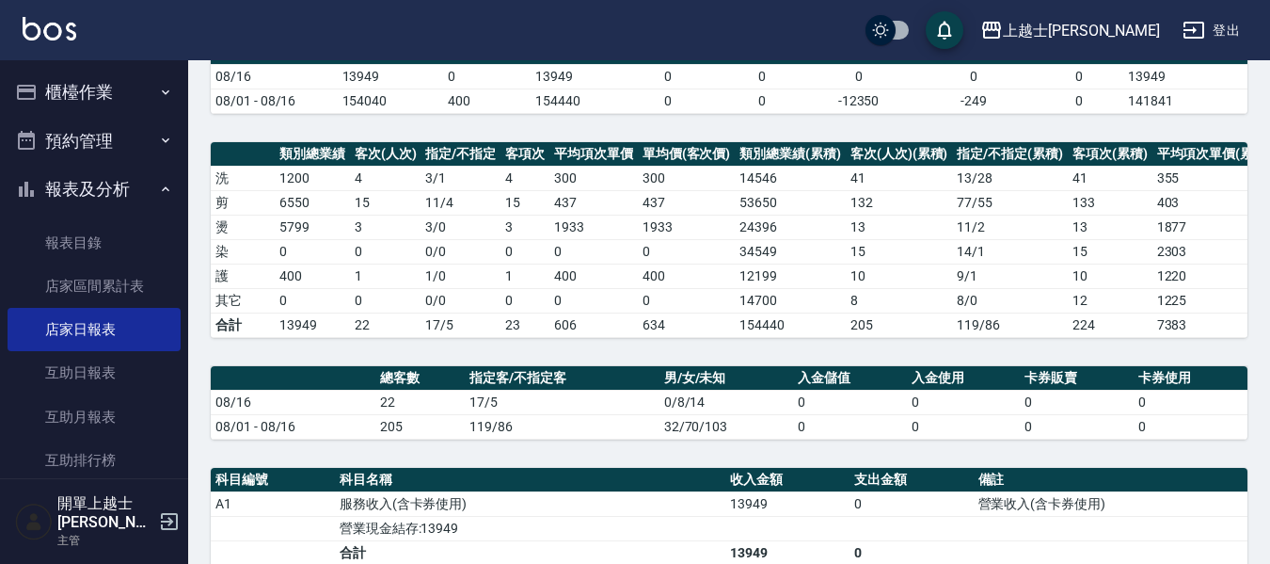
click at [144, 81] on button "櫃檯作業" at bounding box center [94, 92] width 173 height 49
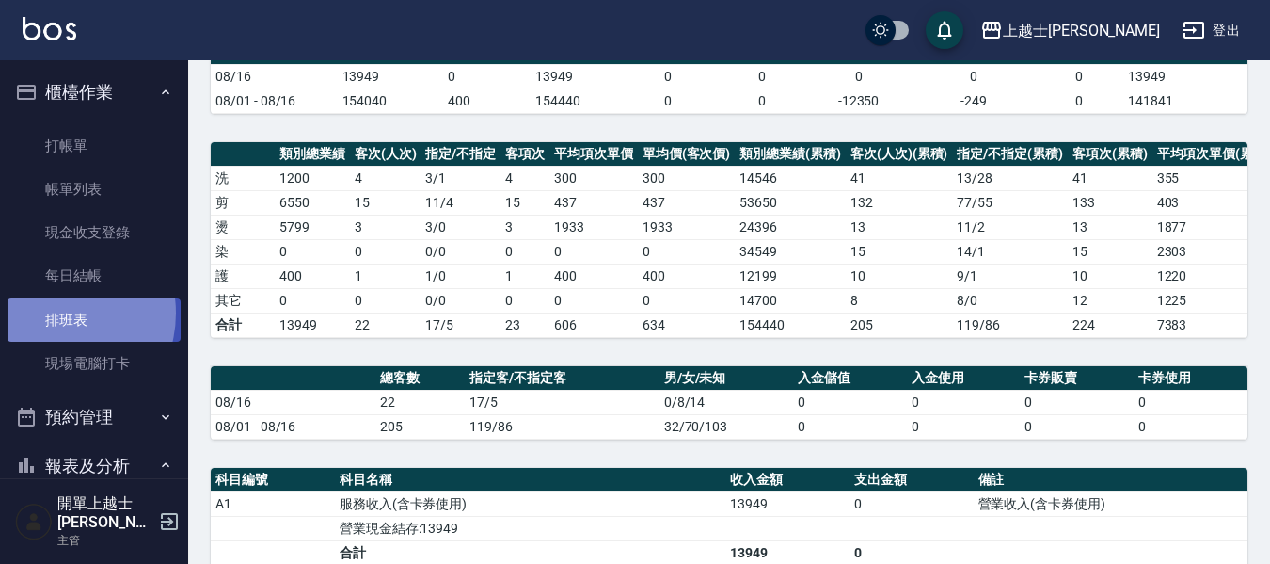
click at [50, 312] on link "排班表" at bounding box center [94, 319] width 173 height 43
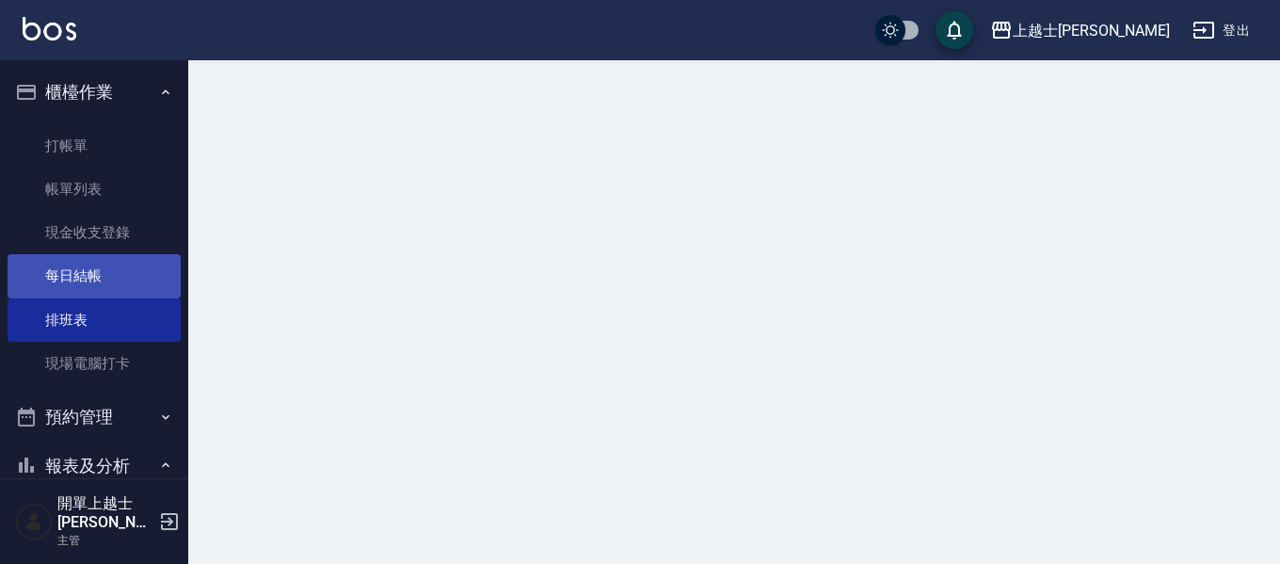
click at [52, 287] on link "每日結帳" at bounding box center [94, 275] width 173 height 43
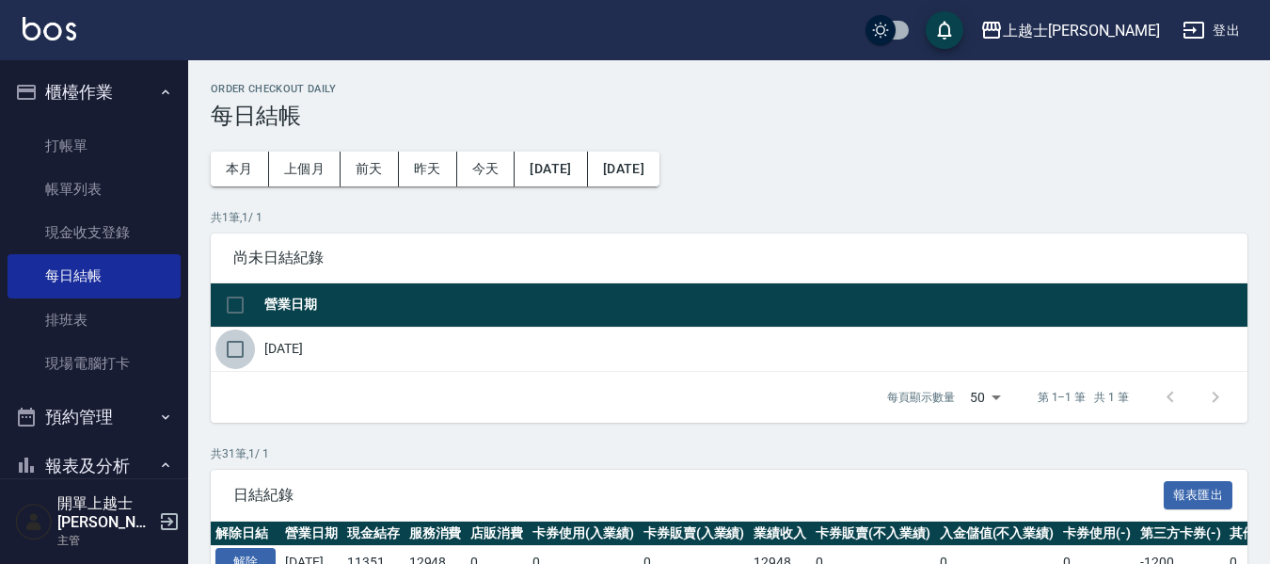
click at [232, 352] on input "checkbox" at bounding box center [236, 349] width 40 height 40
checkbox input "true"
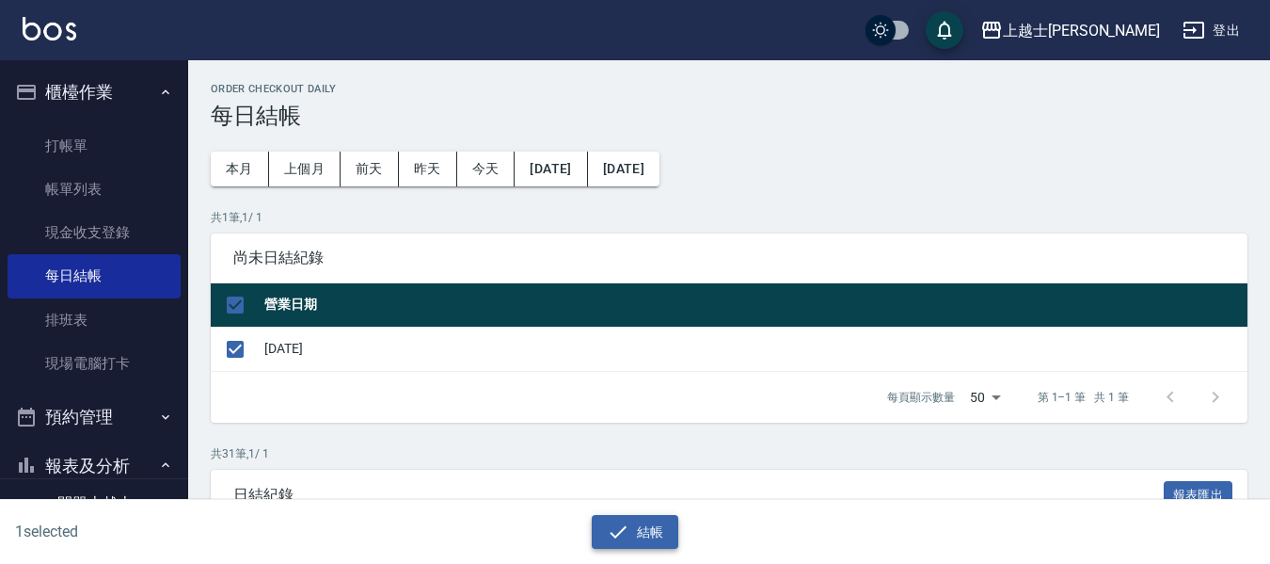
click at [615, 535] on icon "button" at bounding box center [618, 531] width 23 height 23
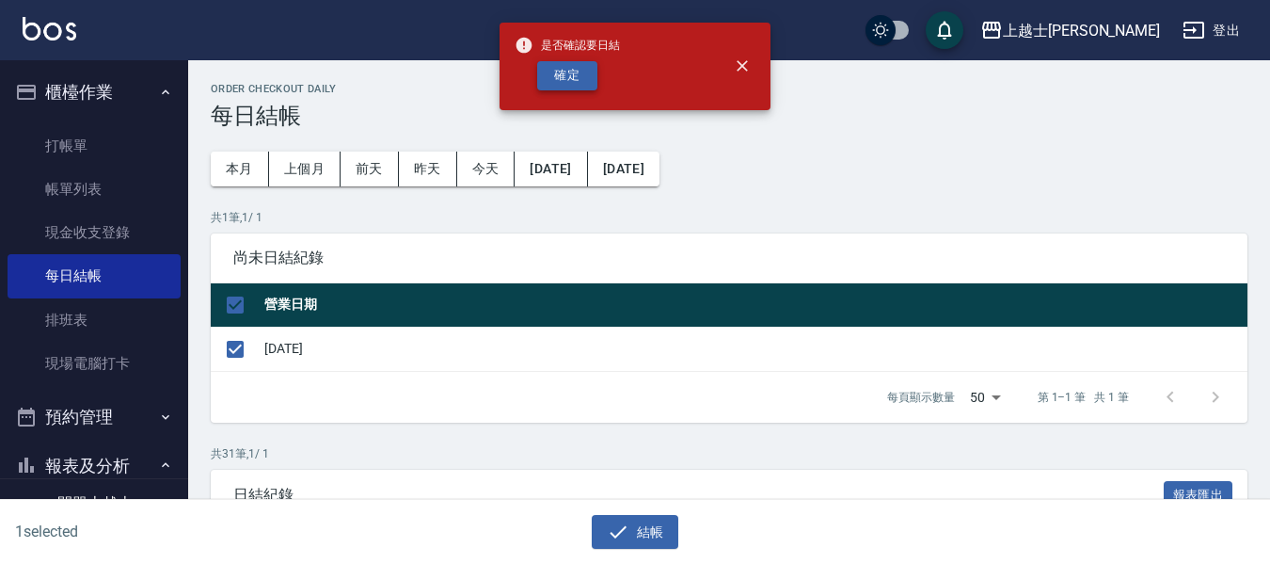
click at [548, 81] on button "確定" at bounding box center [567, 75] width 60 height 29
checkbox input "false"
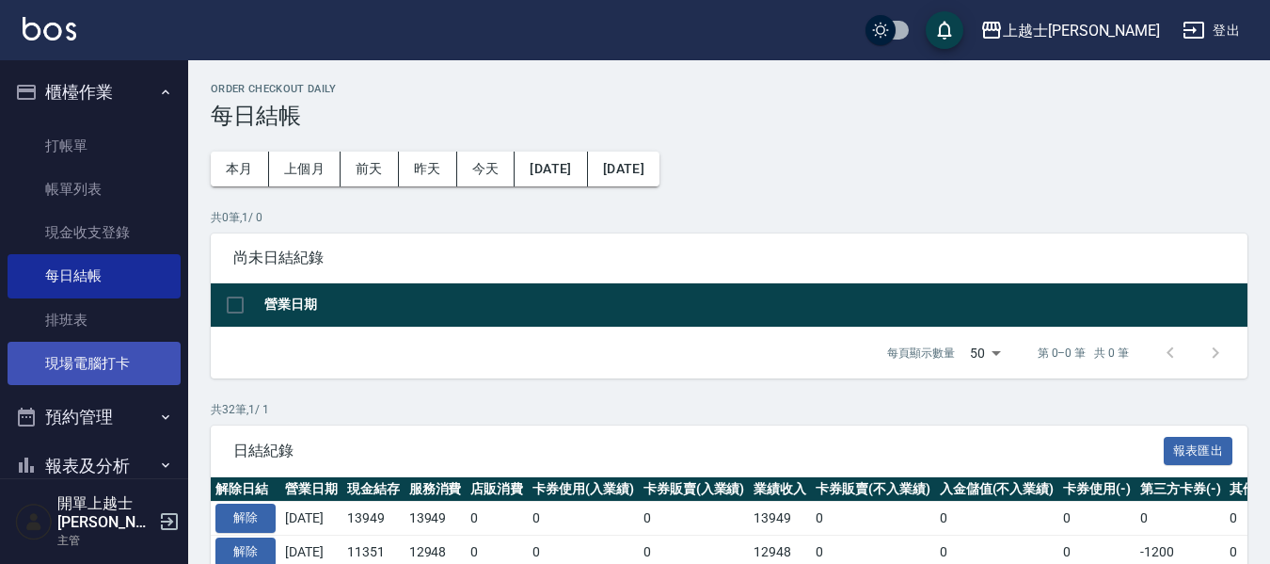
click at [101, 356] on link "現場電腦打卡" at bounding box center [94, 363] width 173 height 43
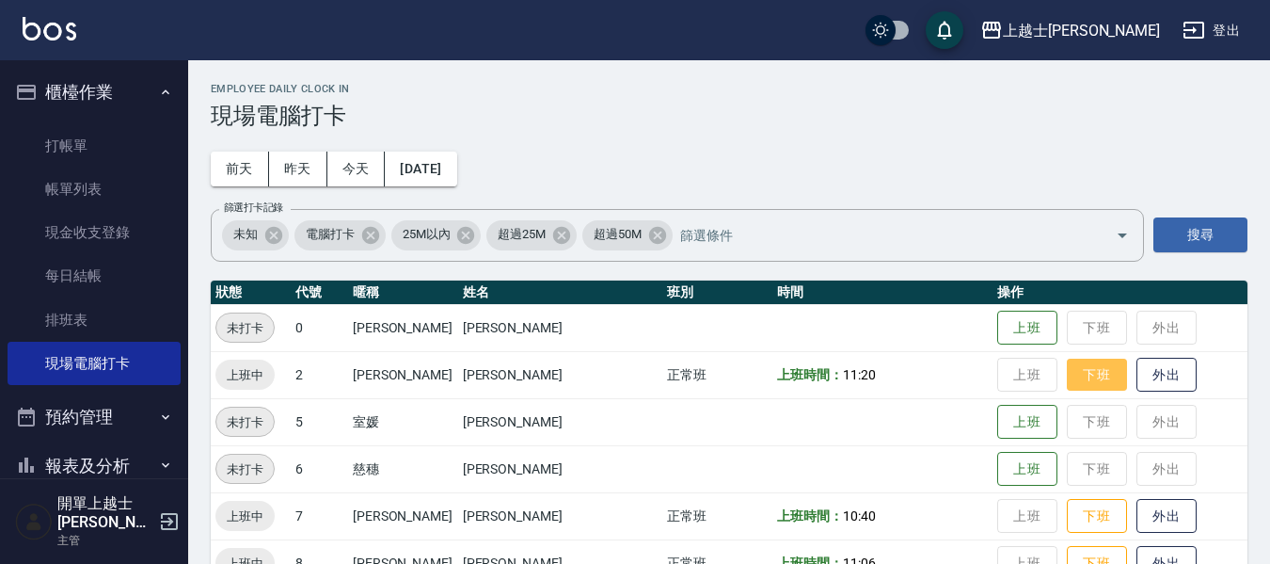
click at [1067, 377] on button "下班" at bounding box center [1097, 375] width 60 height 33
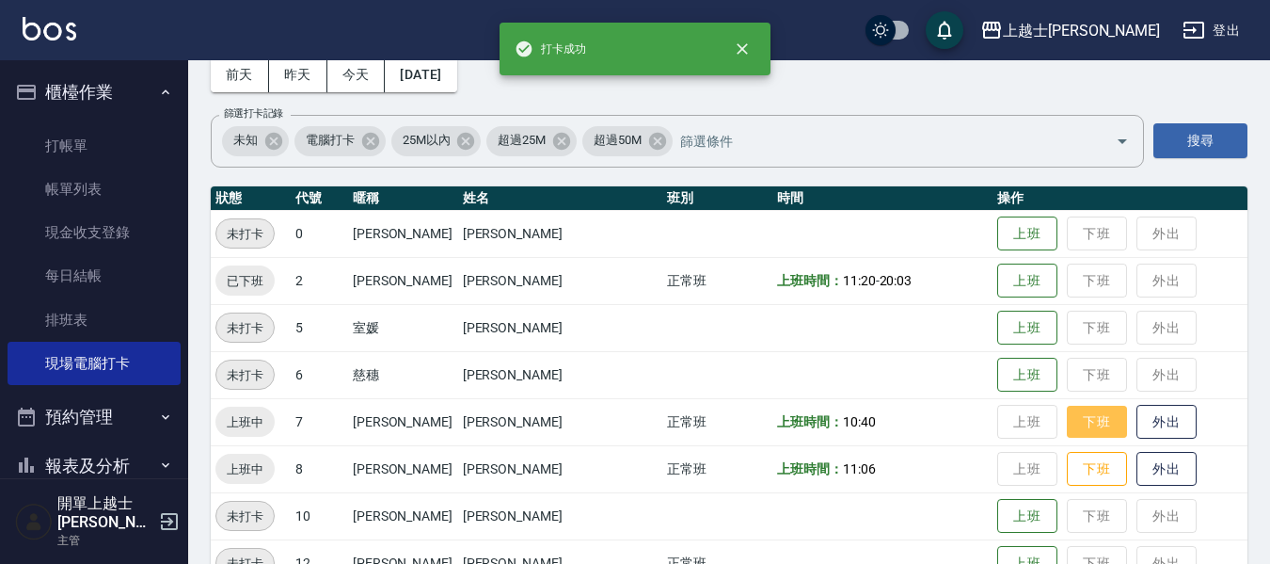
click at [1067, 417] on button "下班" at bounding box center [1097, 422] width 60 height 33
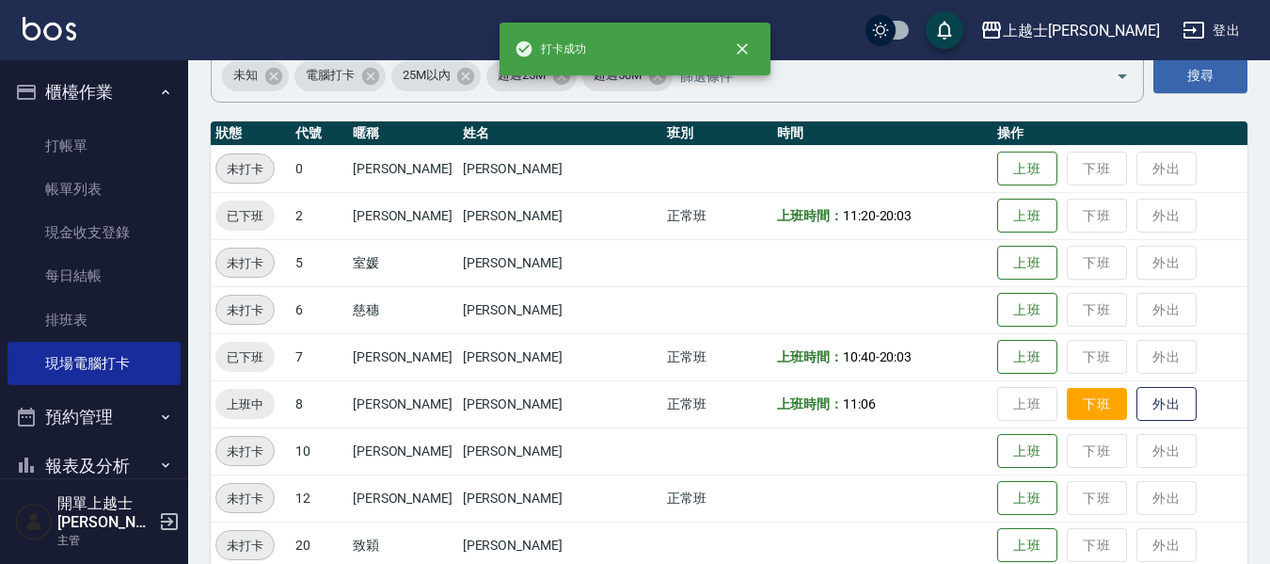
scroll to position [188, 0]
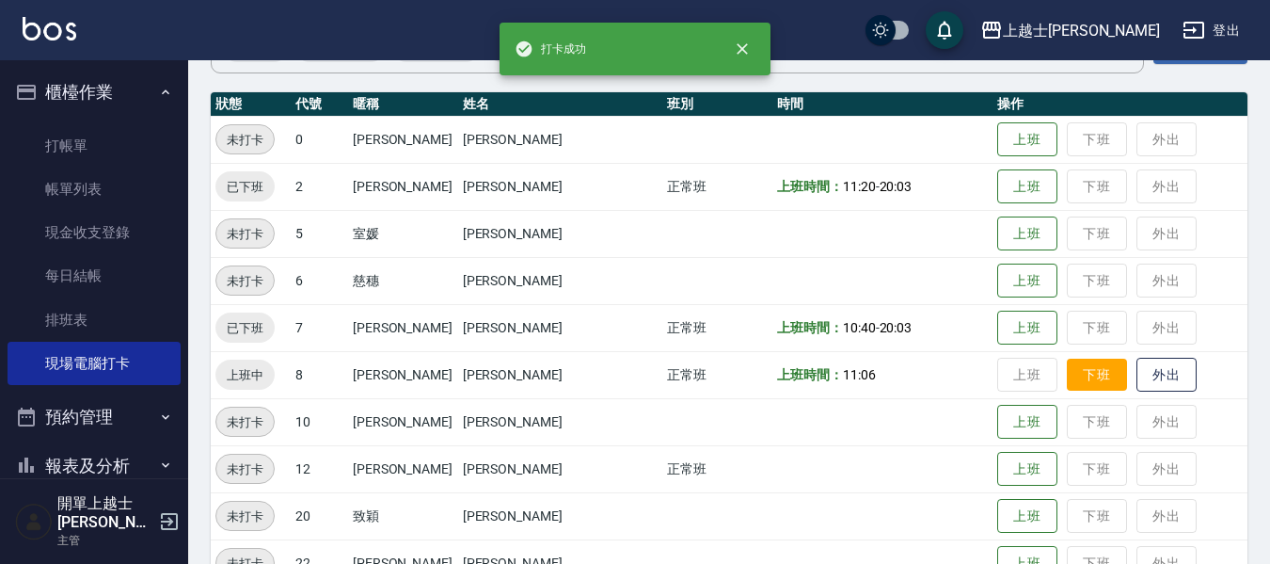
click at [1067, 389] on button "下班" at bounding box center [1097, 375] width 60 height 33
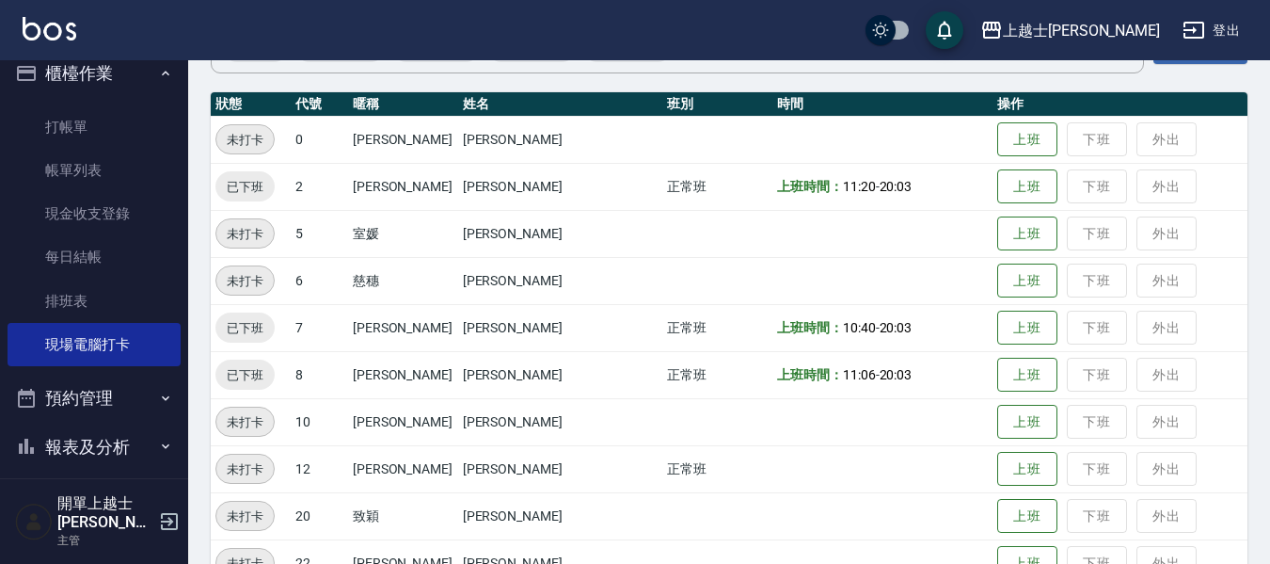
scroll to position [0, 0]
